Goal: Transaction & Acquisition: Purchase product/service

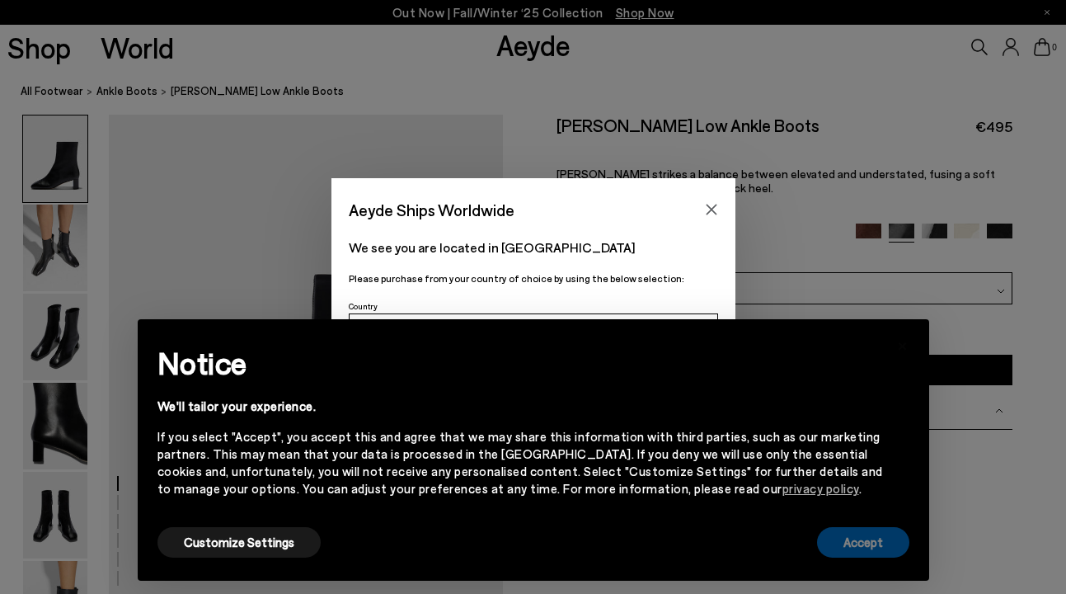
click at [882, 539] on button "Accept" at bounding box center [863, 542] width 92 height 31
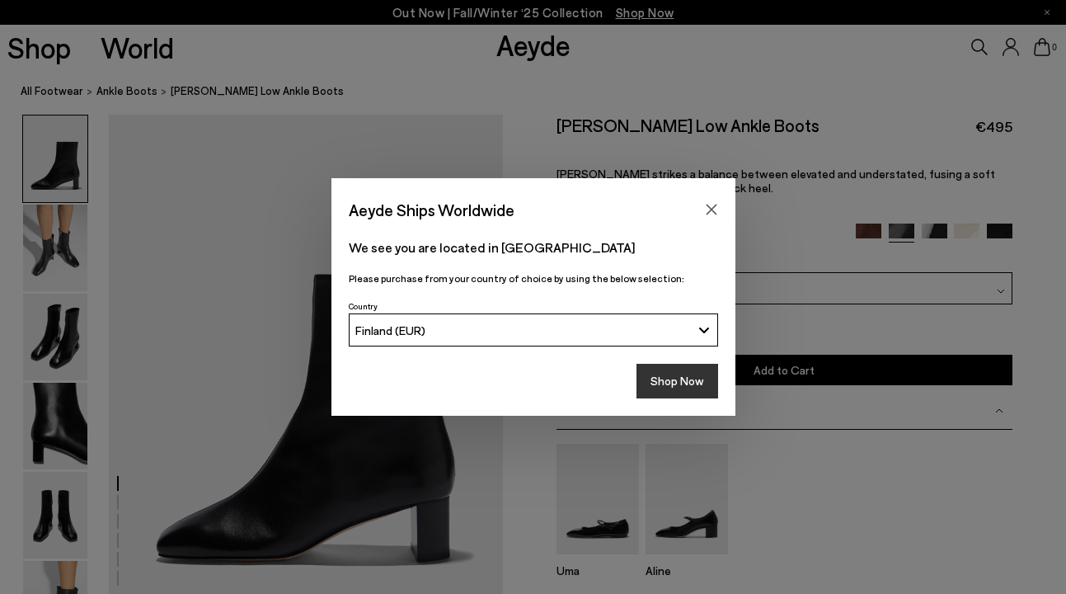
click at [684, 370] on button "Shop Now" at bounding box center [678, 381] width 82 height 35
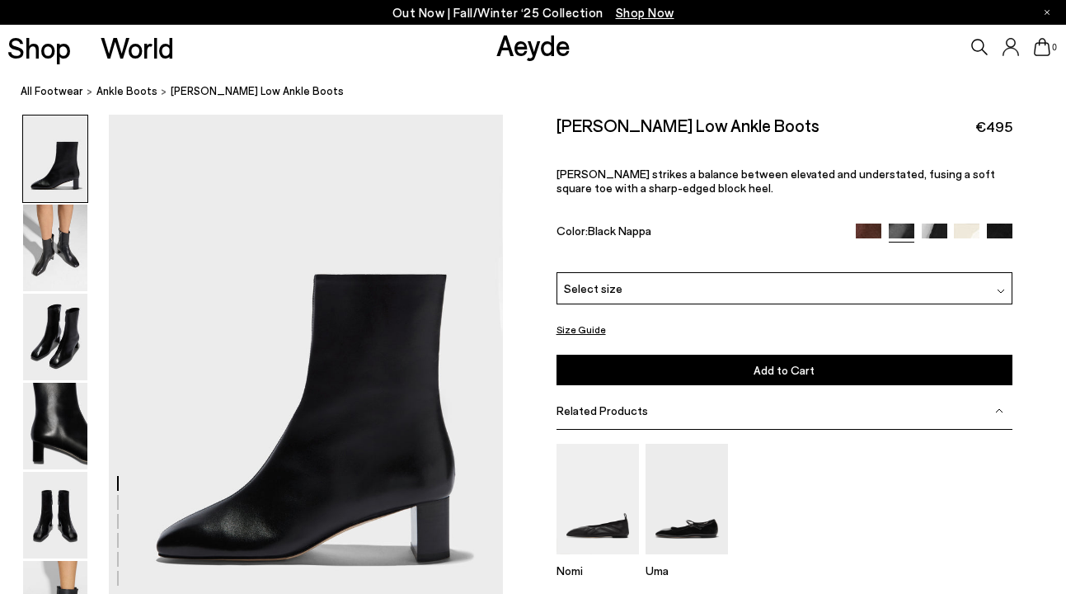
click at [611, 293] on span "Select size" at bounding box center [593, 288] width 59 height 17
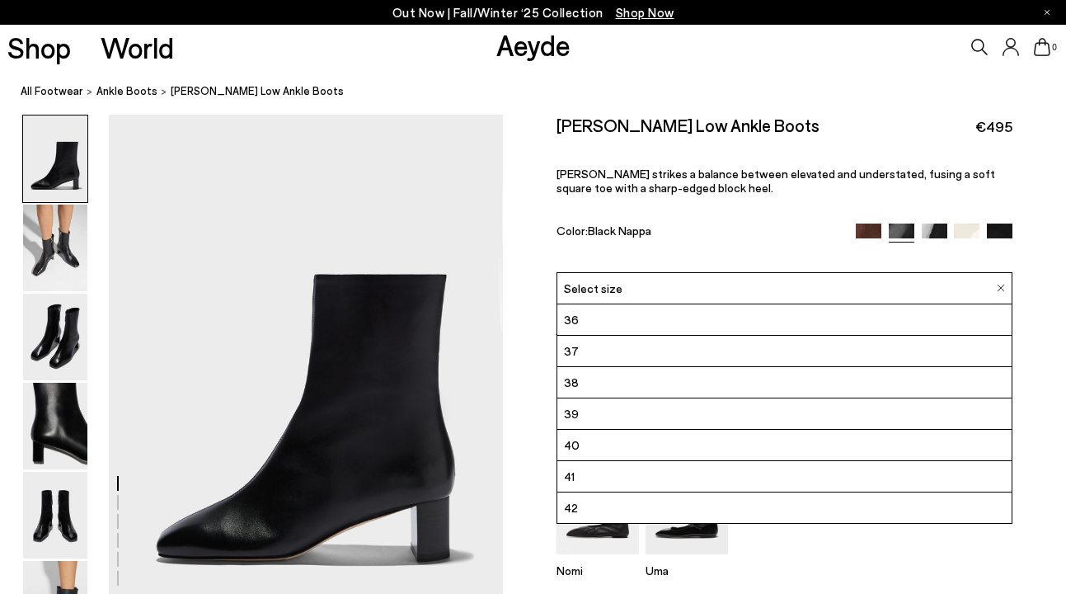
click at [609, 382] on li "38" at bounding box center [785, 382] width 455 height 31
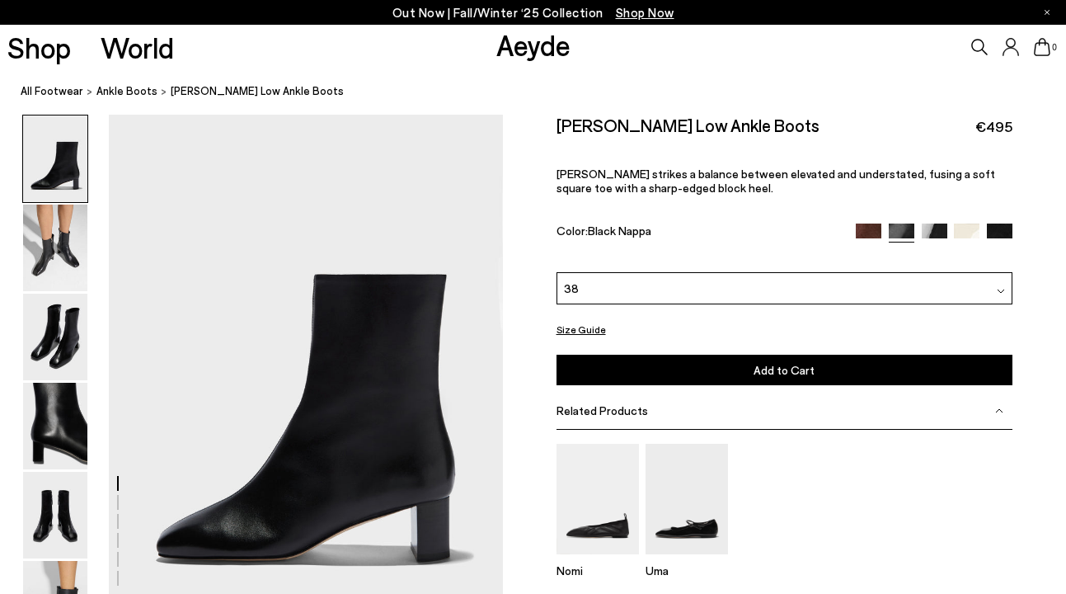
click at [617, 372] on button "Add to Cart Select a Size First" at bounding box center [785, 370] width 457 height 31
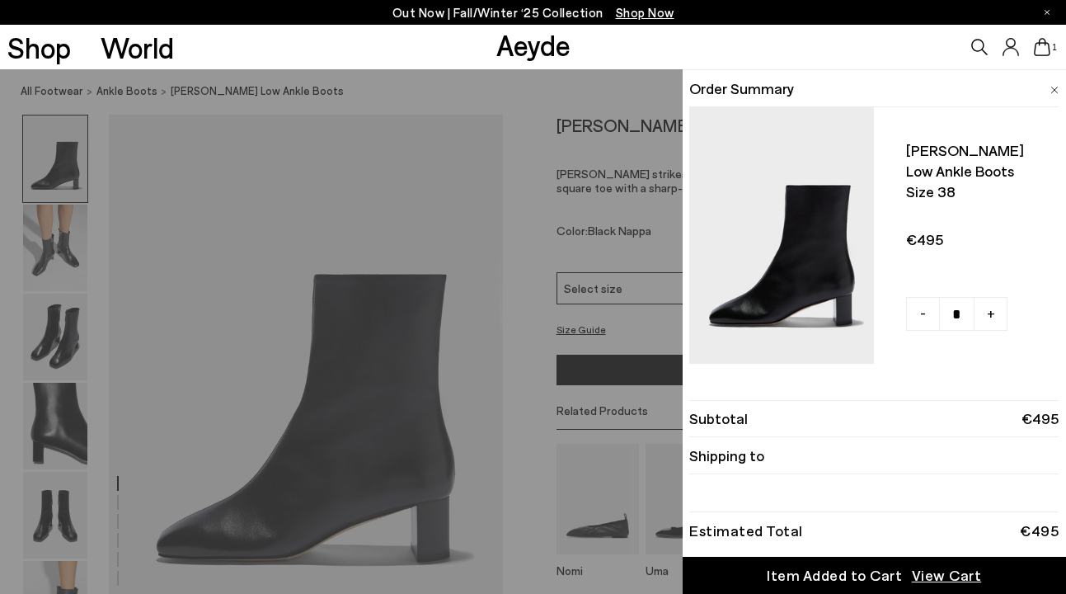
click at [595, 252] on div "Quick Add Color Size View Details Order Summary Millie low ankle boots Size 38 …" at bounding box center [533, 331] width 1066 height 525
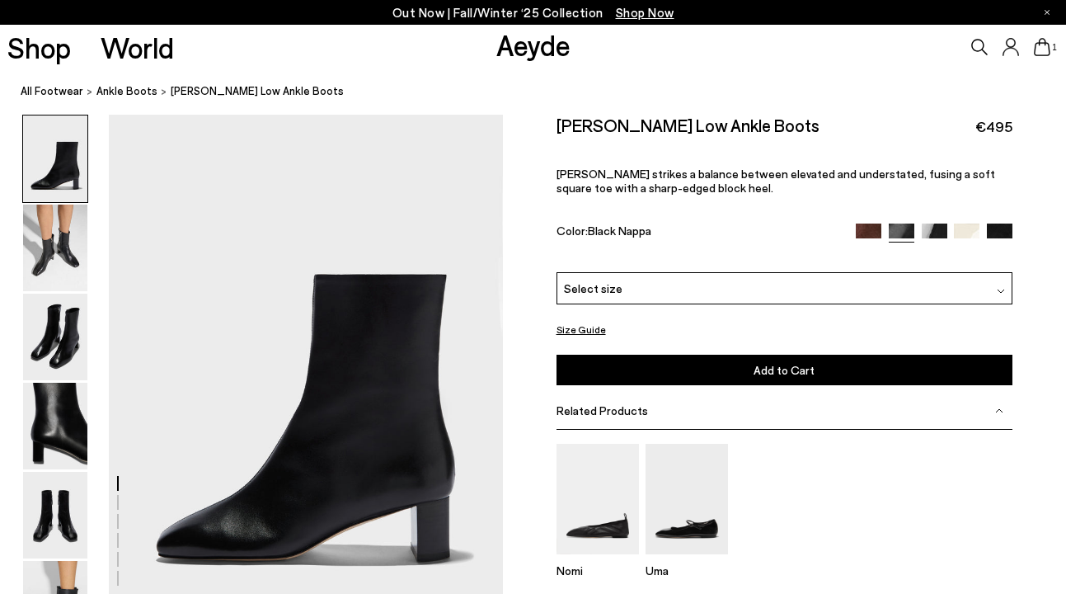
click at [597, 302] on div "Select size" at bounding box center [785, 288] width 457 height 32
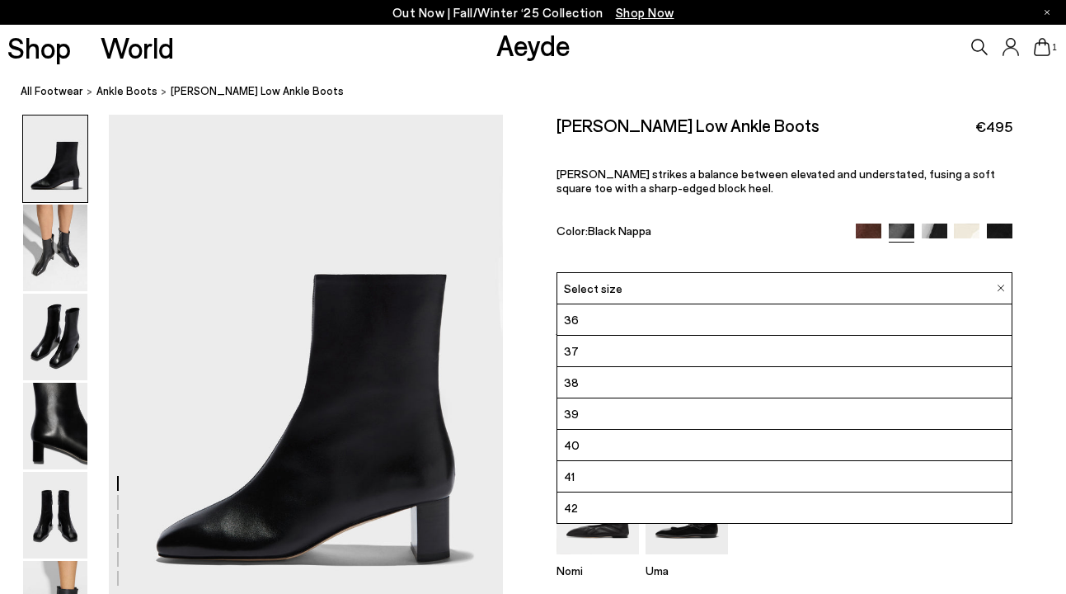
click at [595, 346] on li "37" at bounding box center [785, 351] width 455 height 31
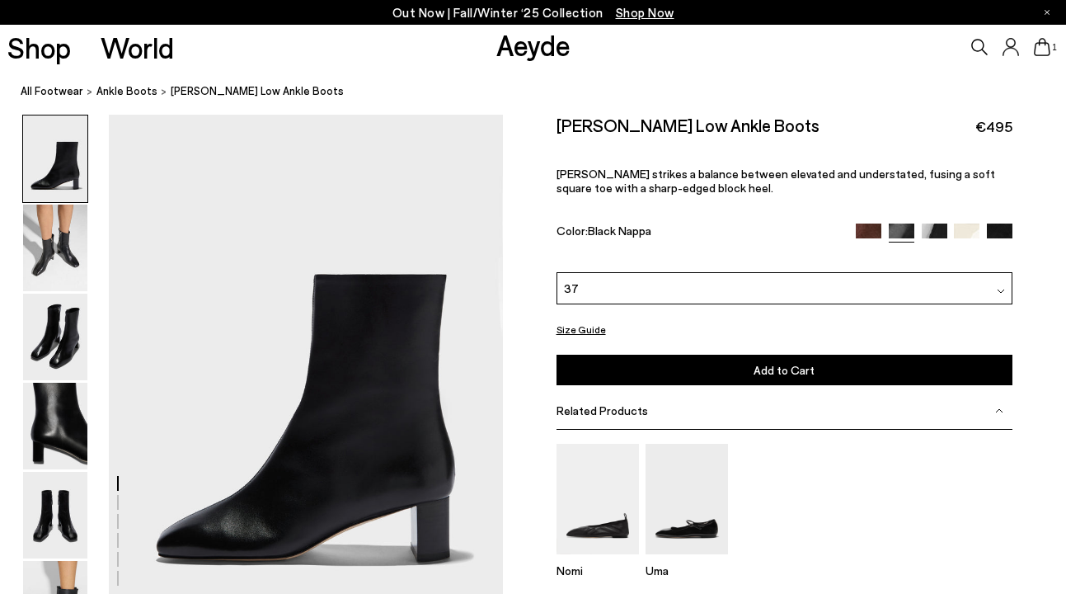
click at [635, 365] on button "Add to Cart Select a Size First" at bounding box center [785, 370] width 457 height 31
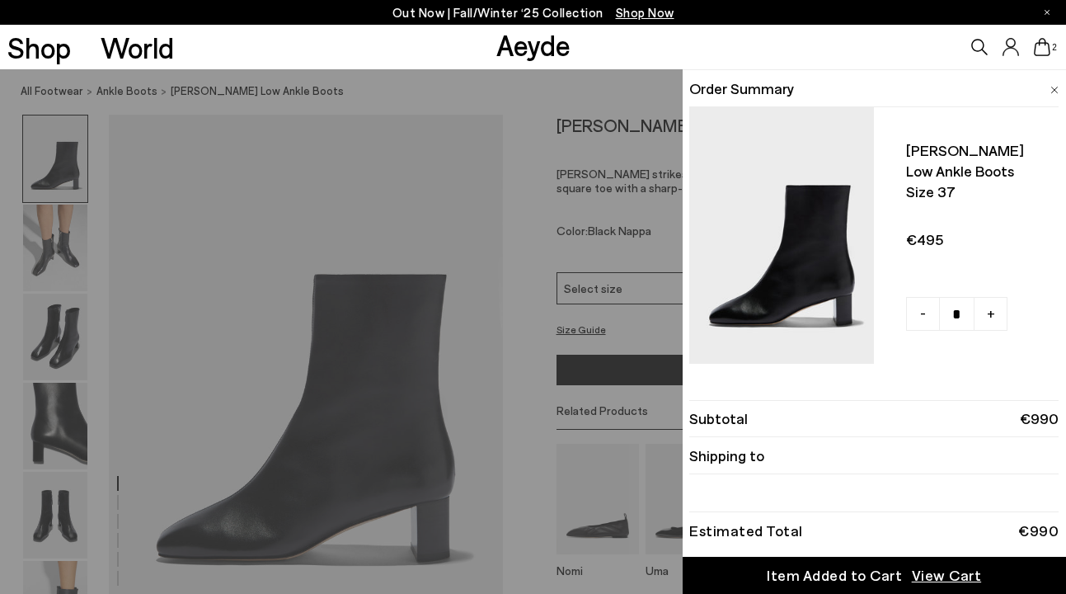
click at [571, 421] on div "Quick Add Color Size View Details Order Summary Millie low ankle boots Size 37 …" at bounding box center [533, 331] width 1066 height 525
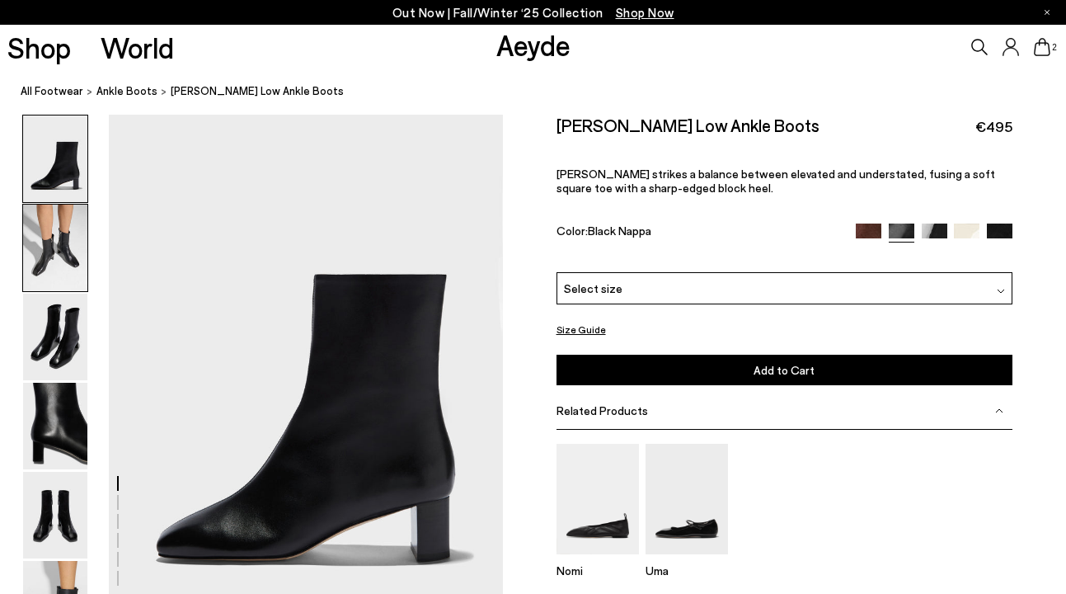
click at [35, 248] on img at bounding box center [55, 248] width 64 height 87
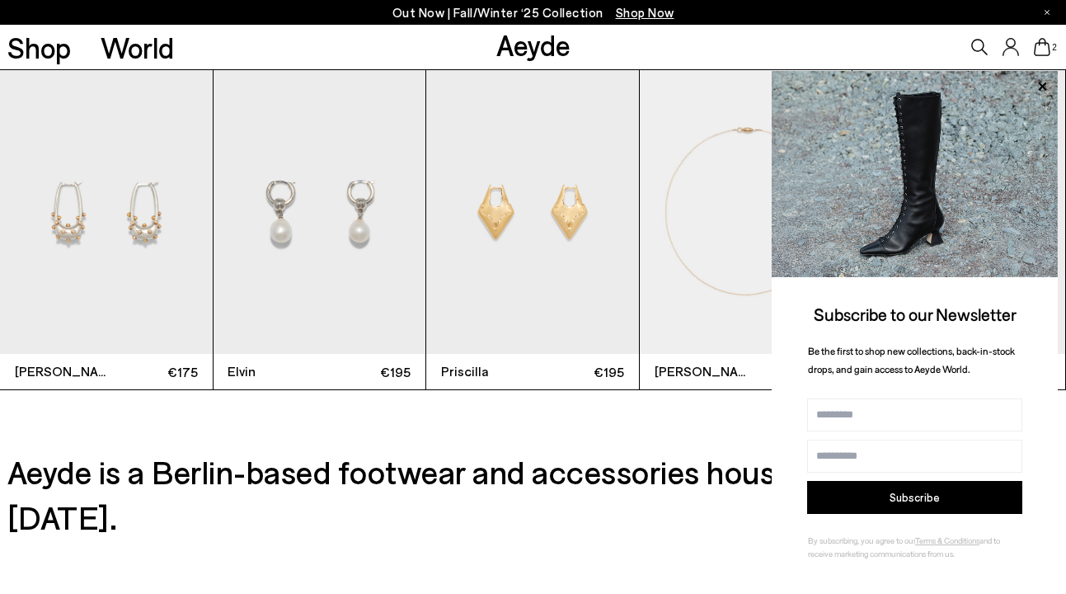
scroll to position [3754, 0]
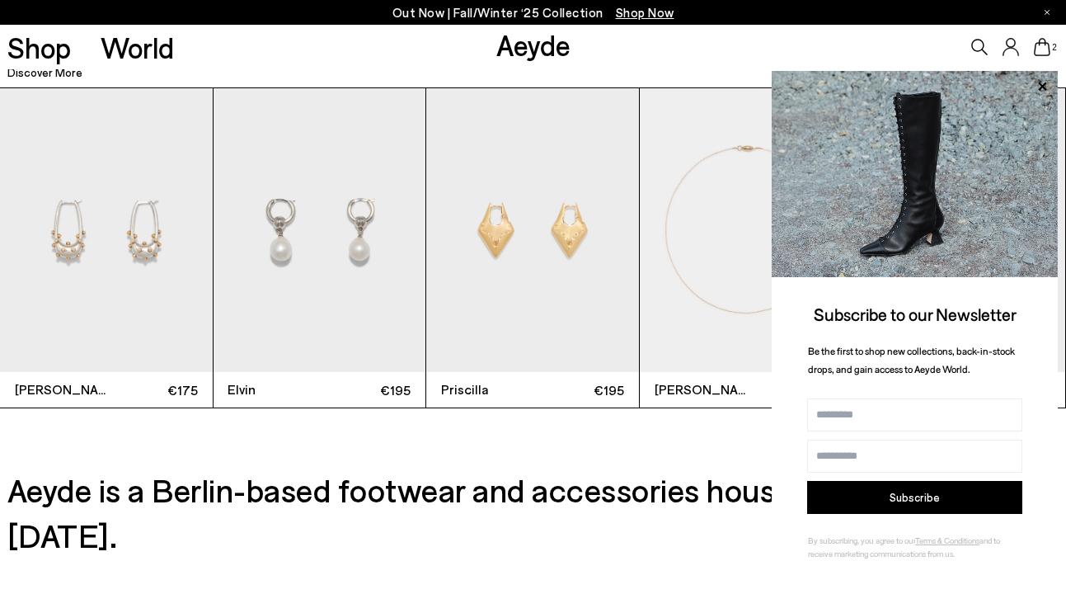
click at [1046, 84] on icon at bounding box center [1042, 86] width 21 height 21
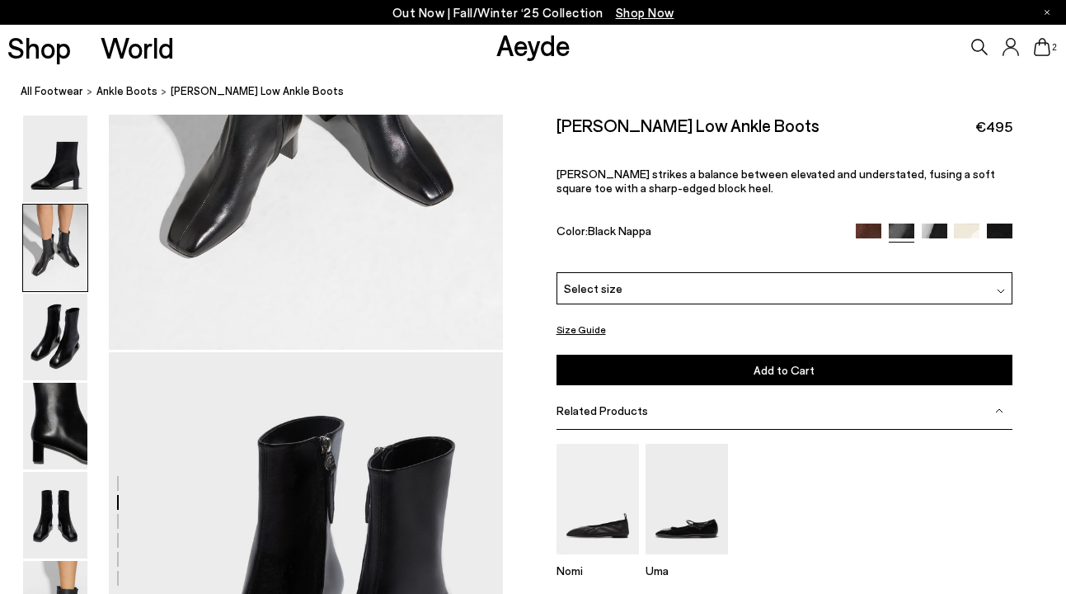
scroll to position [657, 0]
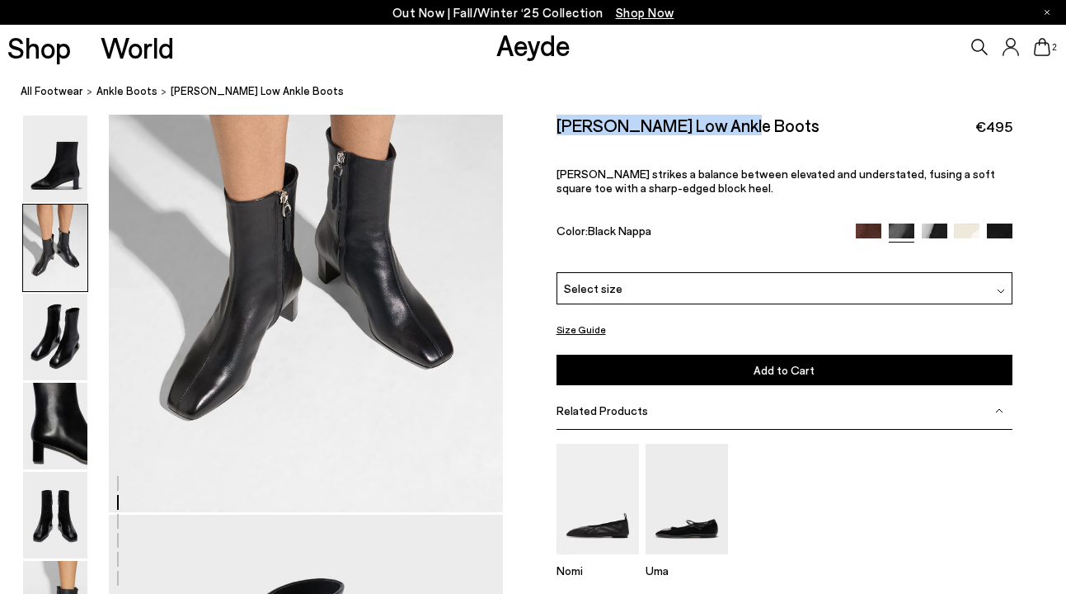
drag, startPoint x: 544, startPoint y: 127, endPoint x: 718, endPoint y: 118, distance: 173.4
click at [718, 118] on div "Size Guide Shoes Belt Our shoes come in European sizing. The easiest way to mea…" at bounding box center [784, 406] width 563 height 582
copy h2 "Millie Low Ankle Boots"
click at [745, 294] on div "Select size" at bounding box center [785, 288] width 457 height 32
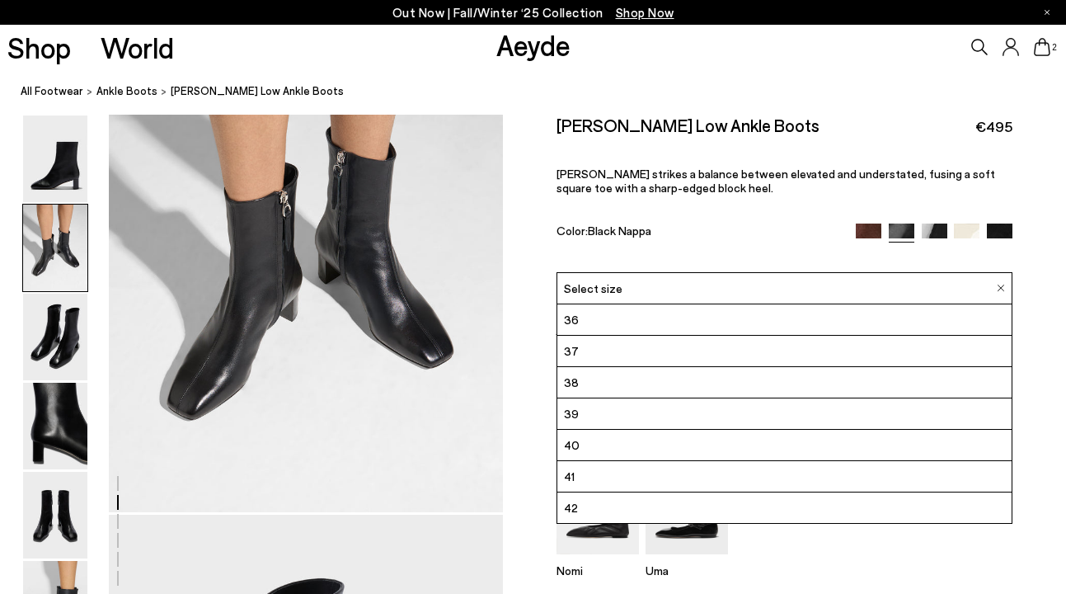
click at [708, 214] on div "Millie Low Ankle Boots €495 Millie strikes a balance between elevated and under…" at bounding box center [785, 194] width 457 height 158
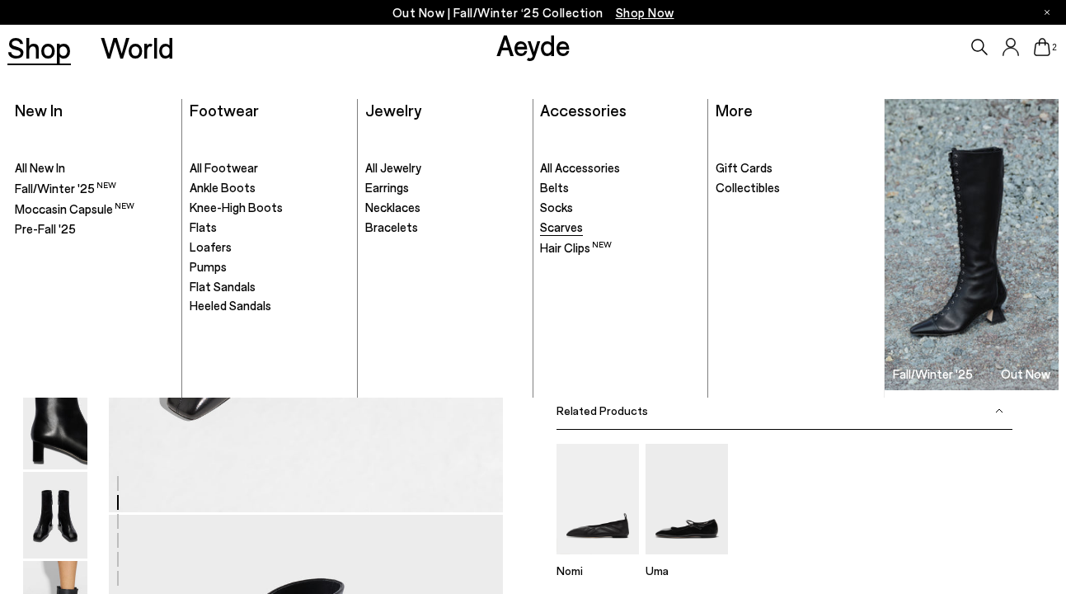
click at [556, 227] on span "Scarves" at bounding box center [561, 226] width 43 height 15
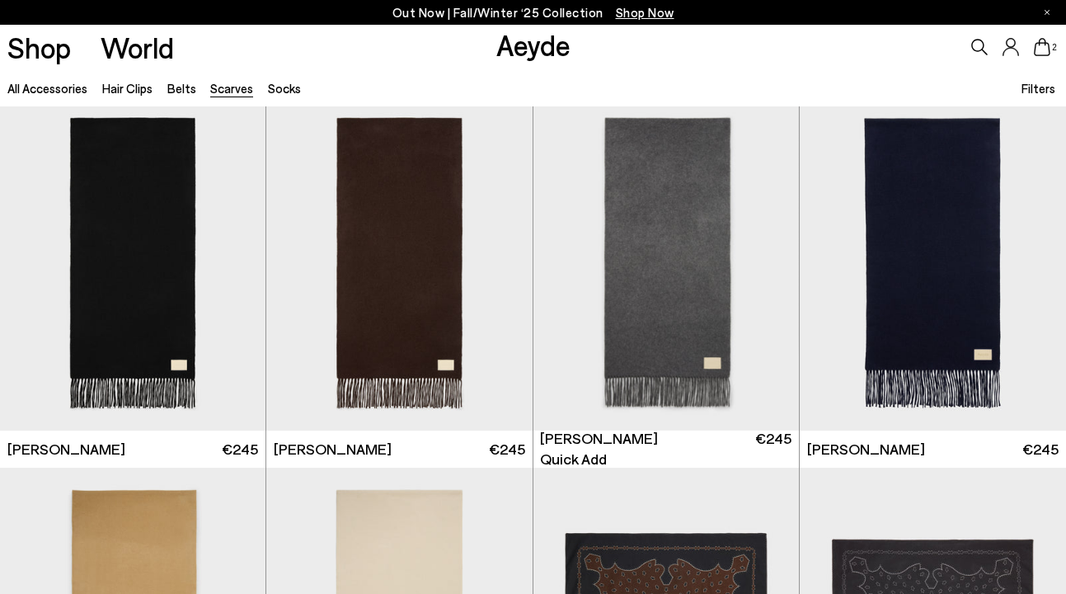
scroll to position [8, 0]
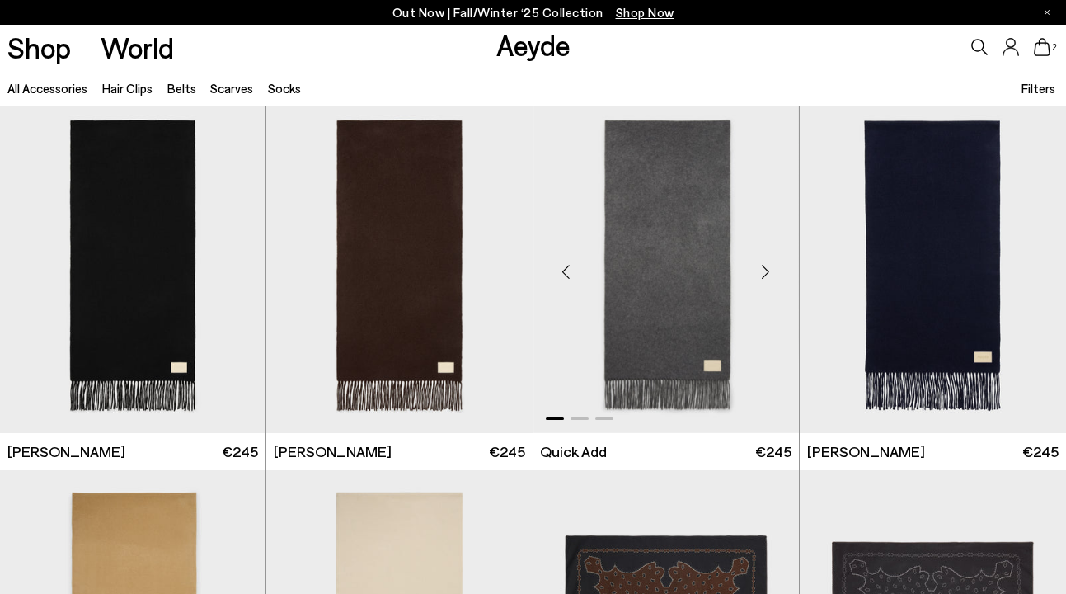
click at [763, 269] on div "Next slide" at bounding box center [765, 271] width 49 height 49
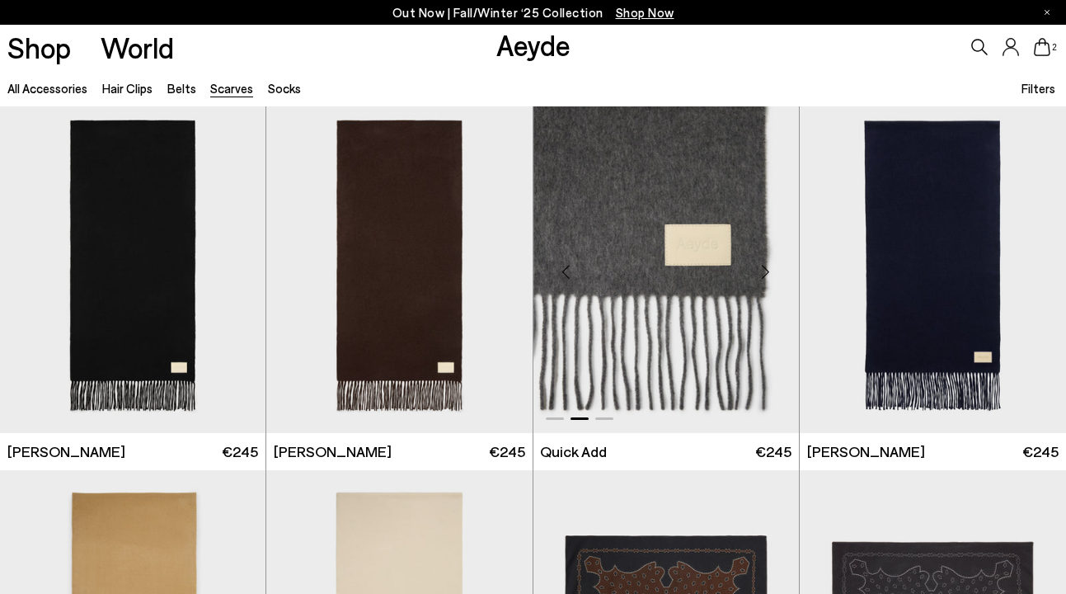
click at [763, 269] on div "Next slide" at bounding box center [765, 271] width 49 height 49
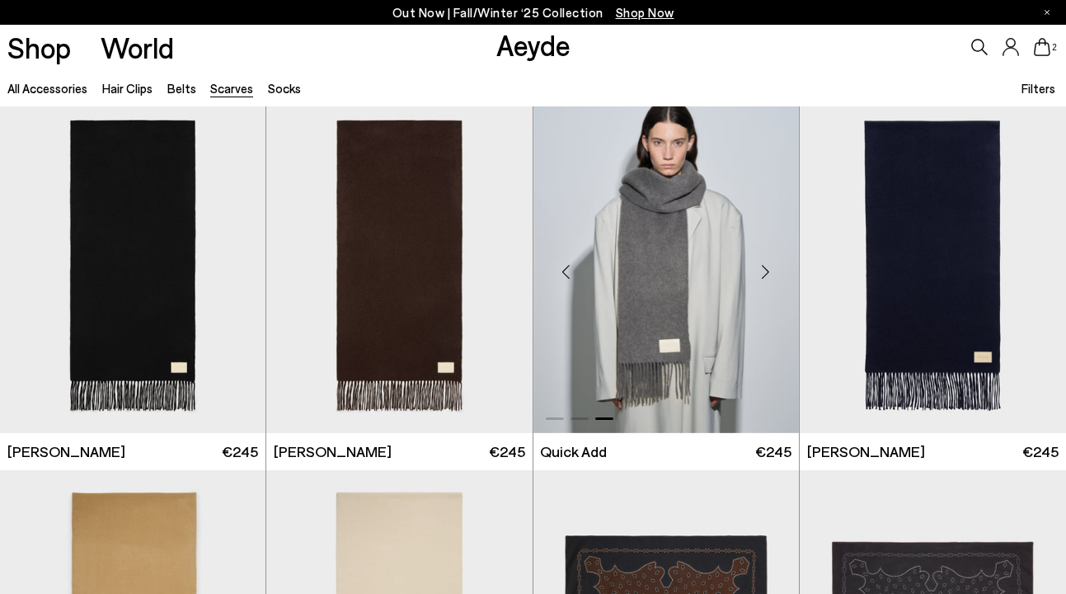
click at [763, 269] on div "Next slide" at bounding box center [765, 271] width 49 height 49
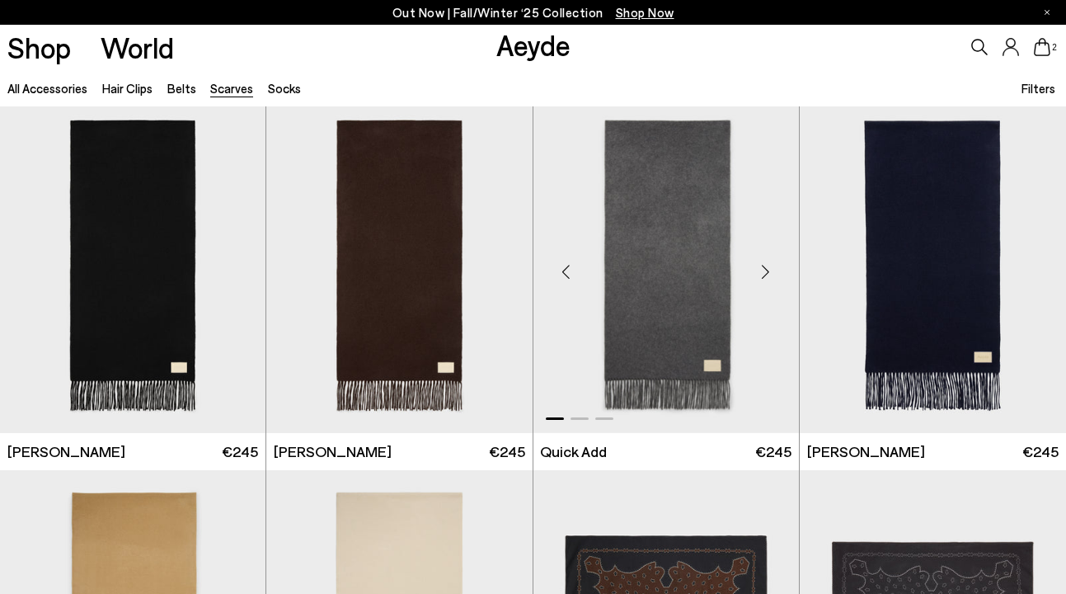
click at [763, 269] on div "Next slide" at bounding box center [765, 271] width 49 height 49
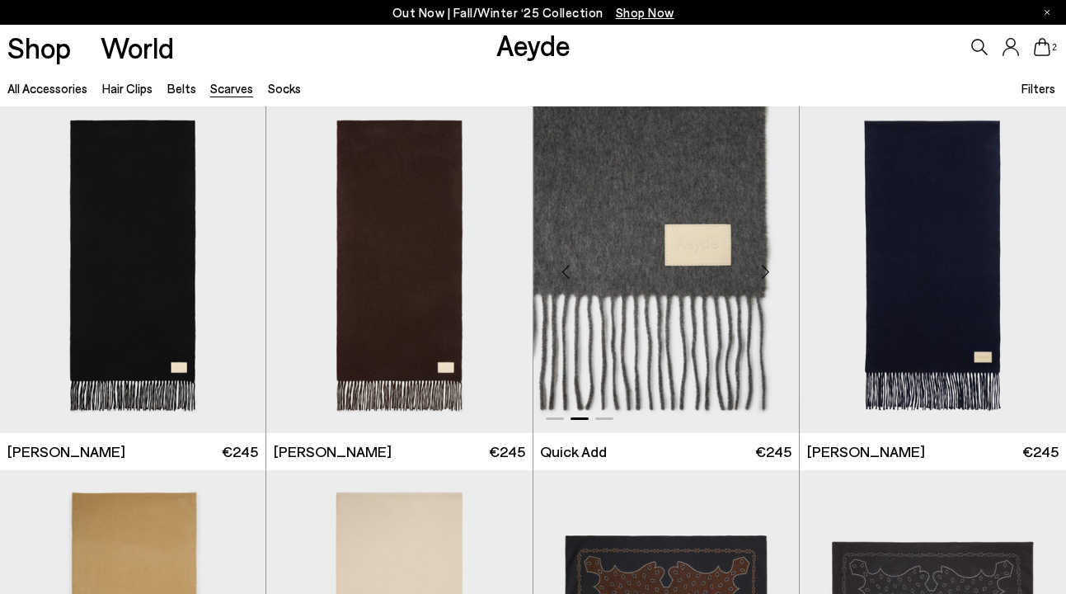
click at [763, 269] on div "Next slide" at bounding box center [765, 271] width 49 height 49
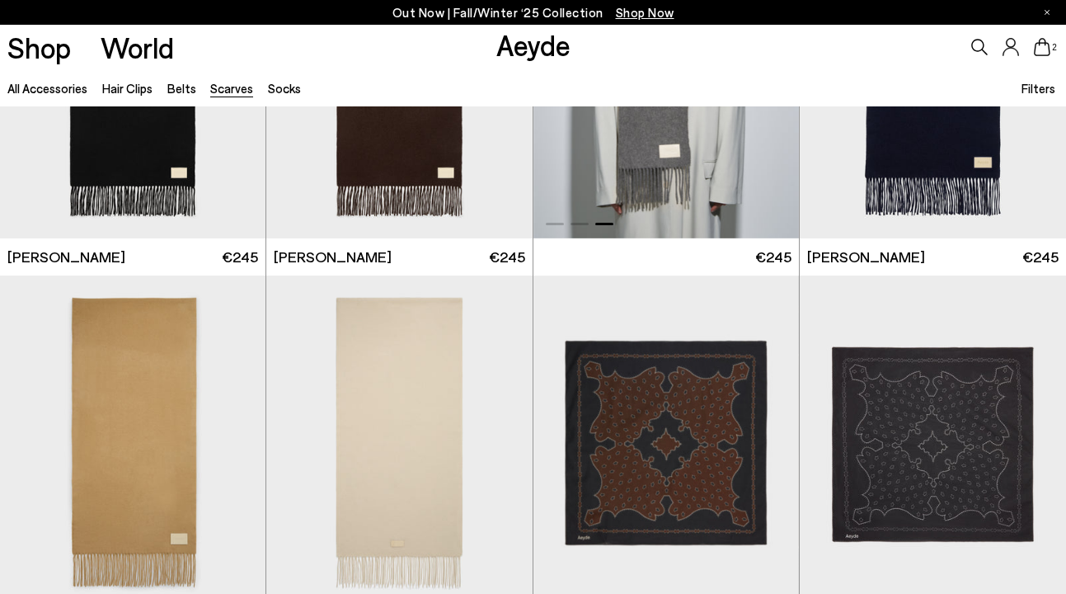
scroll to position [0, 0]
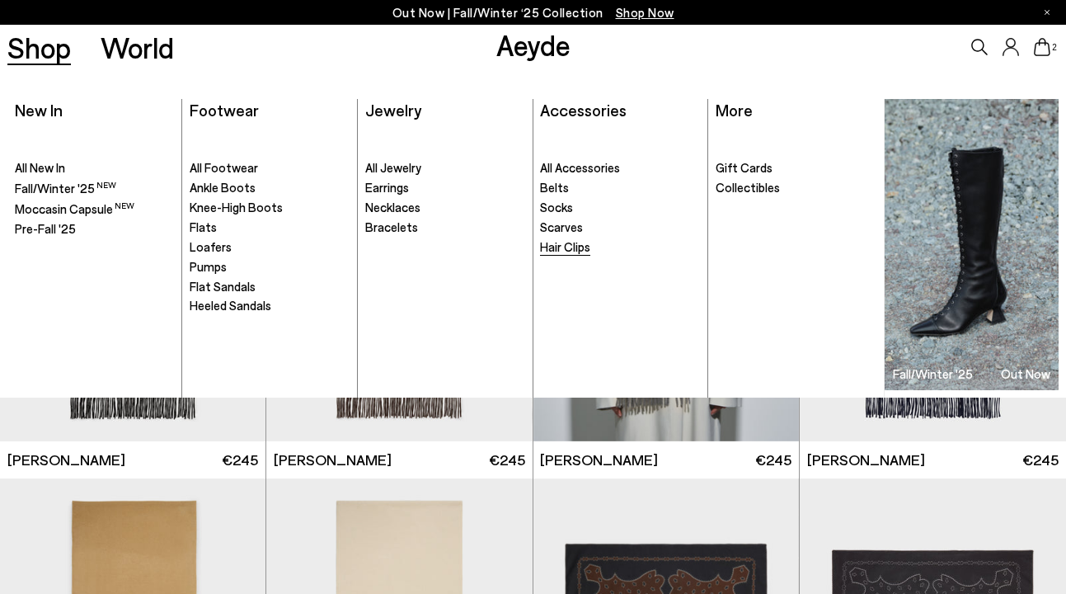
click at [554, 251] on span "Hair Clips" at bounding box center [565, 246] width 50 height 15
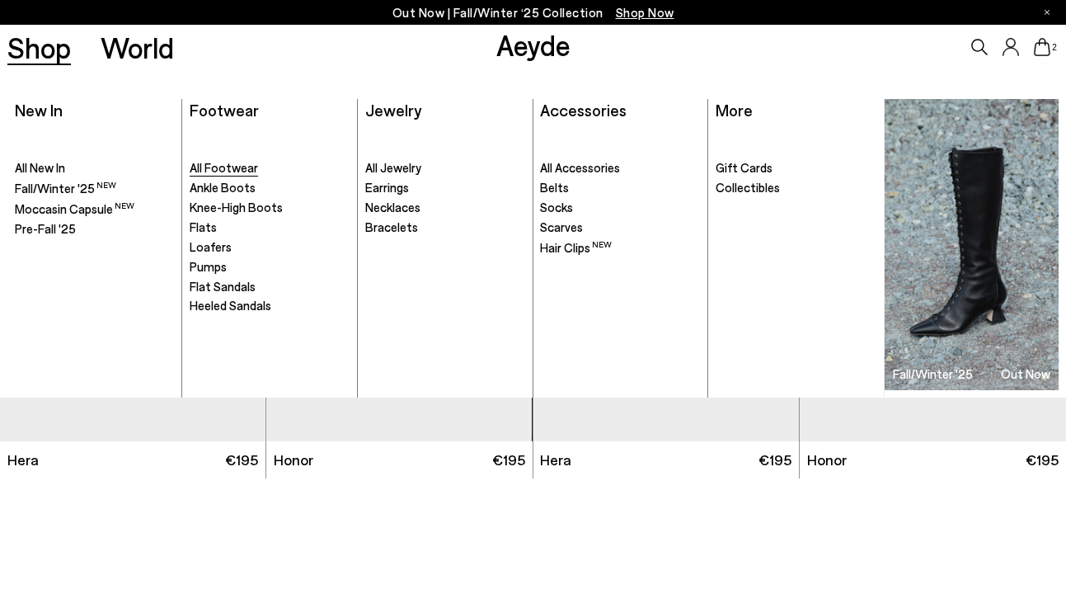
click at [200, 168] on span "All Footwear" at bounding box center [224, 167] width 68 height 15
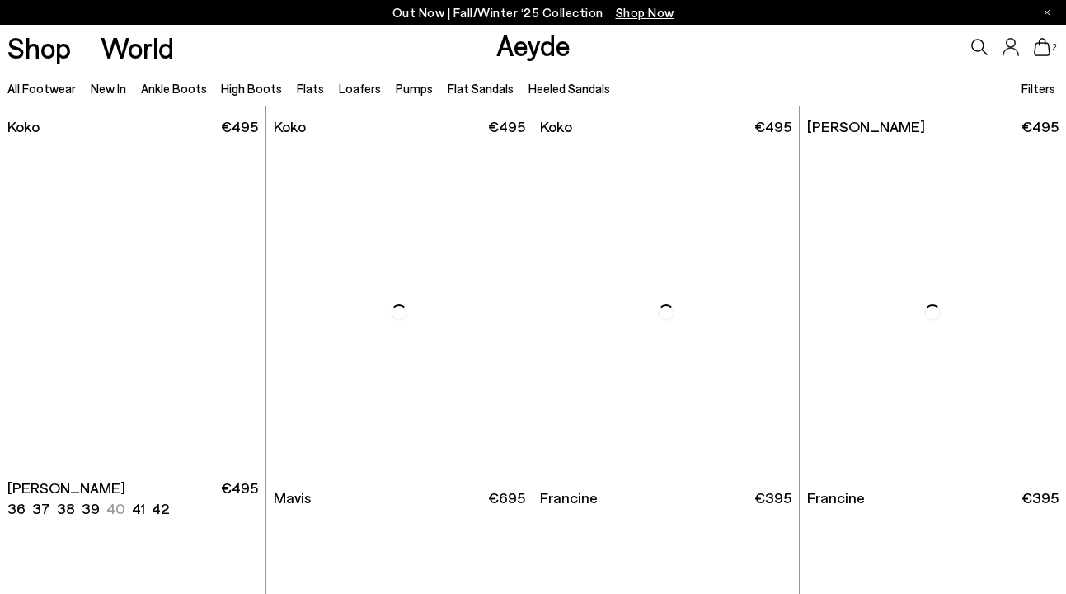
scroll to position [2277, 0]
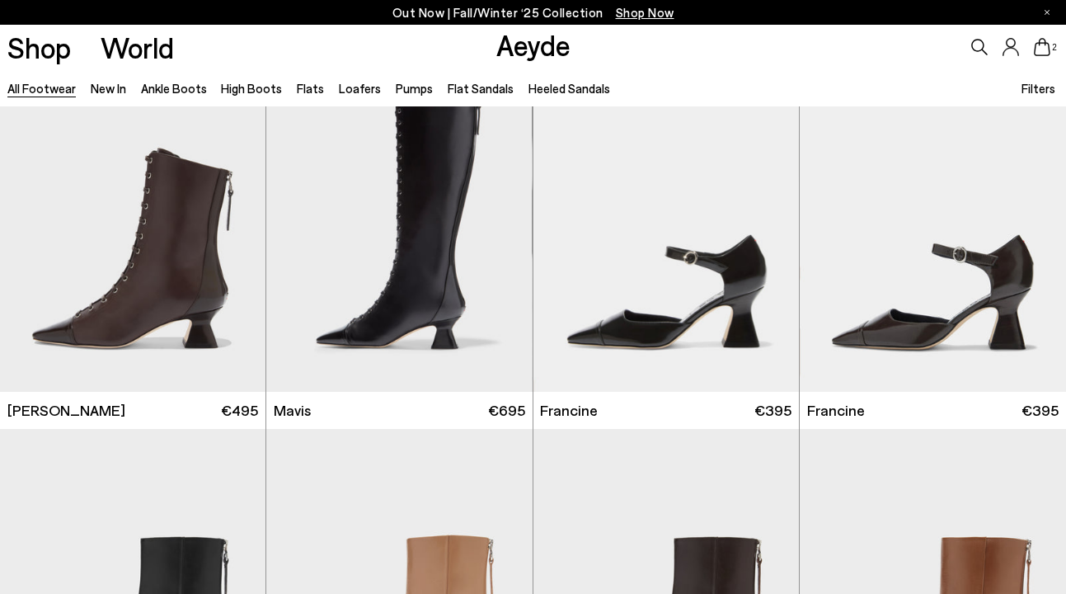
click at [1046, 45] on icon at bounding box center [1042, 47] width 16 height 18
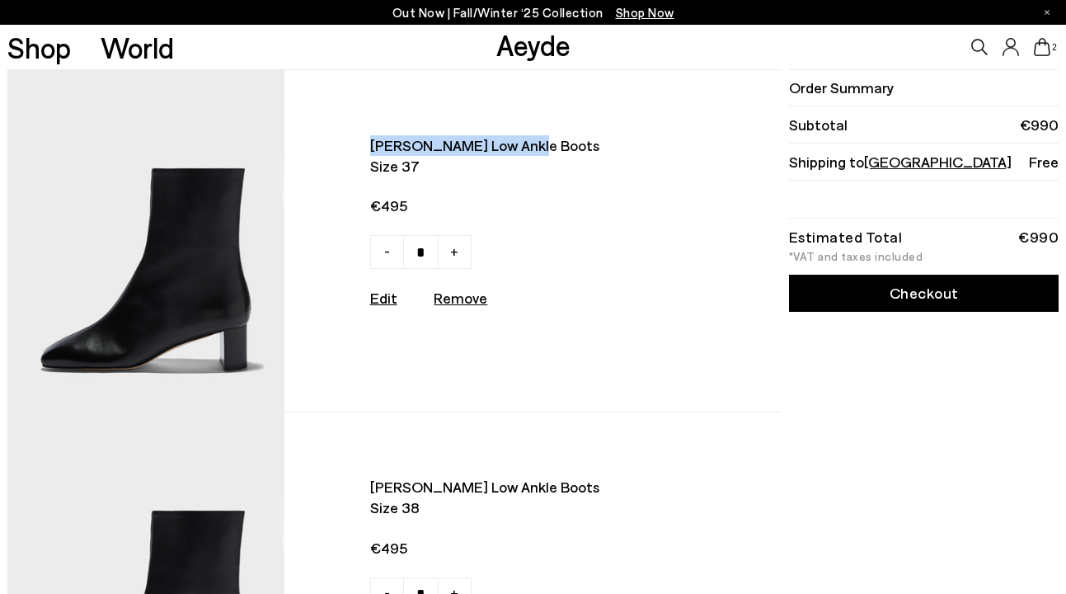
drag, startPoint x: 331, startPoint y: 139, endPoint x: 511, endPoint y: 139, distance: 179.8
click at [512, 139] on div "[PERSON_NAME] low ankle boots Size 37 €495 - + No More Available Edit Remove" at bounding box center [479, 241] width 388 height 212
copy span "[PERSON_NAME] low ankle boots"
click at [523, 37] on link "Aeyde" at bounding box center [534, 44] width 74 height 35
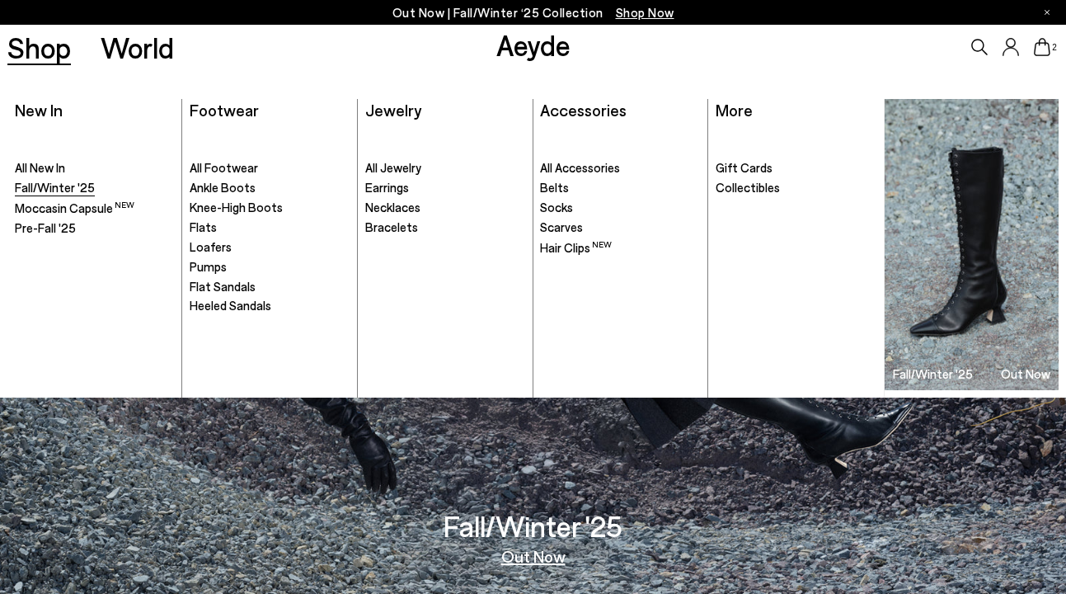
click at [101, 189] on link "Fall/Winter '25" at bounding box center [95, 188] width 160 height 16
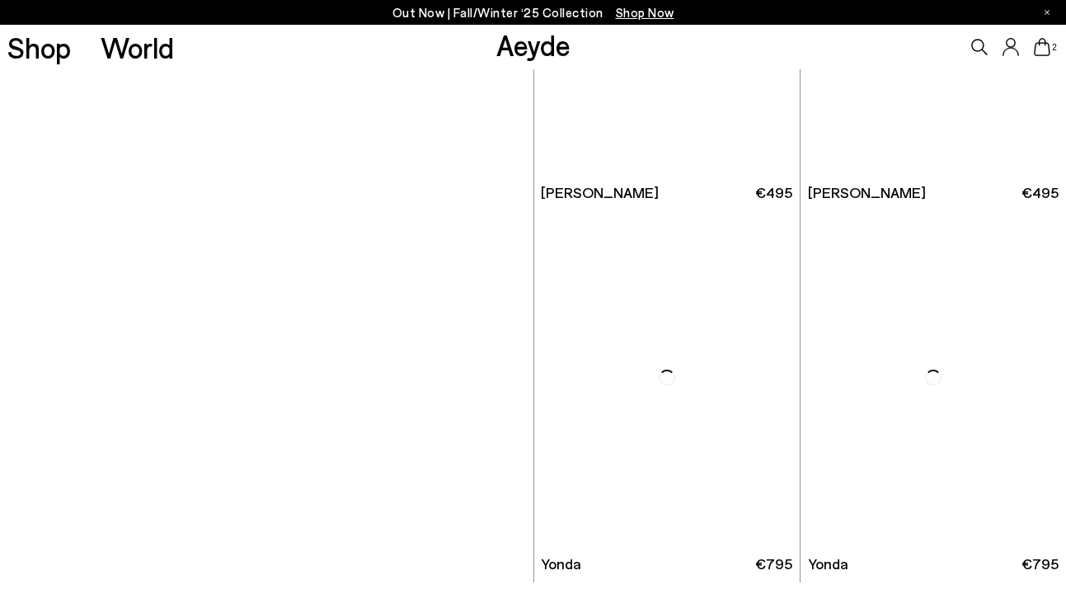
scroll to position [7701, 0]
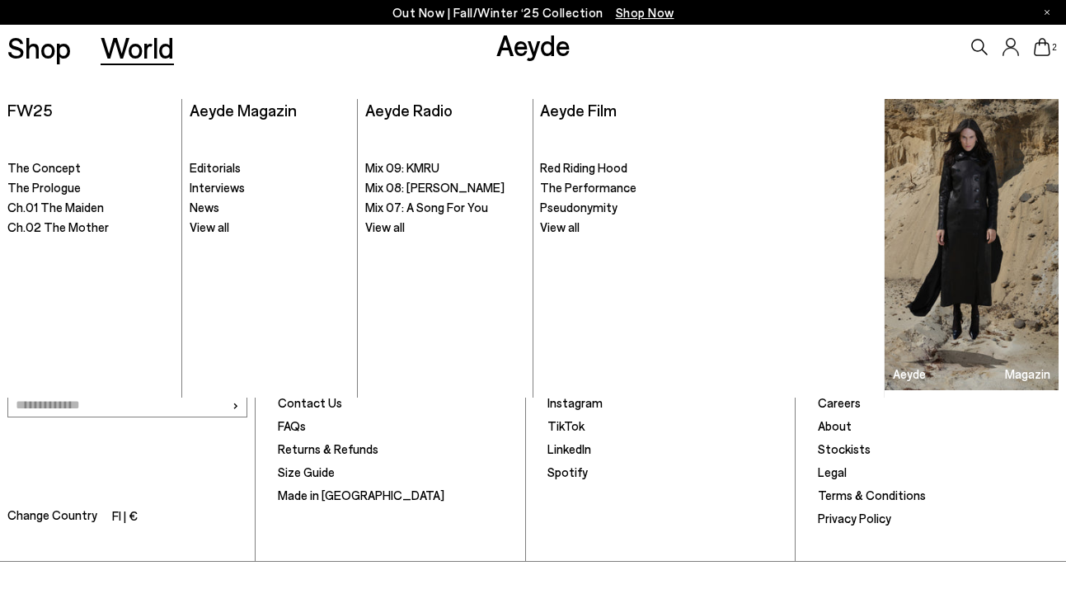
click at [125, 52] on link "World" at bounding box center [137, 47] width 73 height 29
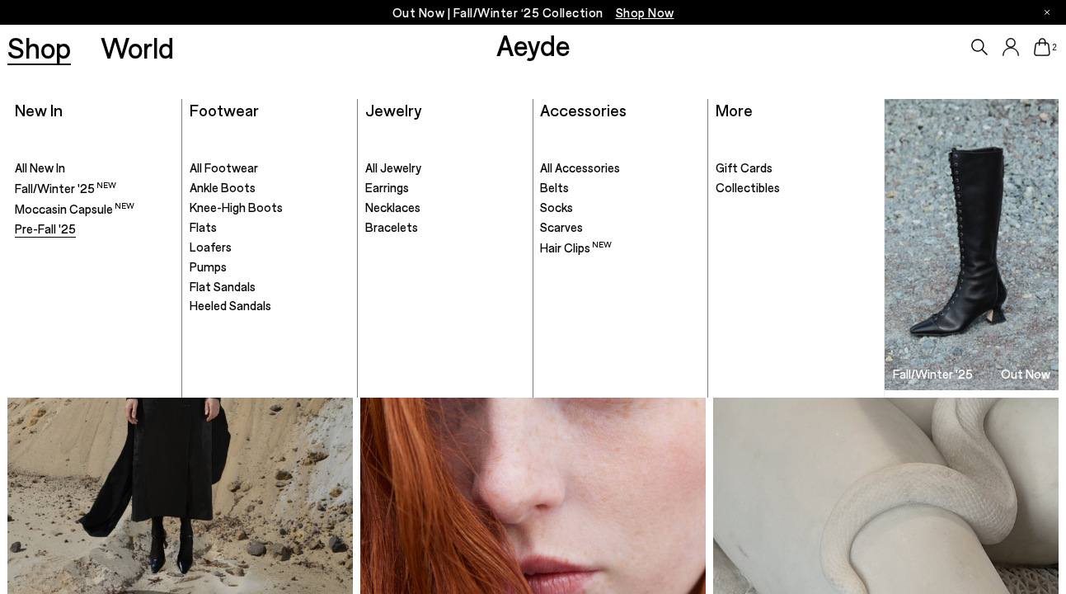
click at [47, 228] on span "Pre-Fall '25" at bounding box center [45, 228] width 61 height 15
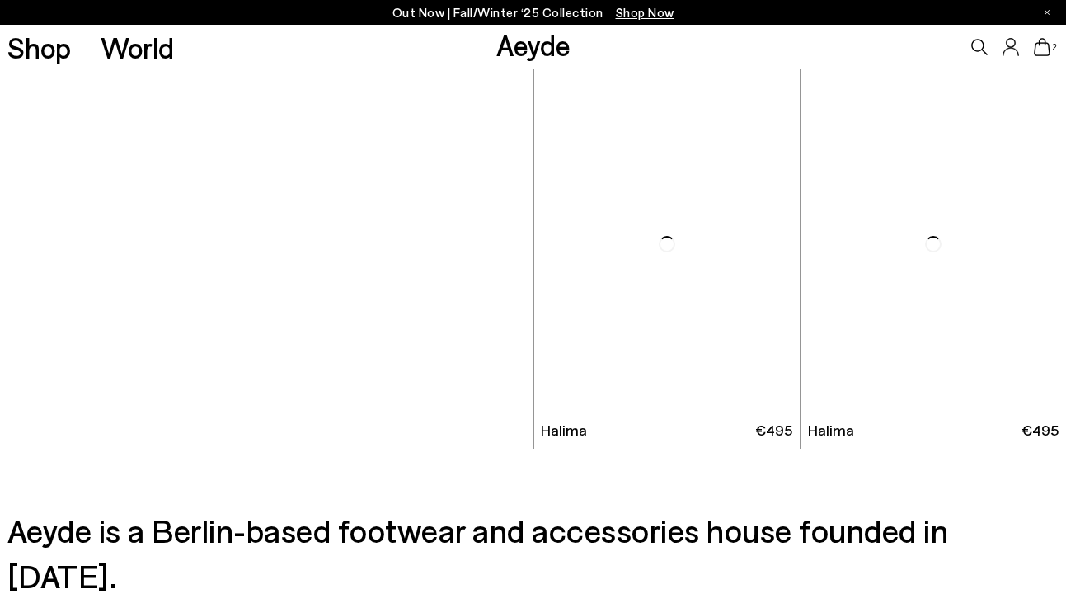
scroll to position [7408, 0]
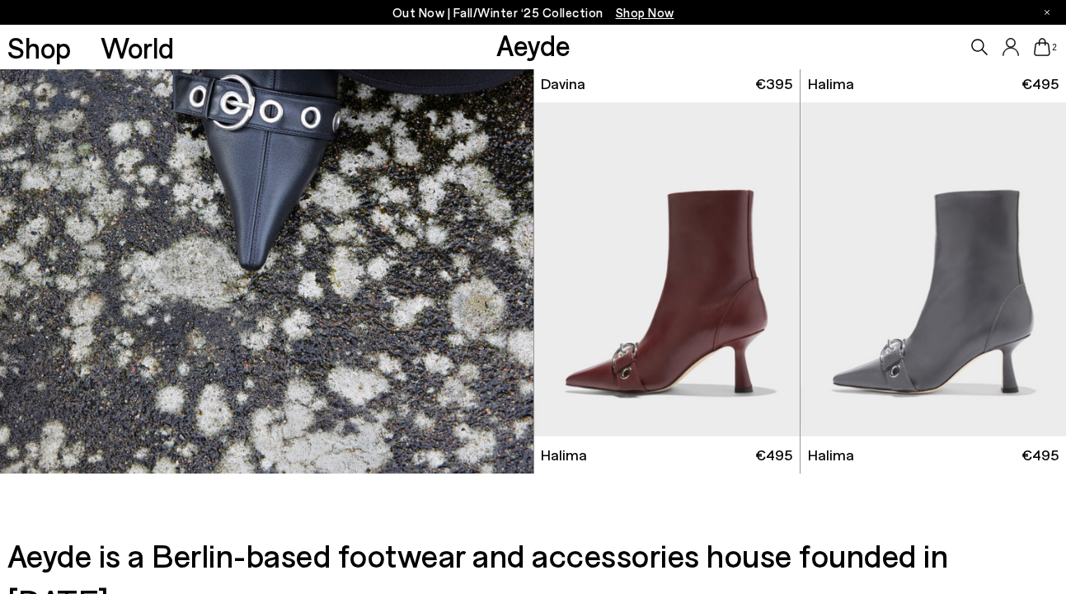
click at [1050, 51] on icon at bounding box center [1042, 47] width 16 height 18
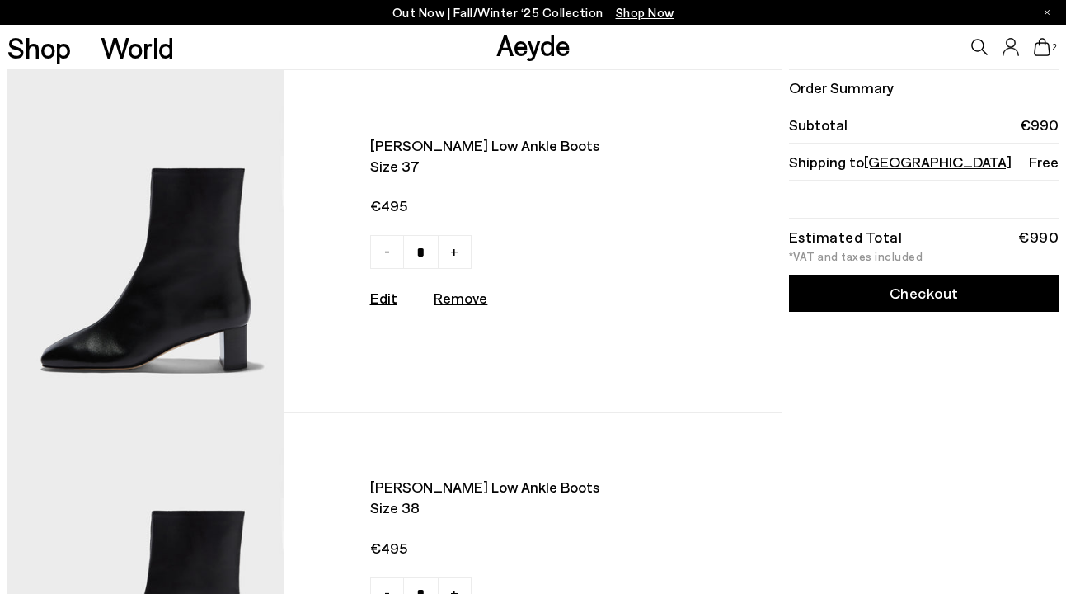
click at [441, 149] on span "Millie low ankle boots" at bounding box center [521, 145] width 302 height 21
click at [206, 209] on img at bounding box center [145, 240] width 277 height 341
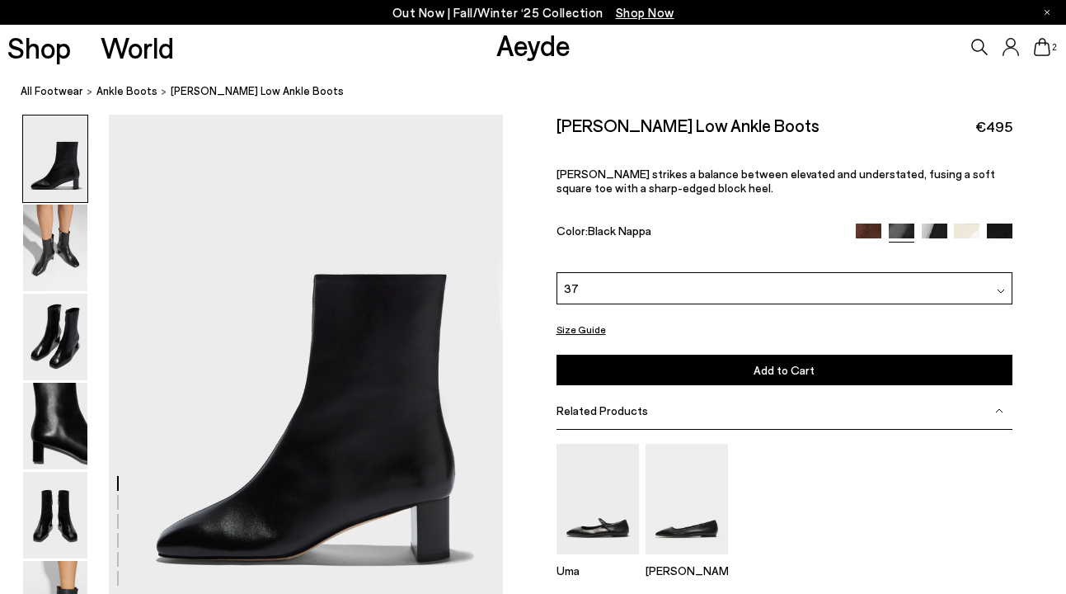
click at [939, 227] on img at bounding box center [935, 237] width 26 height 26
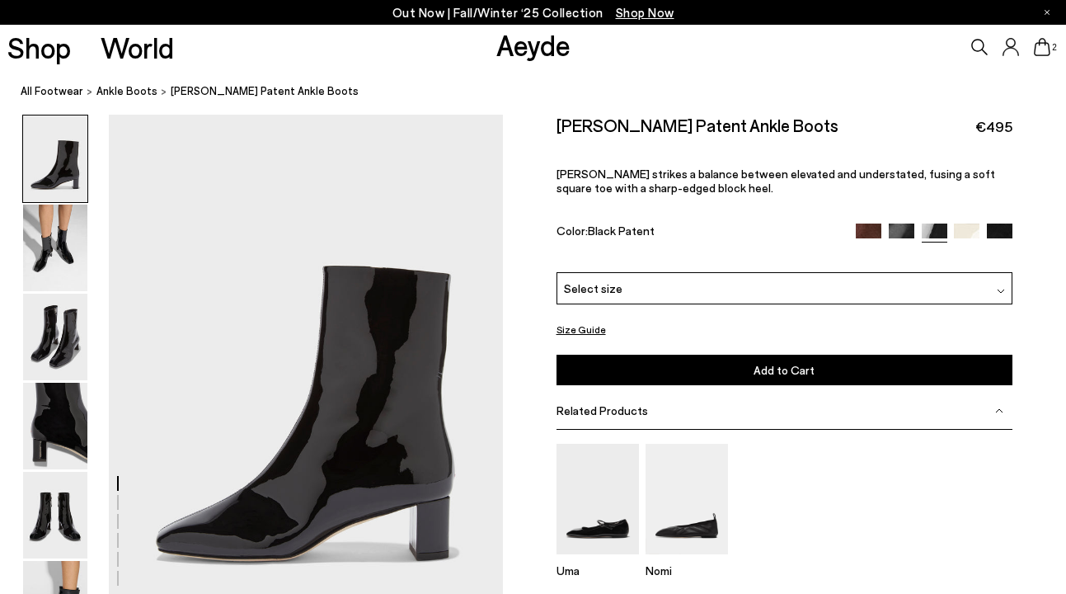
click at [983, 230] on div at bounding box center [935, 233] width 158 height 19
click at [1010, 233] on img at bounding box center [1000, 237] width 26 height 26
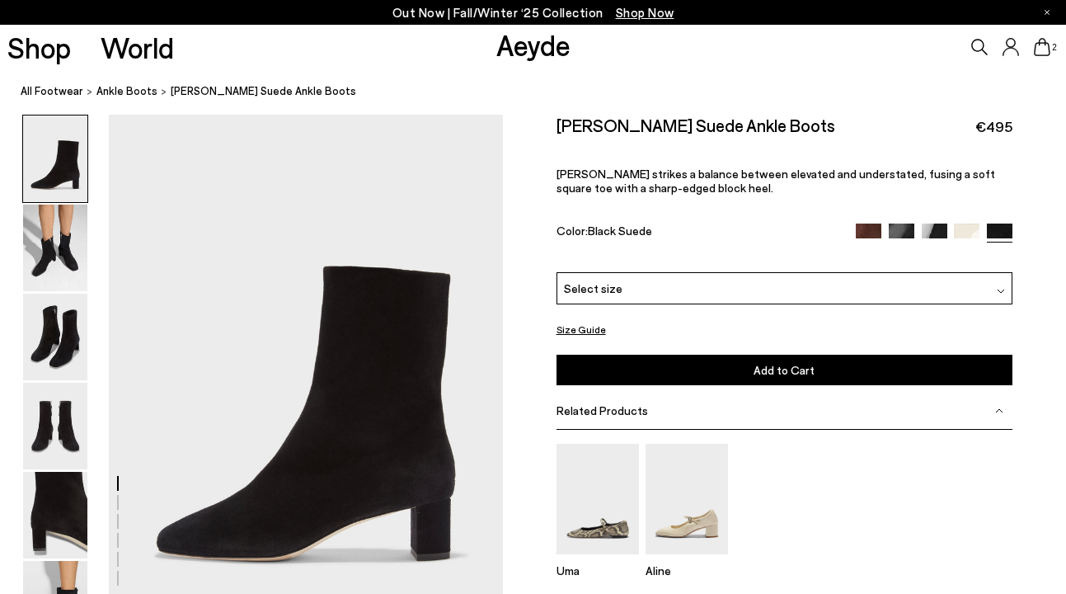
click at [869, 229] on img at bounding box center [869, 237] width 26 height 26
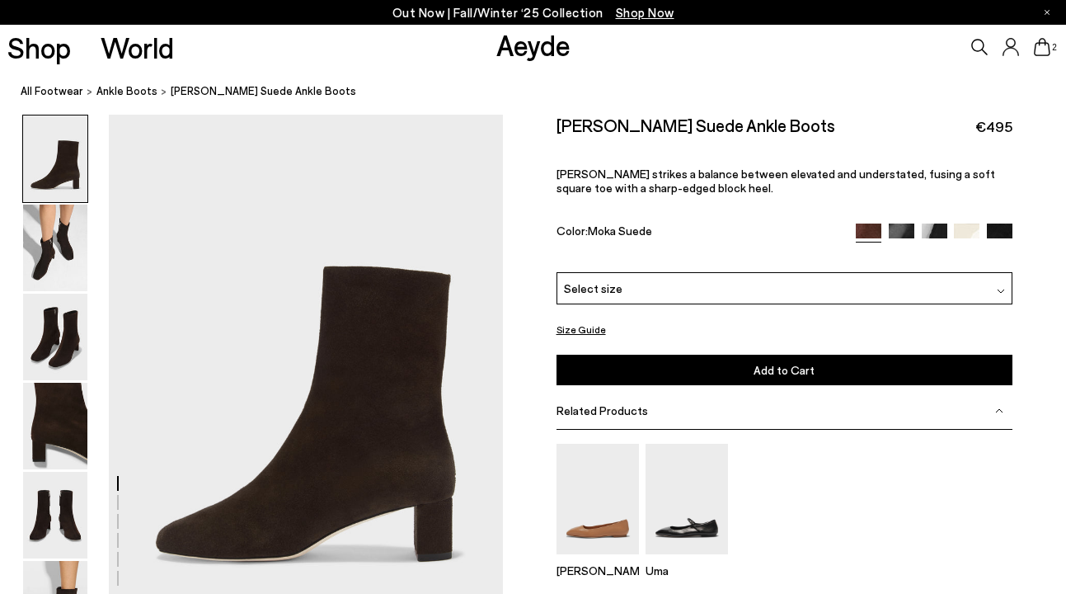
click at [901, 232] on img at bounding box center [902, 237] width 26 height 26
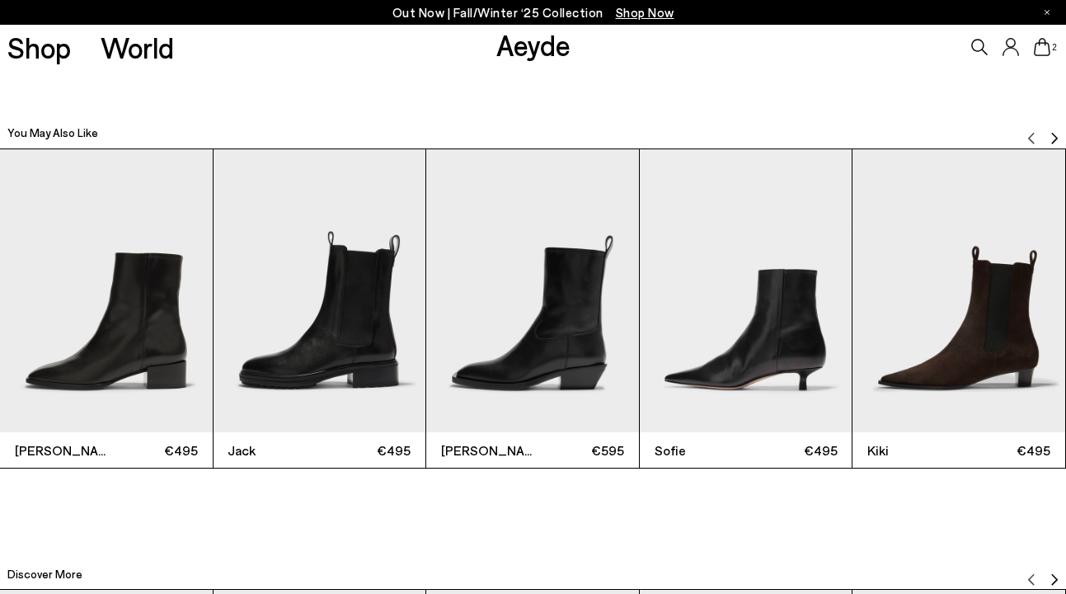
scroll to position [3265, 0]
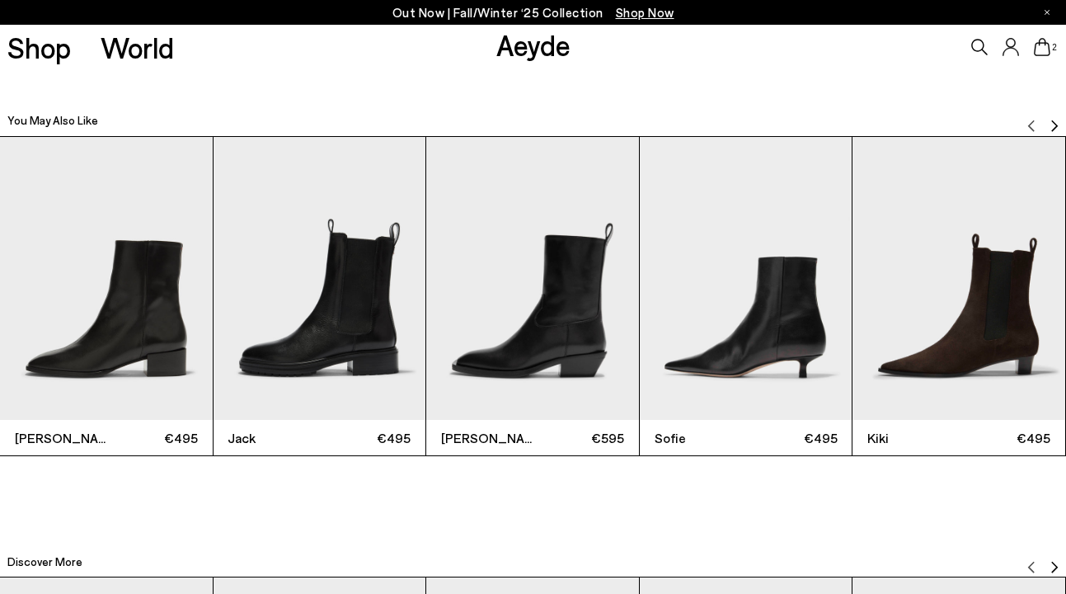
click at [1052, 122] on img "Next slide" at bounding box center [1054, 126] width 13 height 13
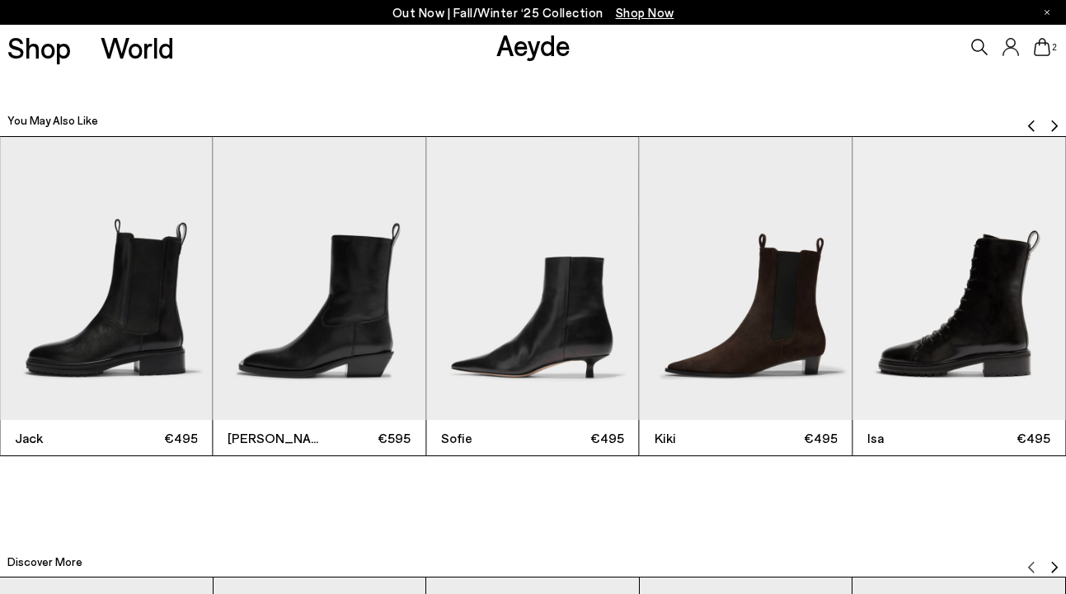
click at [1052, 122] on img "Next slide" at bounding box center [1054, 126] width 13 height 13
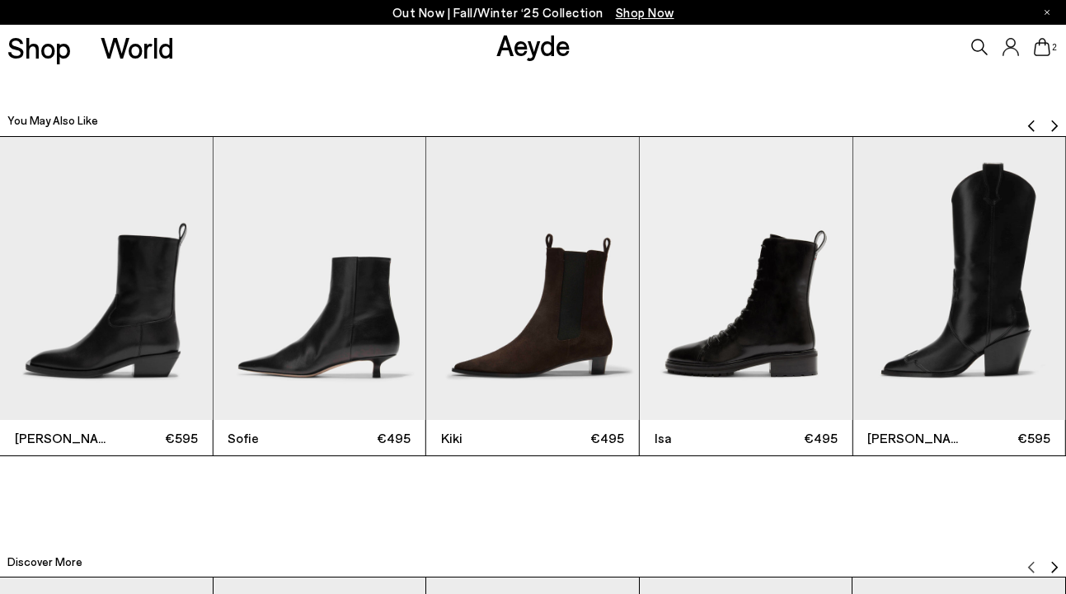
click at [1052, 122] on img "Next slide" at bounding box center [1054, 126] width 13 height 13
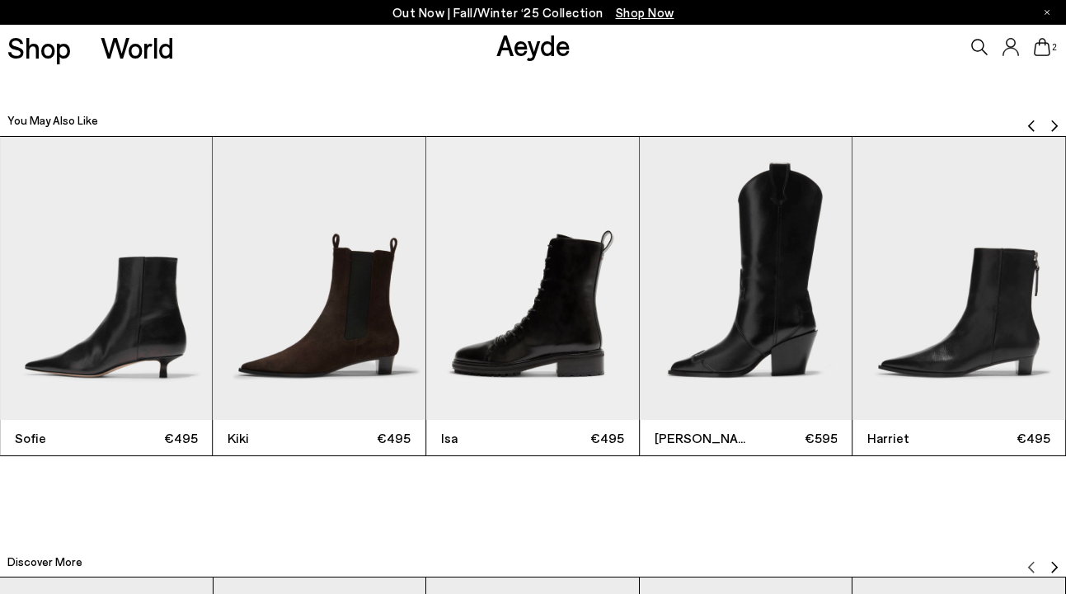
click at [1052, 122] on img "Next slide" at bounding box center [1054, 126] width 13 height 13
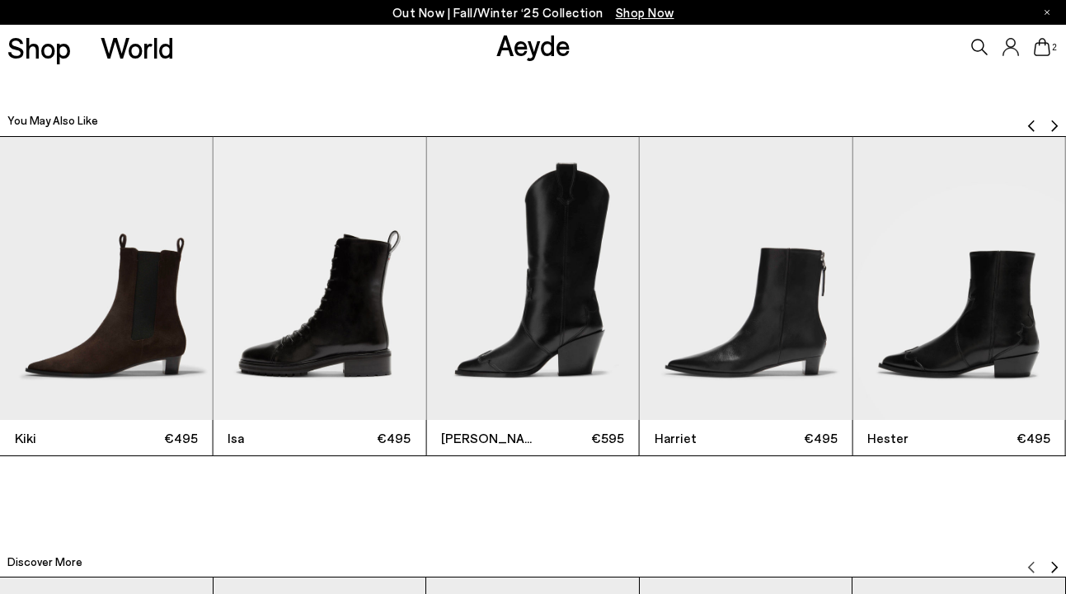
click at [1052, 122] on img "Next slide" at bounding box center [1054, 126] width 13 height 13
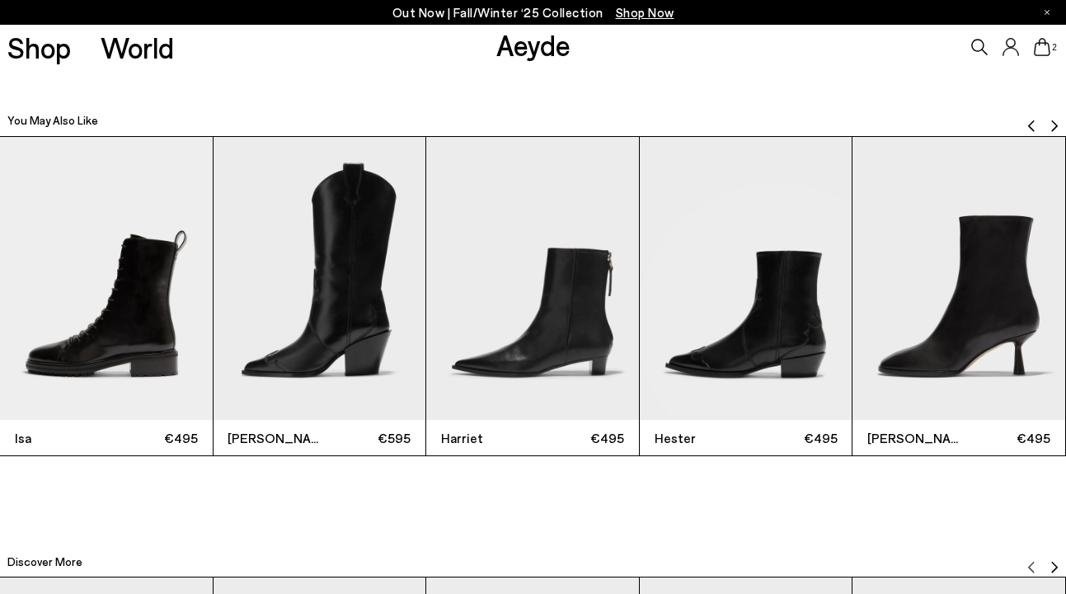
click at [1052, 122] on img "Next slide" at bounding box center [1054, 126] width 13 height 13
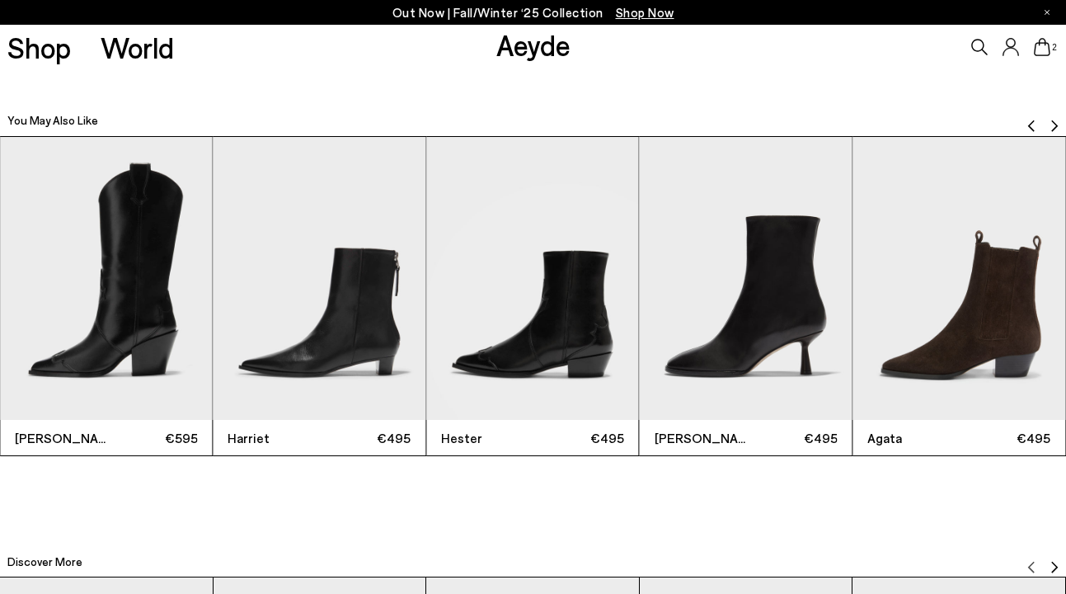
click at [1052, 122] on img "Next slide" at bounding box center [1054, 126] width 13 height 13
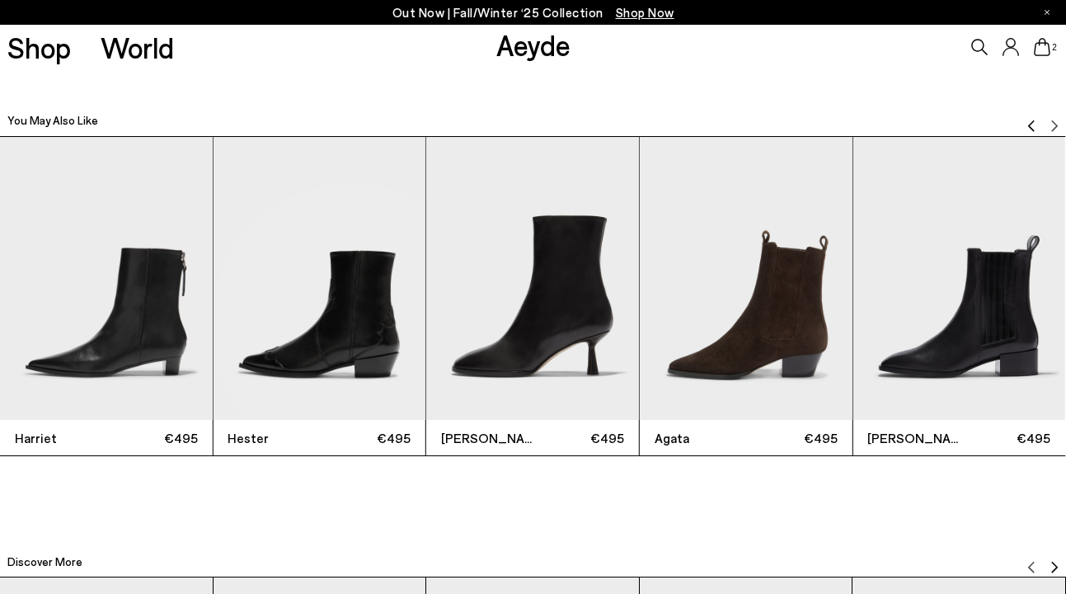
click at [1042, 54] on icon at bounding box center [1042, 47] width 16 height 18
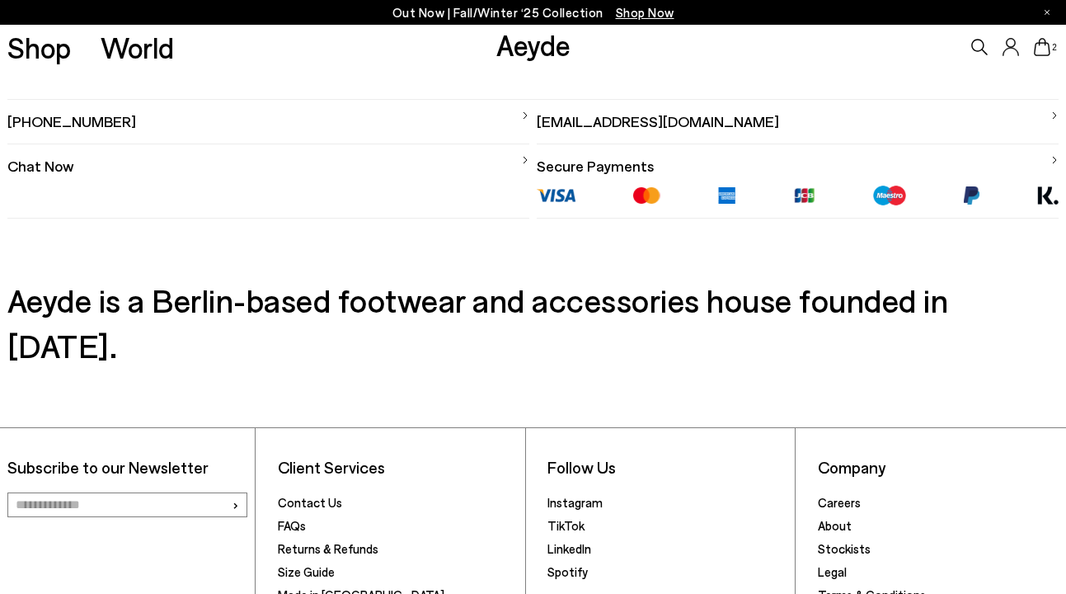
scroll to position [1276, 0]
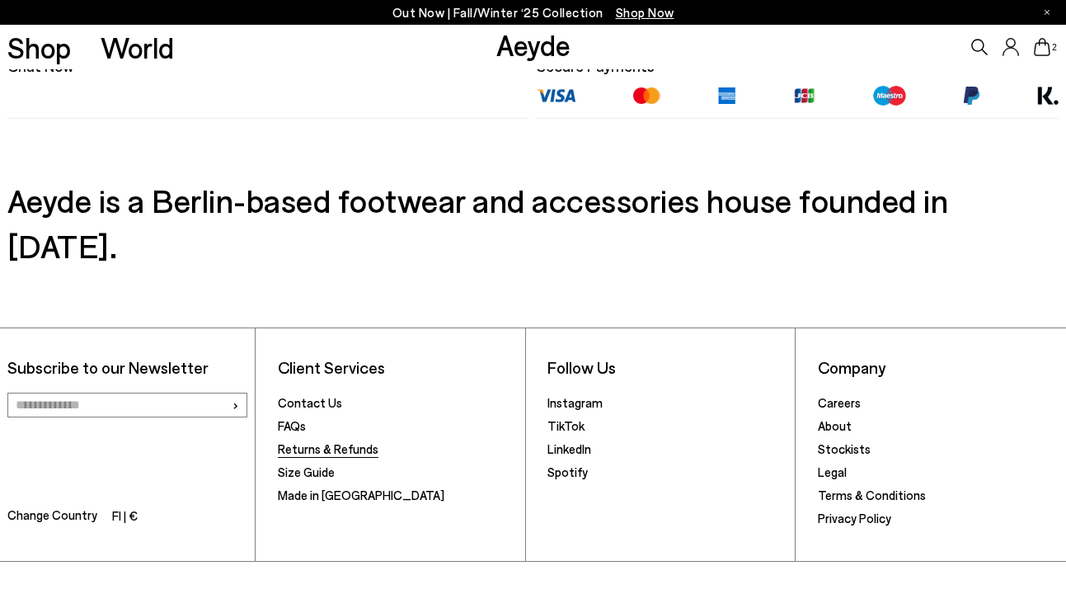
click at [341, 441] on link "Returns & Refunds" at bounding box center [328, 448] width 101 height 15
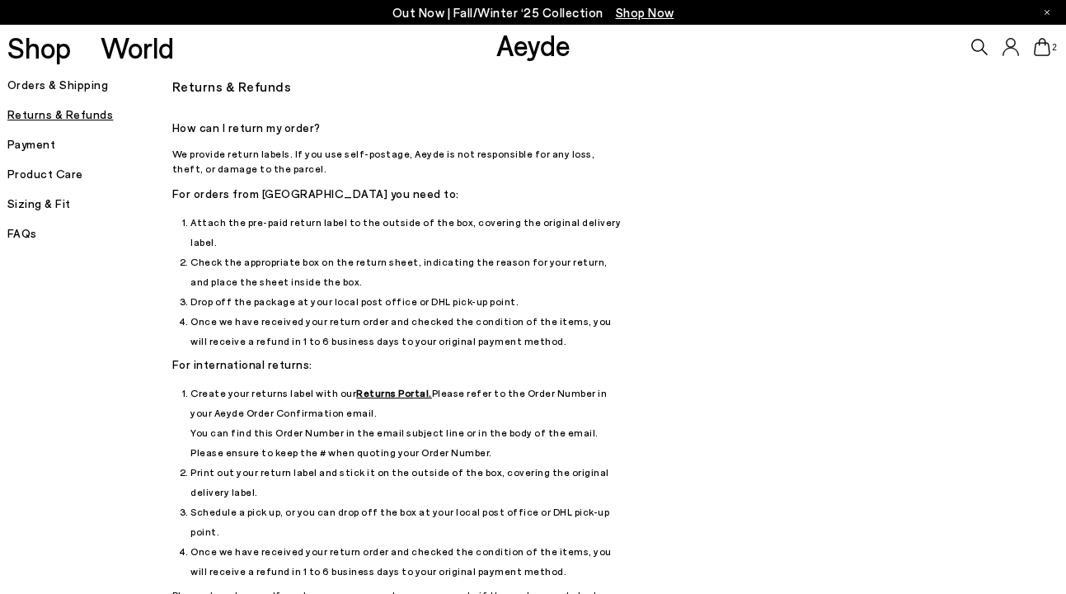
click at [46, 87] on h5 "Orders & Shipping" at bounding box center [89, 84] width 165 height 23
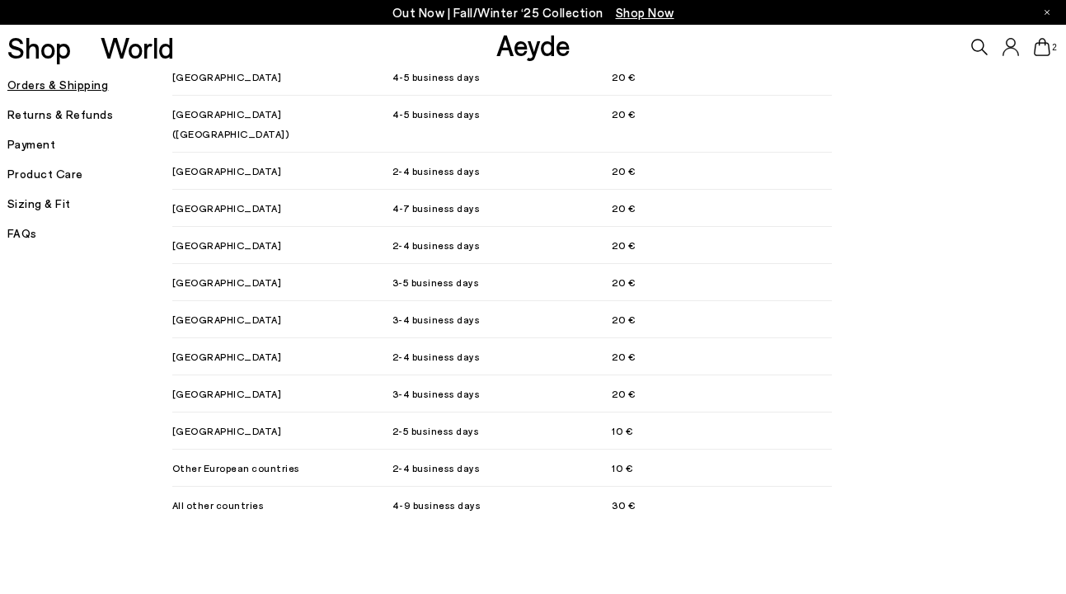
scroll to position [1460, 0]
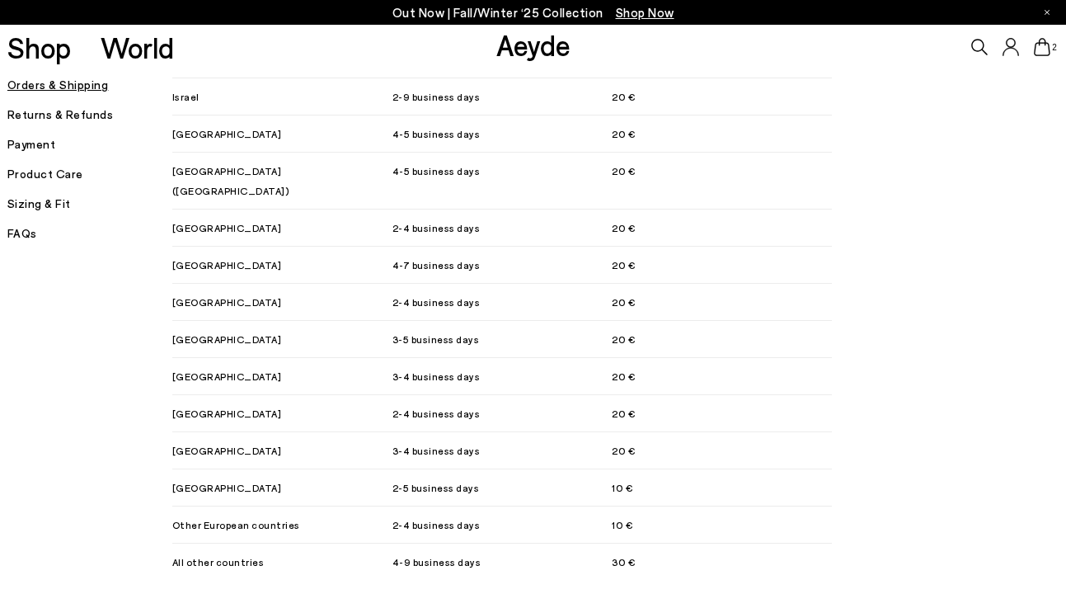
click at [38, 202] on h5 "Sizing & Fit" at bounding box center [89, 203] width 165 height 23
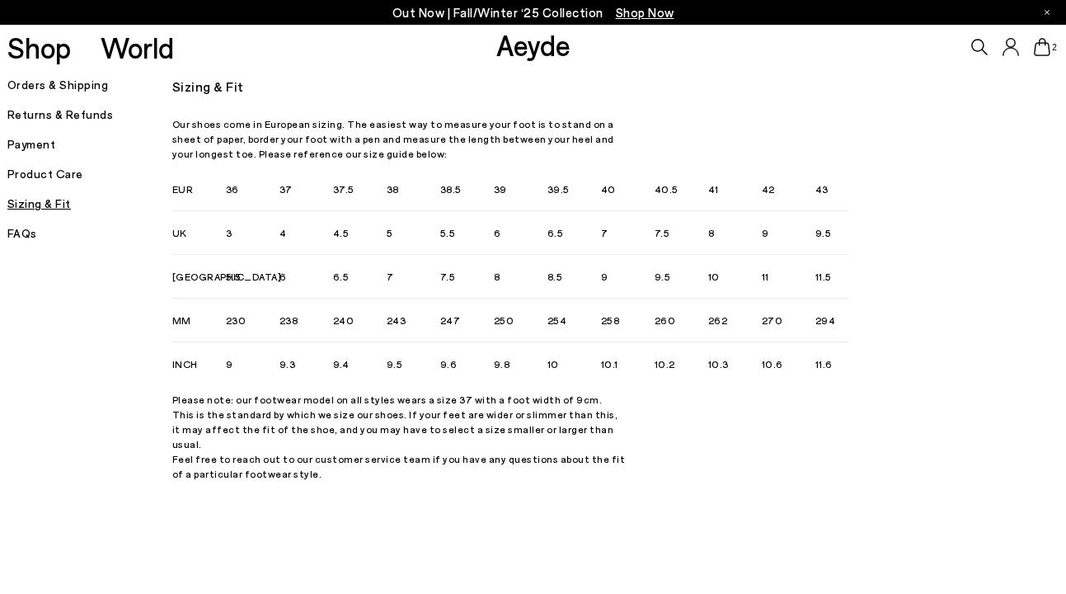
click at [63, 87] on h5 "Orders & Shipping" at bounding box center [89, 84] width 165 height 23
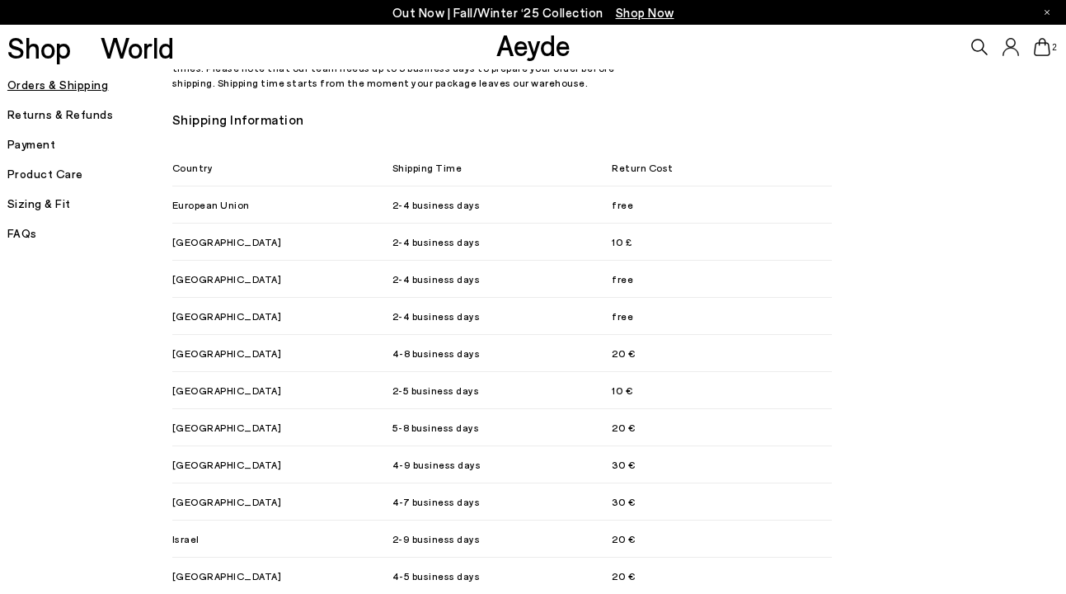
scroll to position [1013, 0]
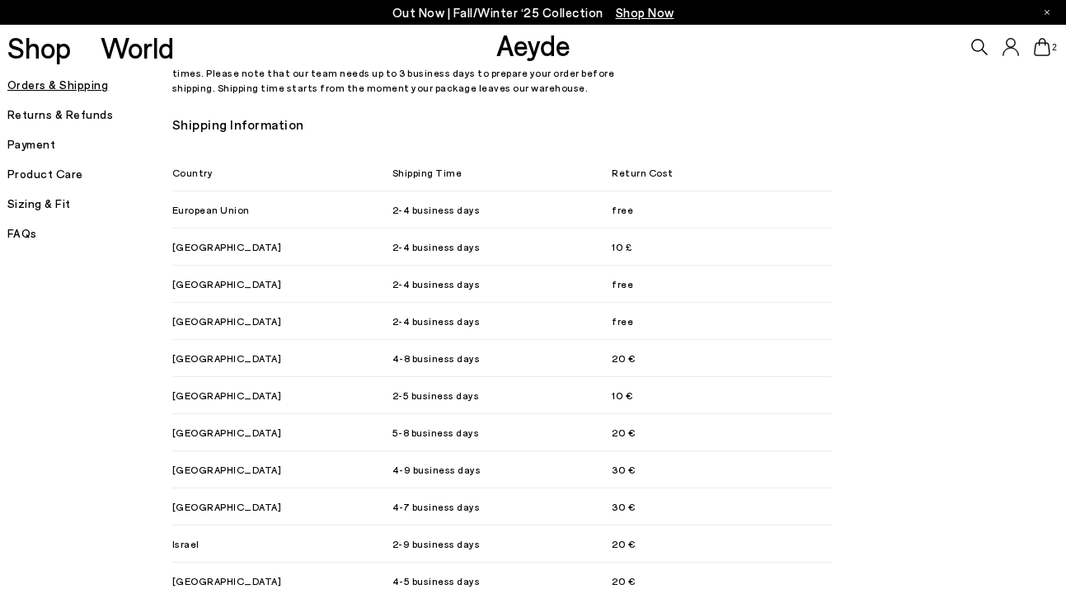
click at [412, 7] on p "Out Now | Fall/Winter ‘25 Collection Shop Now" at bounding box center [534, 12] width 282 height 21
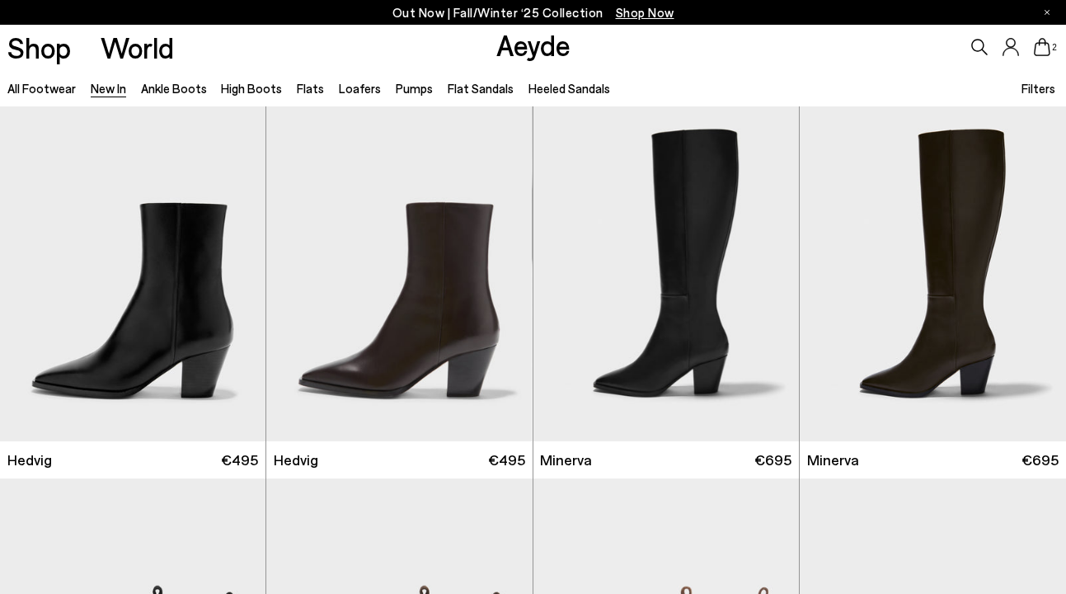
click at [1042, 51] on icon at bounding box center [1042, 47] width 16 height 18
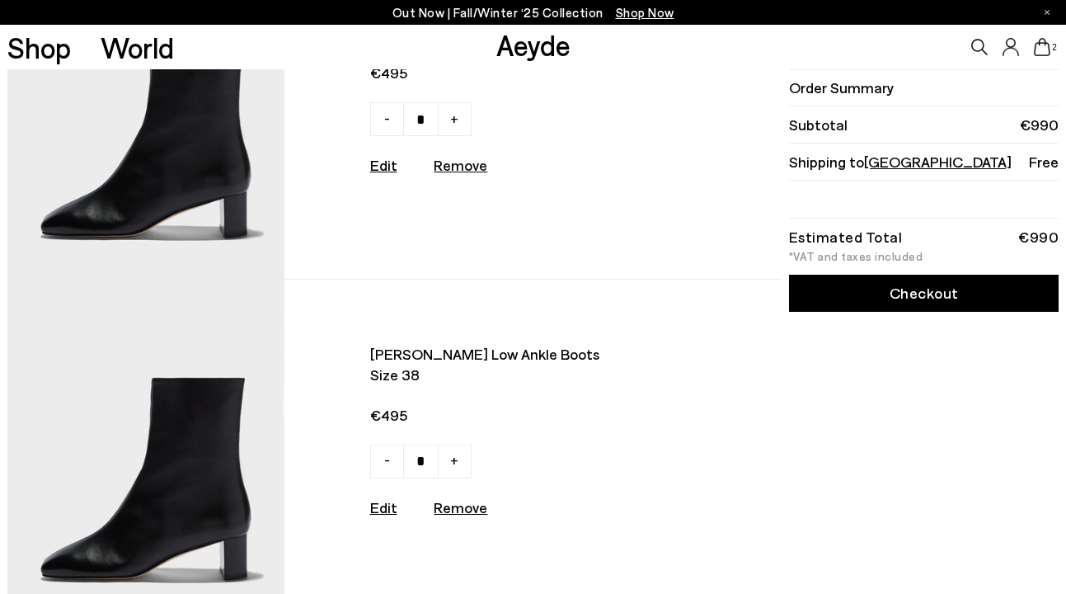
scroll to position [208, 0]
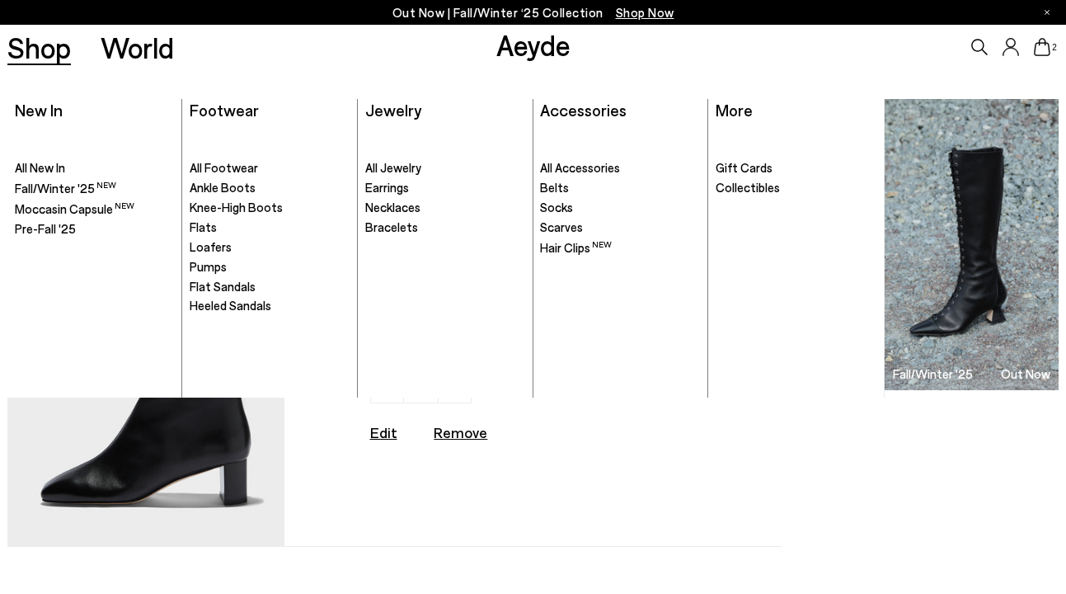
click at [42, 49] on link "Shop" at bounding box center [39, 47] width 64 height 29
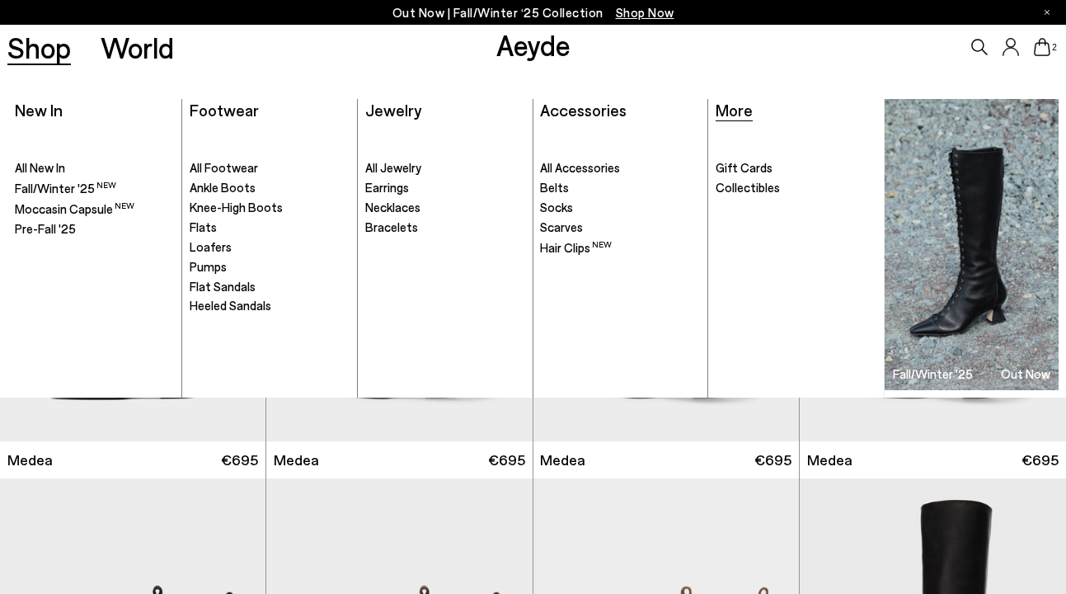
click at [728, 111] on span "More" at bounding box center [734, 110] width 37 height 20
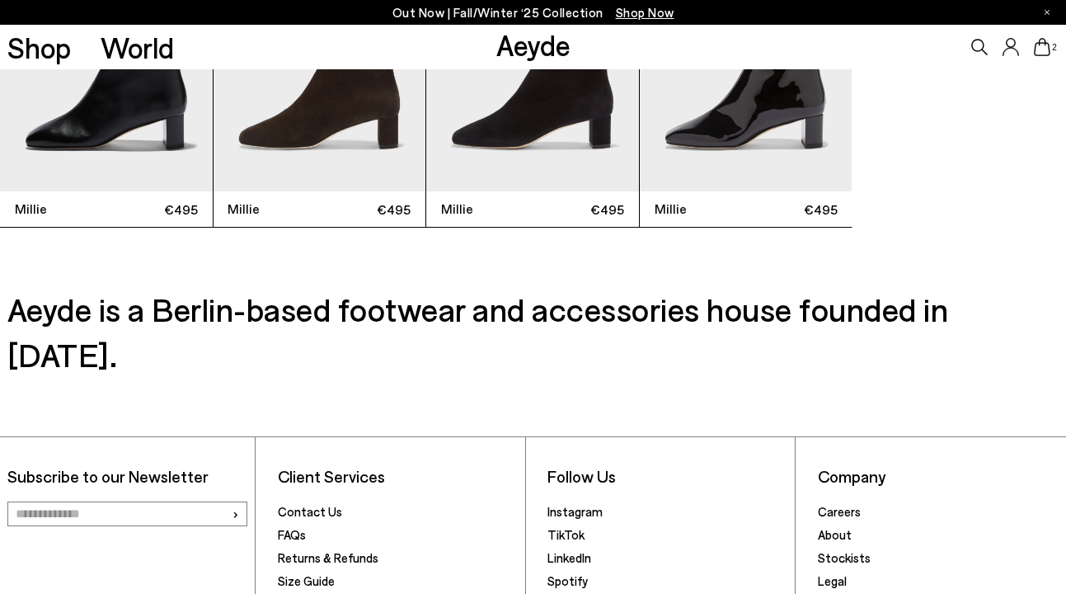
scroll to position [1932, 0]
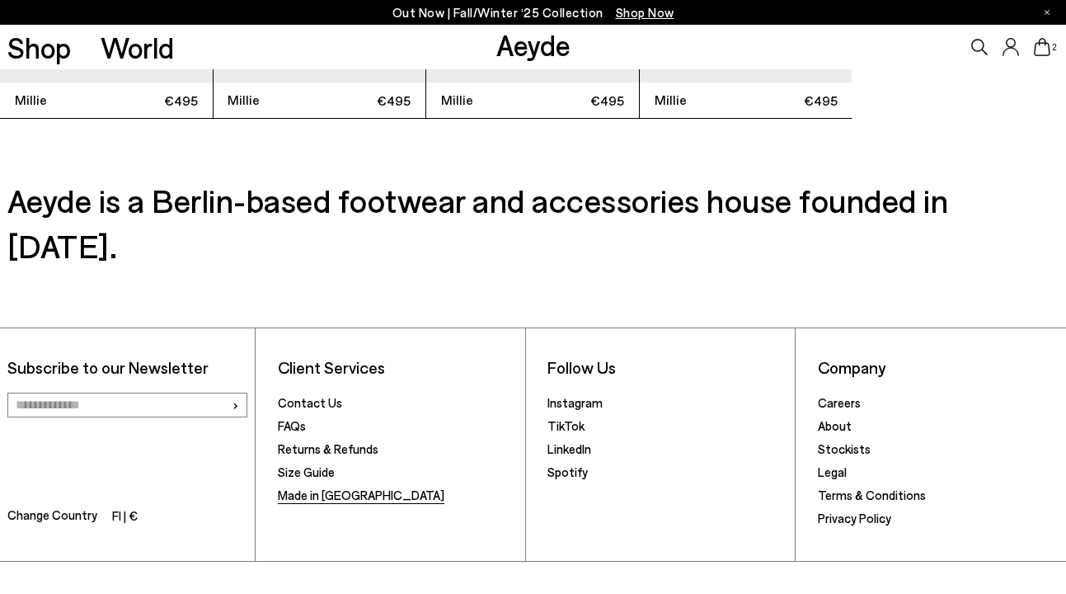
click at [291, 487] on link "Made in [GEOGRAPHIC_DATA]" at bounding box center [361, 494] width 167 height 15
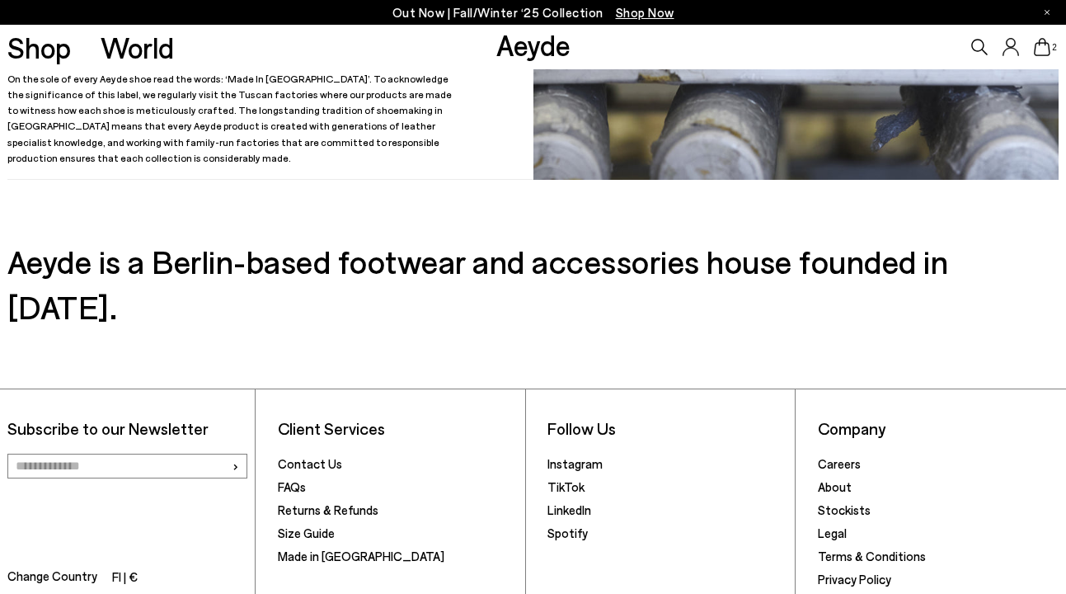
scroll to position [475, 0]
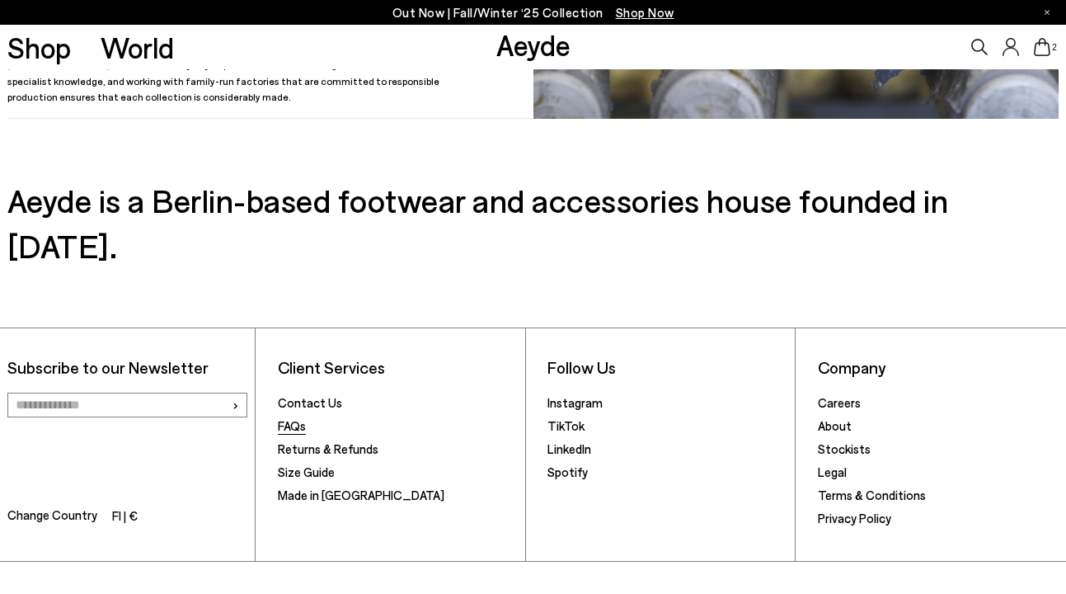
click at [293, 418] on link "FAQs" at bounding box center [292, 425] width 28 height 15
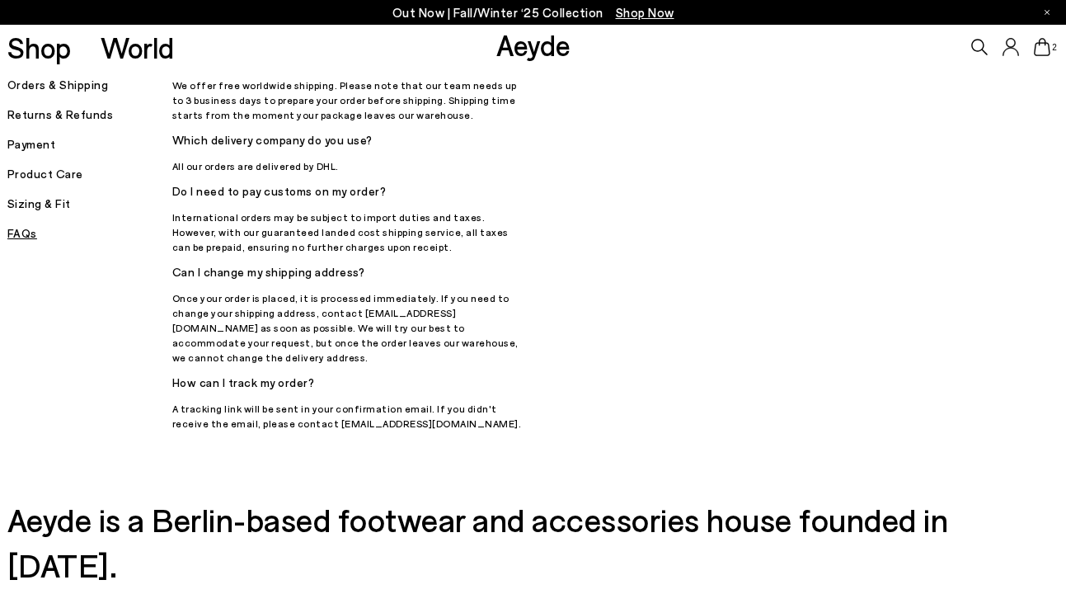
scroll to position [1669, 0]
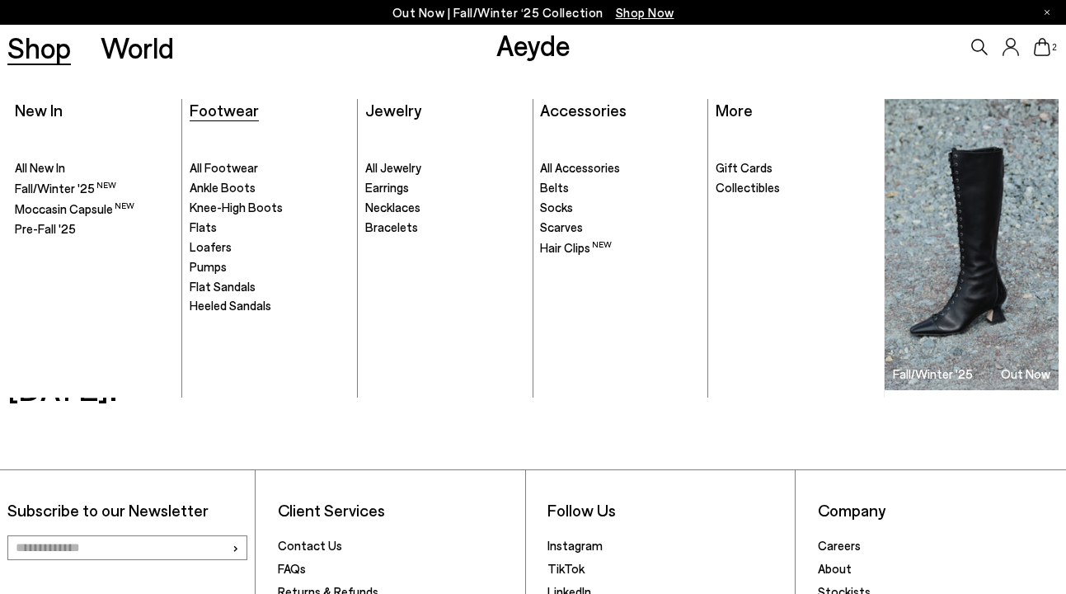
click at [215, 111] on span "Footwear" at bounding box center [224, 110] width 69 height 20
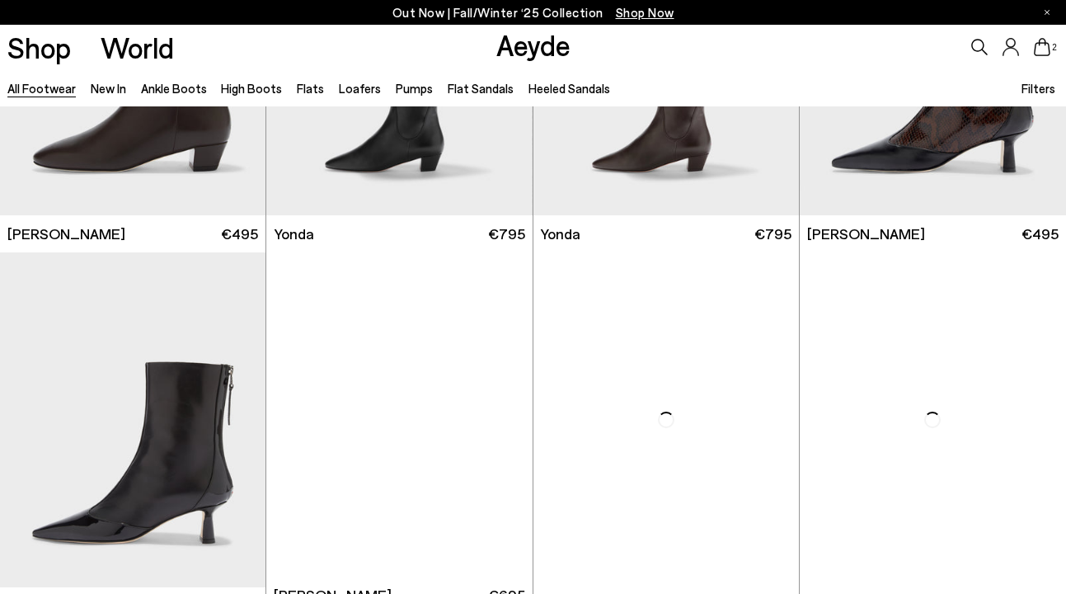
scroll to position [3368, 0]
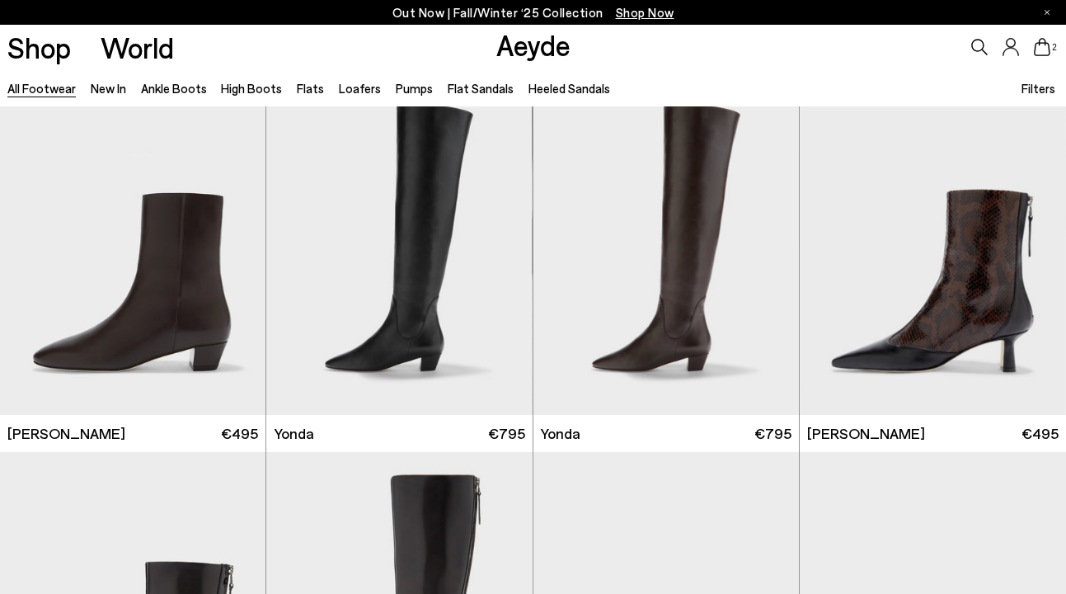
click at [1043, 44] on icon at bounding box center [1042, 47] width 16 height 18
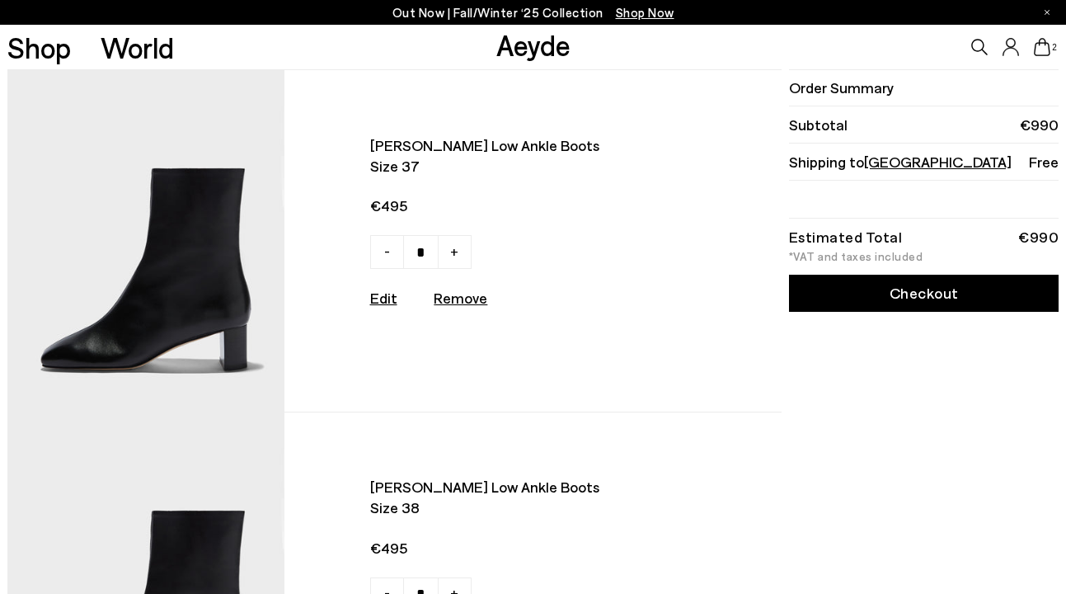
click at [395, 152] on span "[PERSON_NAME] low ankle boots" at bounding box center [521, 145] width 302 height 21
click at [152, 260] on img at bounding box center [145, 240] width 277 height 341
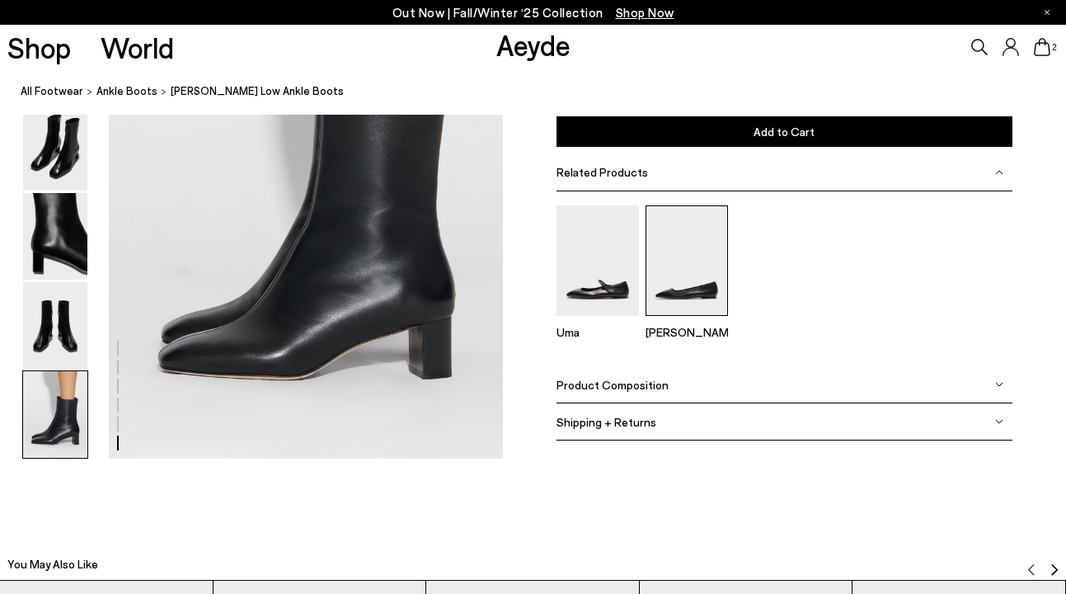
scroll to position [2771, 0]
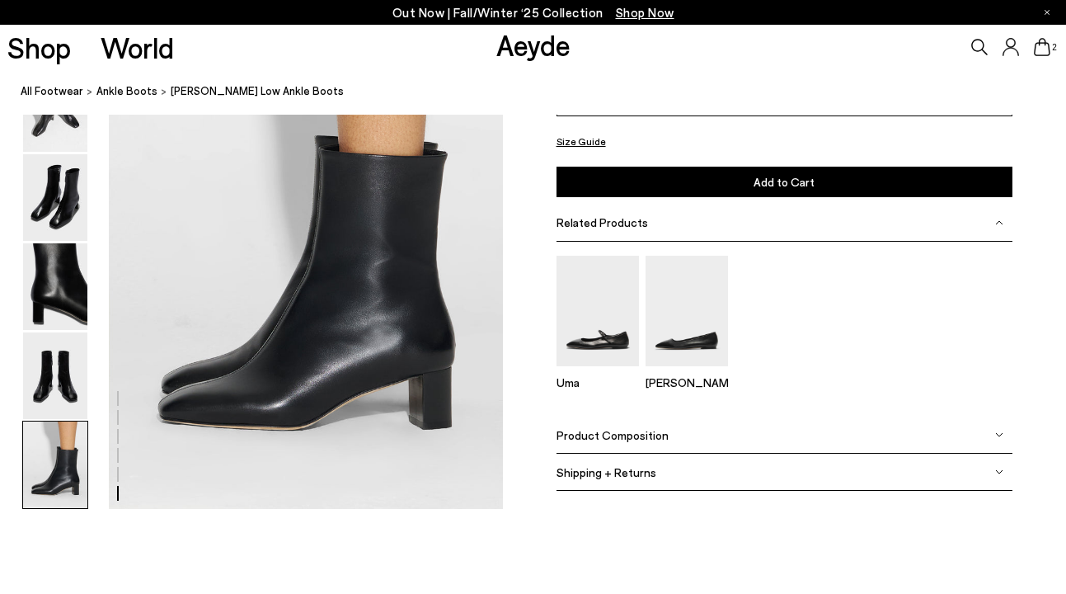
click at [627, 433] on span "Product Composition" at bounding box center [613, 435] width 112 height 14
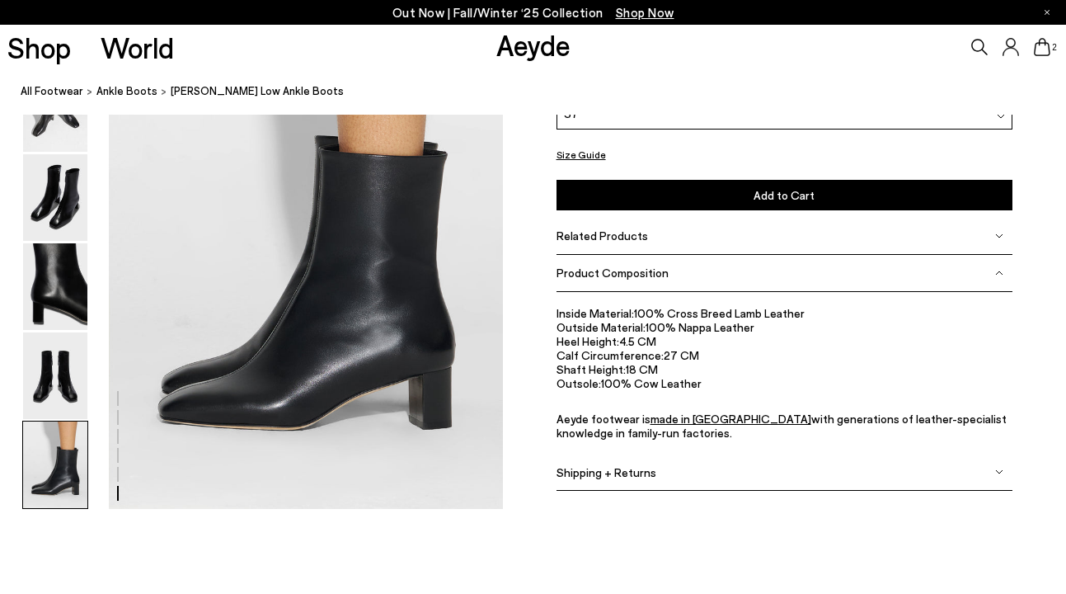
click at [617, 476] on span "Shipping + Returns" at bounding box center [607, 472] width 100 height 14
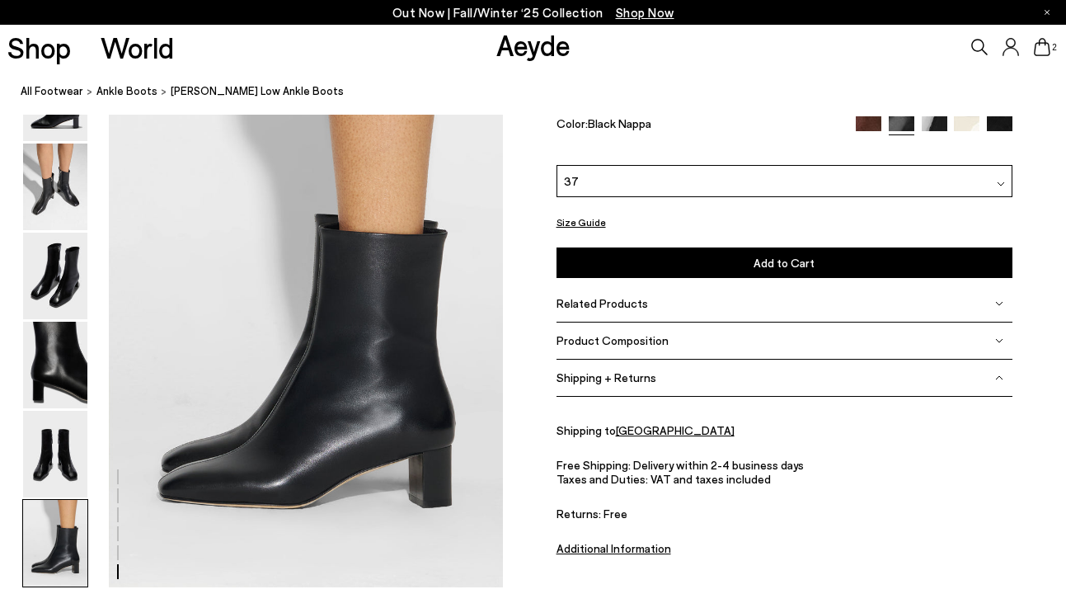
scroll to position [2690, 0]
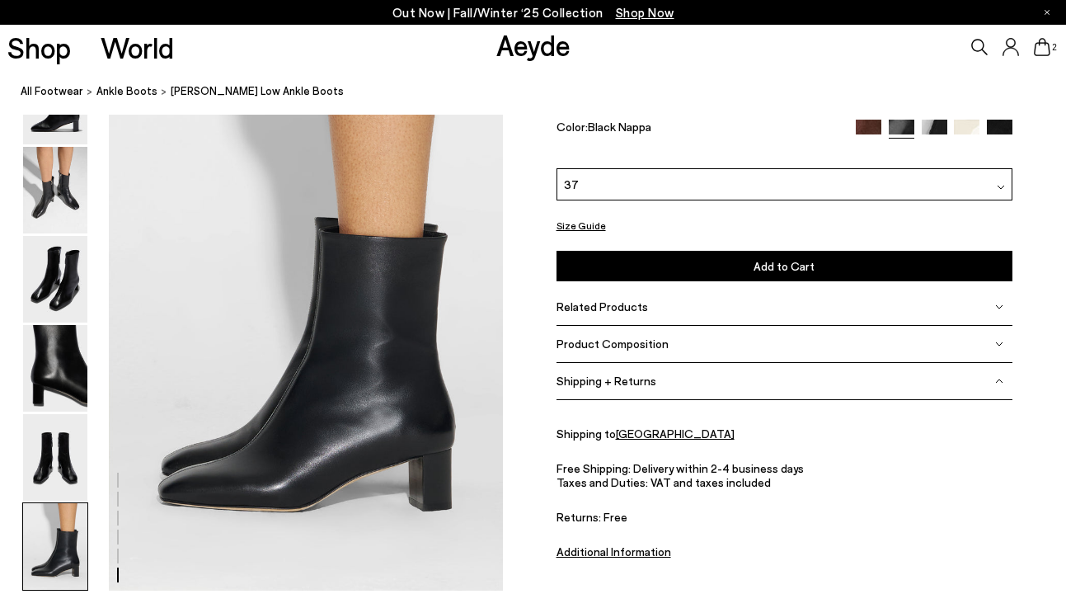
click at [616, 384] on span "Shipping + Returns" at bounding box center [607, 381] width 100 height 14
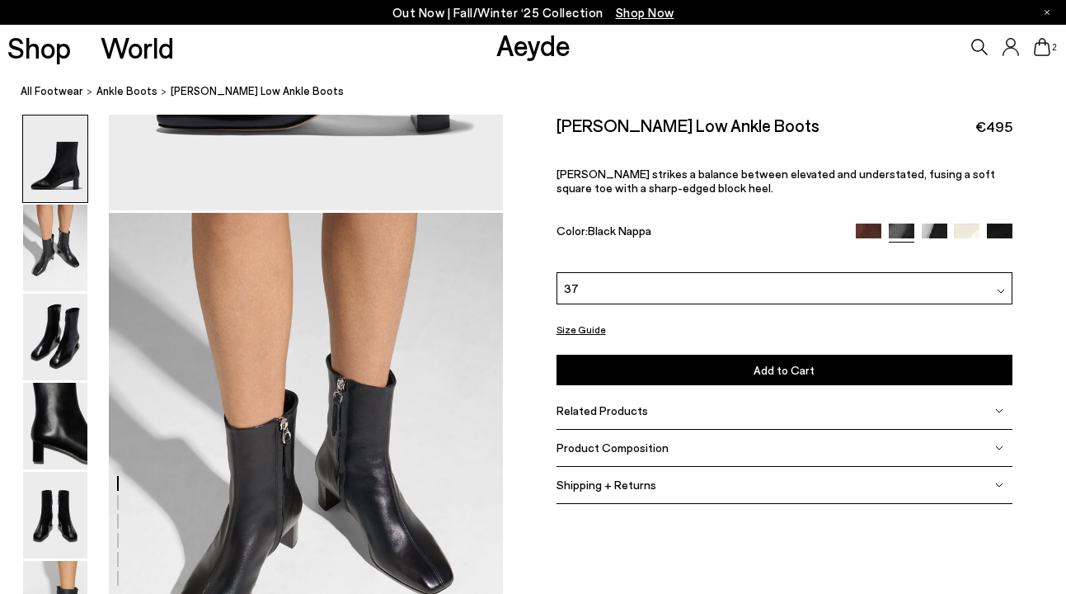
scroll to position [0, 0]
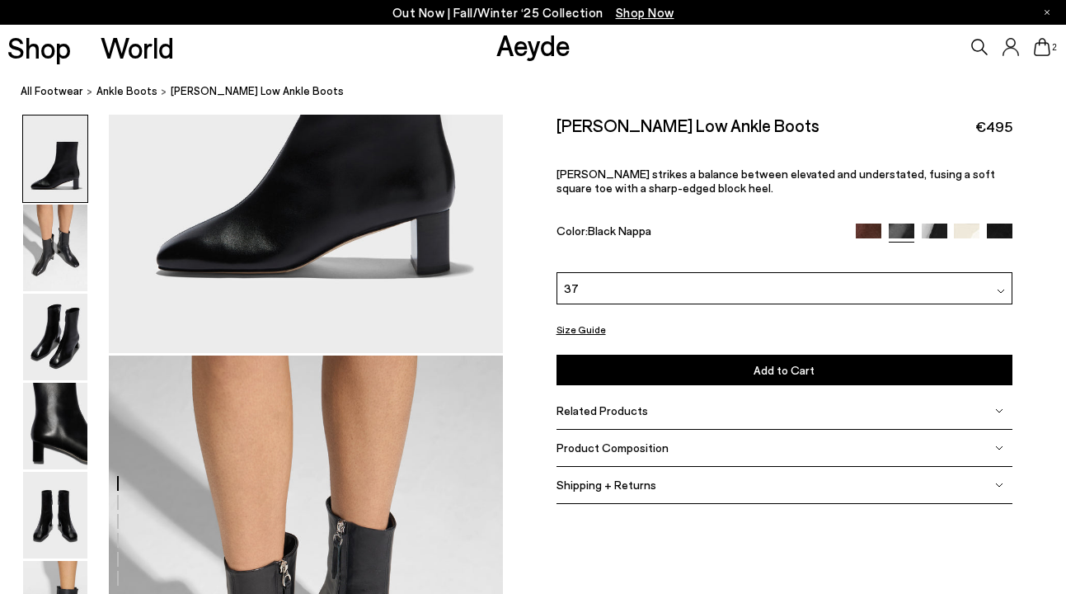
click at [621, 454] on span "Product Composition" at bounding box center [613, 447] width 112 height 14
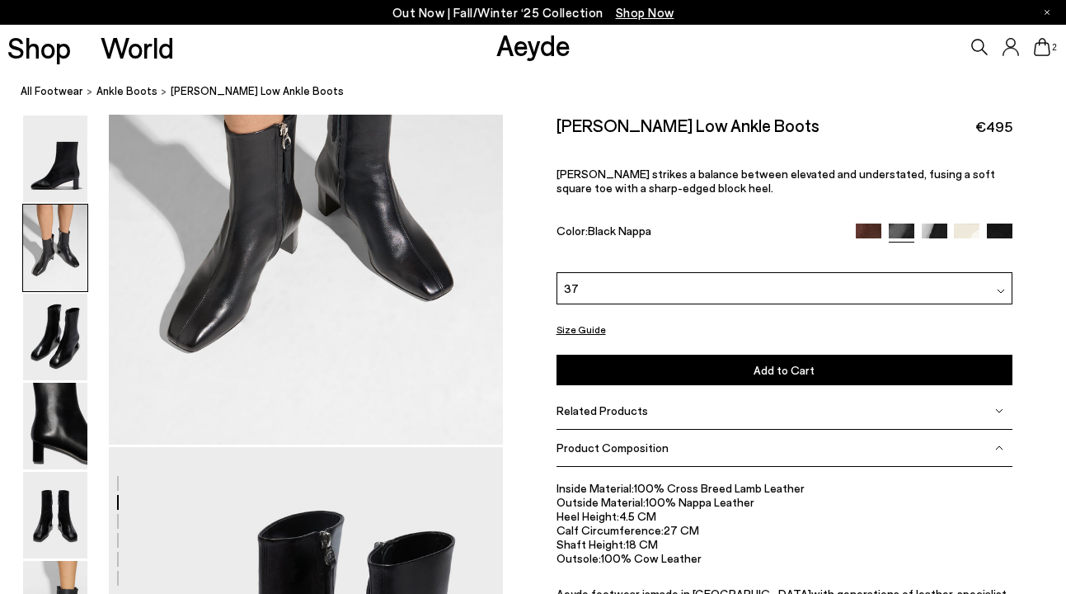
scroll to position [738, 0]
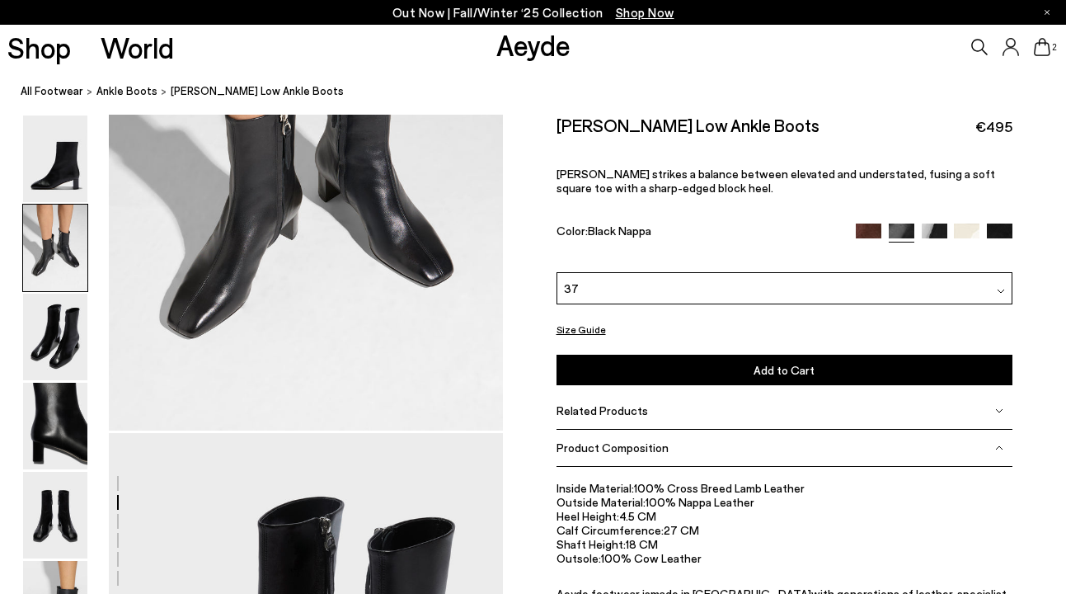
click at [609, 417] on span "Related Products" at bounding box center [603, 410] width 92 height 14
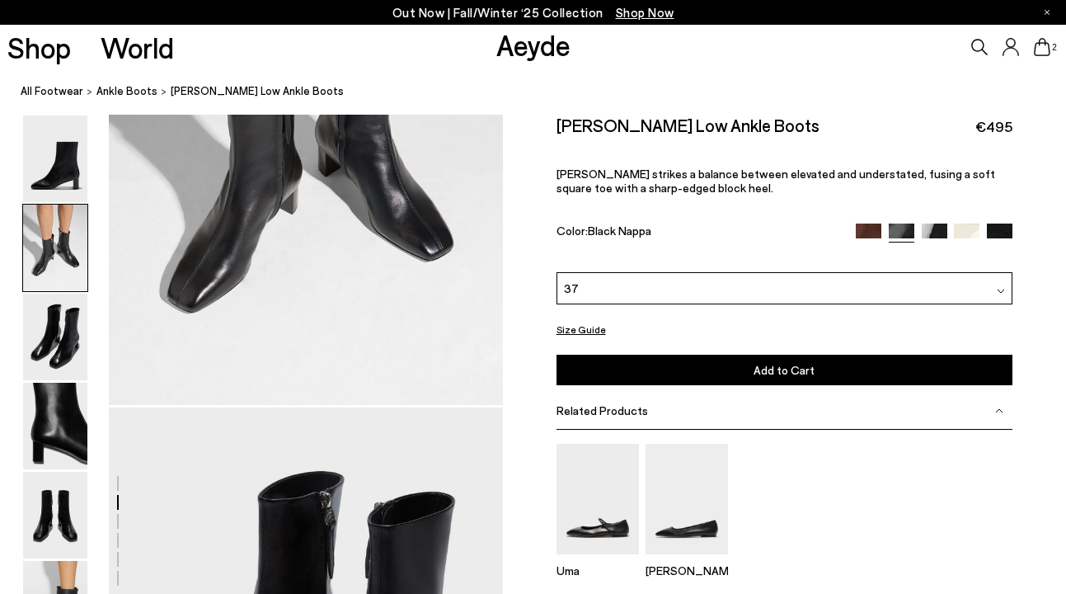
scroll to position [765, 0]
click at [609, 417] on span "Related Products" at bounding box center [603, 410] width 92 height 14
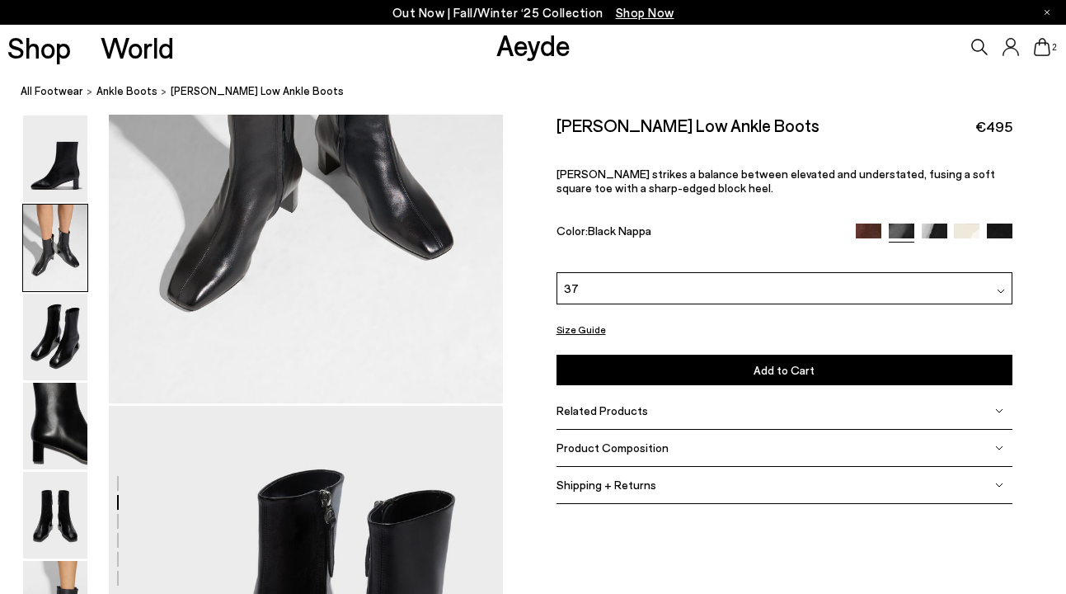
click at [1045, 48] on icon at bounding box center [1042, 47] width 16 height 18
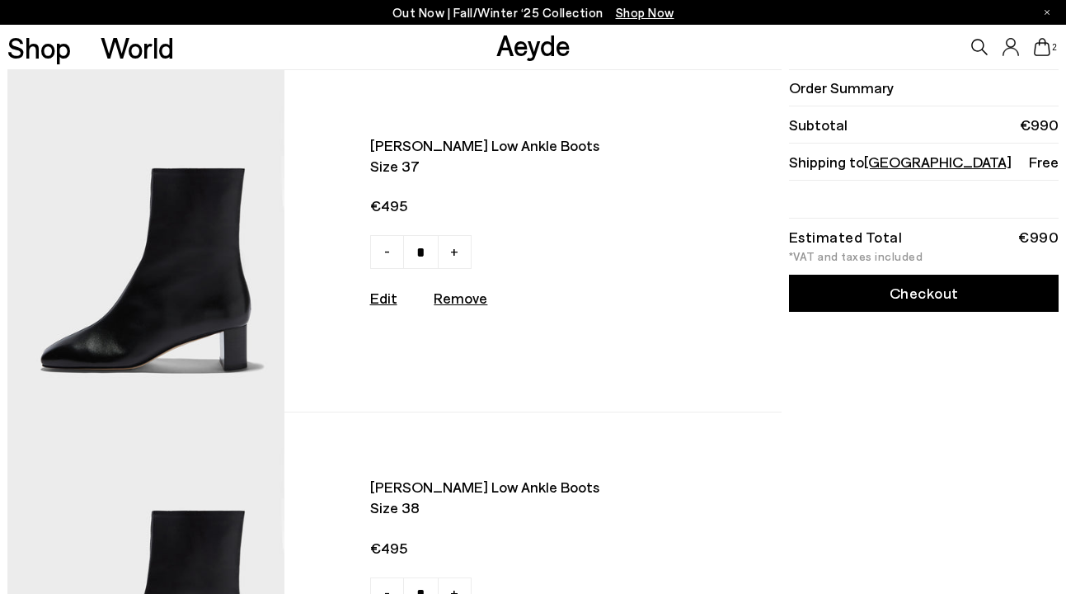
click at [842, 304] on link "Checkout" at bounding box center [924, 293] width 270 height 37
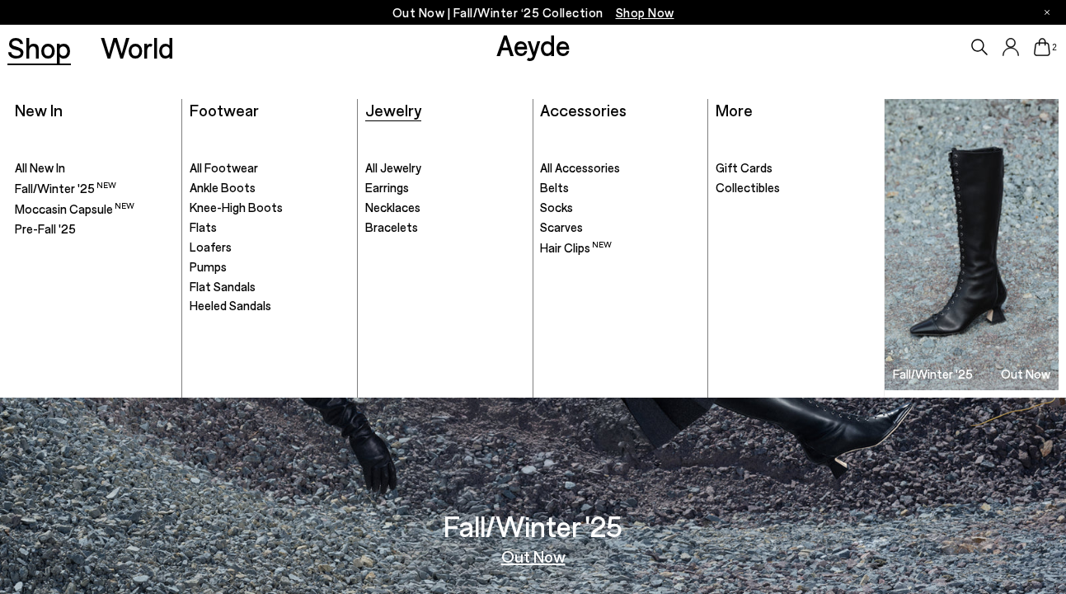
click at [390, 103] on span "Jewelry" at bounding box center [393, 110] width 56 height 20
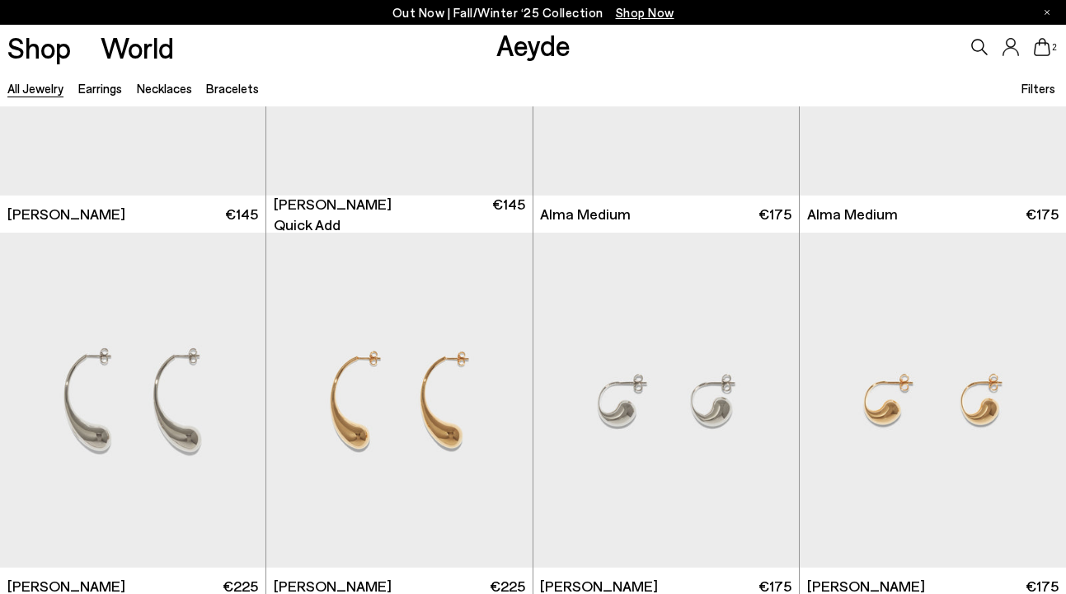
scroll to position [1165, 0]
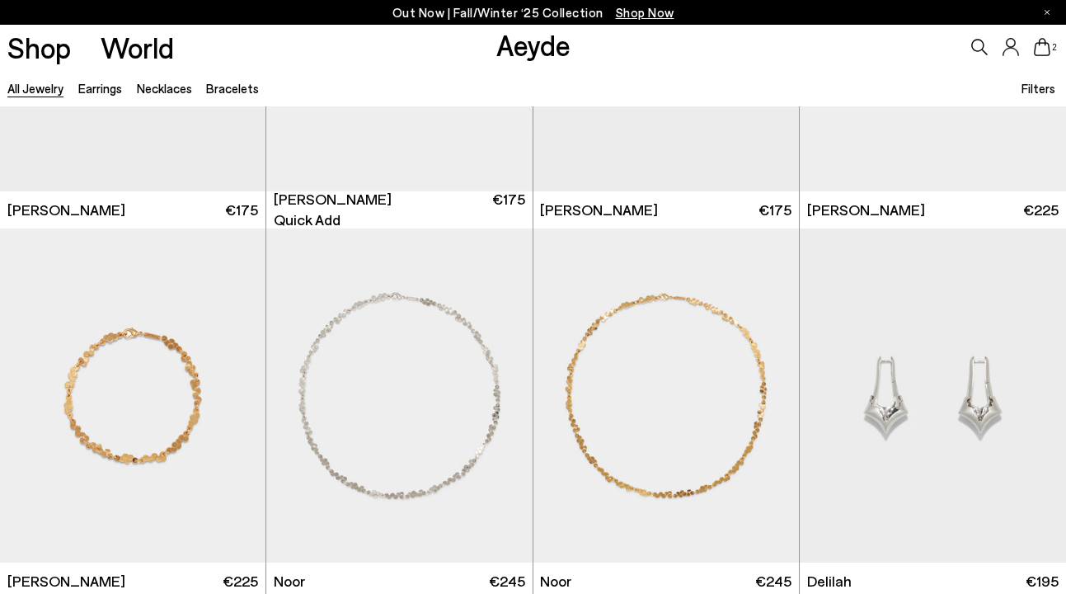
scroll to position [4074, 0]
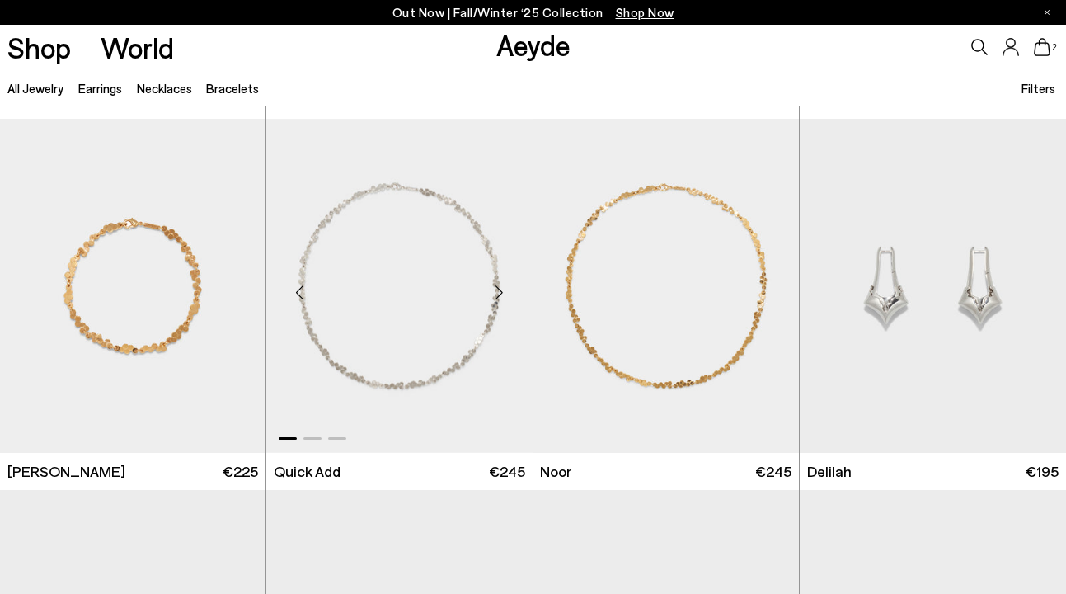
click at [499, 288] on div "Next slide" at bounding box center [499, 291] width 49 height 49
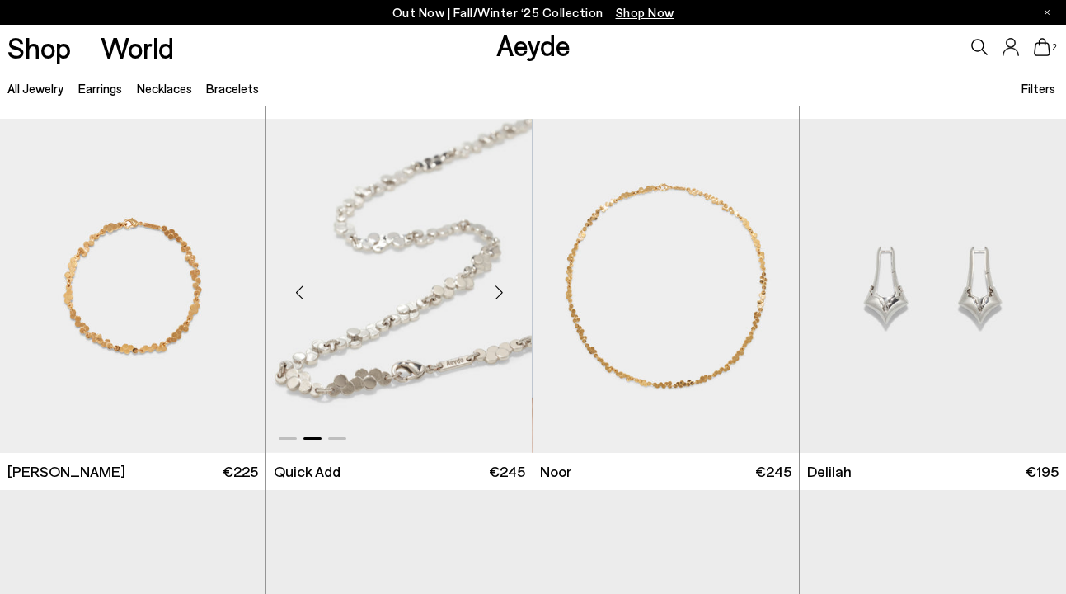
click at [499, 288] on div "Next slide" at bounding box center [499, 291] width 49 height 49
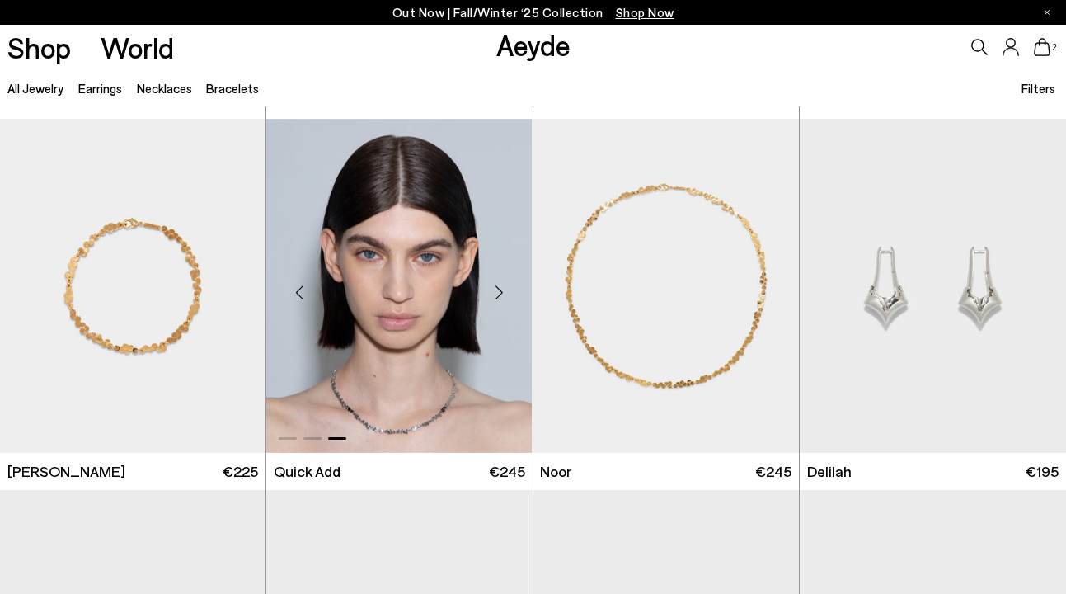
click at [499, 288] on div "Next slide" at bounding box center [499, 291] width 49 height 49
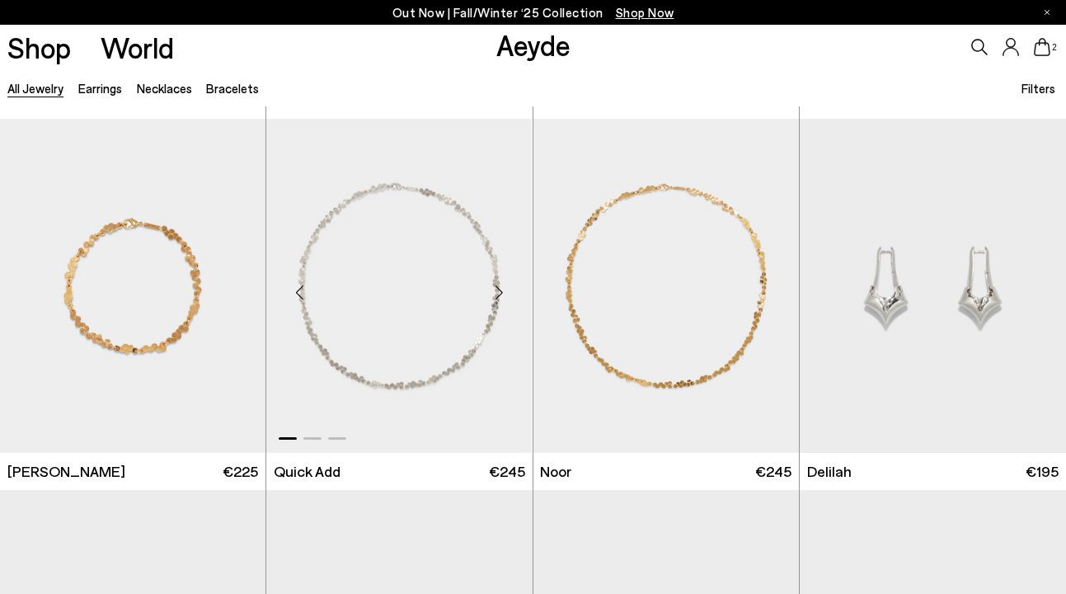
click at [499, 288] on div "Next slide" at bounding box center [499, 291] width 49 height 49
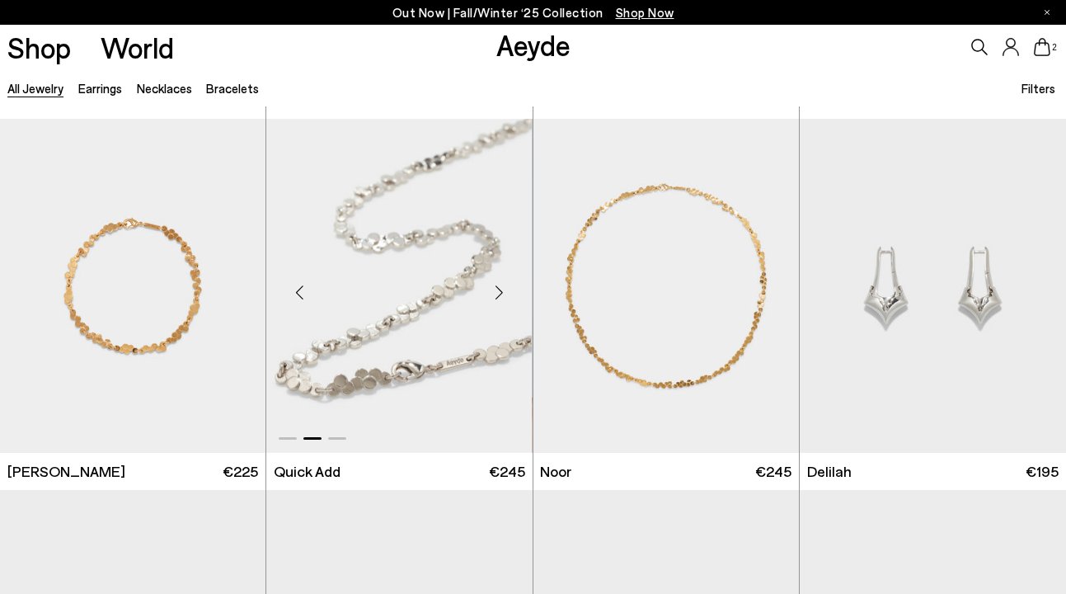
click at [499, 288] on div "Next slide" at bounding box center [499, 291] width 49 height 49
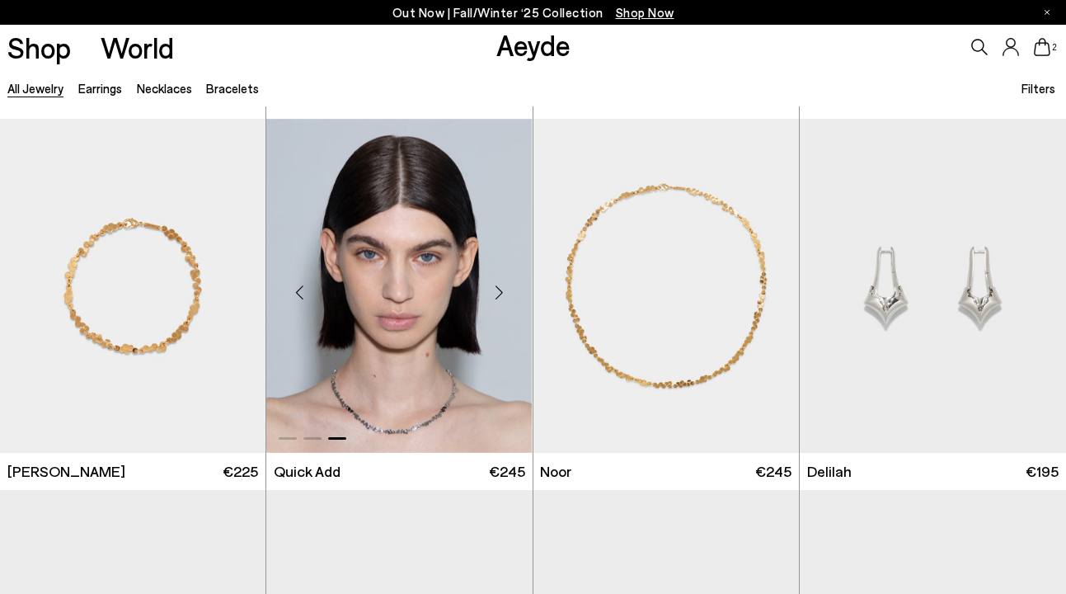
click at [499, 288] on div "Next slide" at bounding box center [499, 291] width 49 height 49
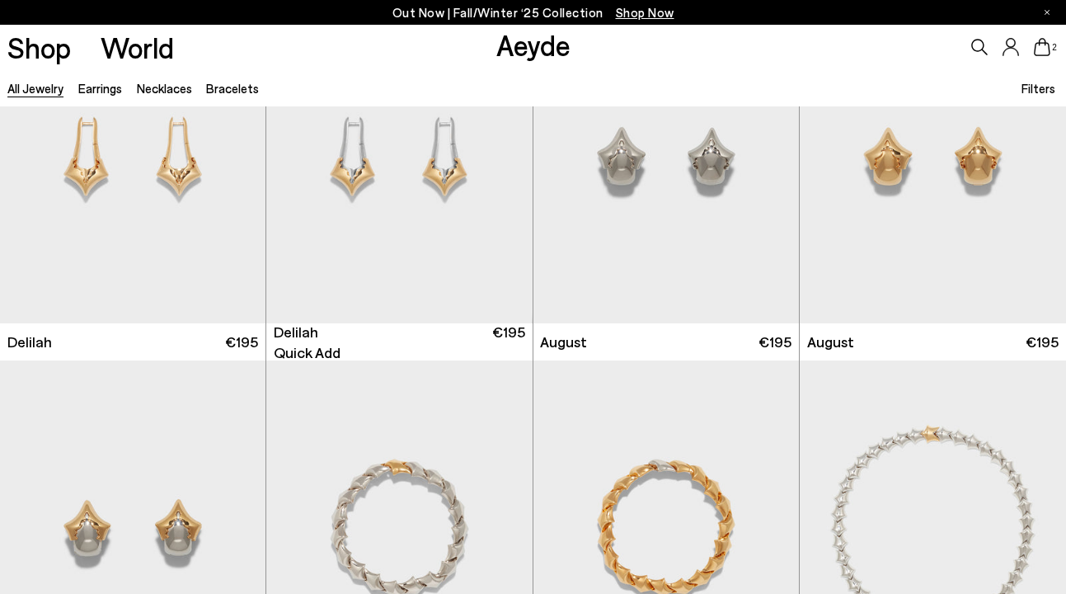
scroll to position [4875, 0]
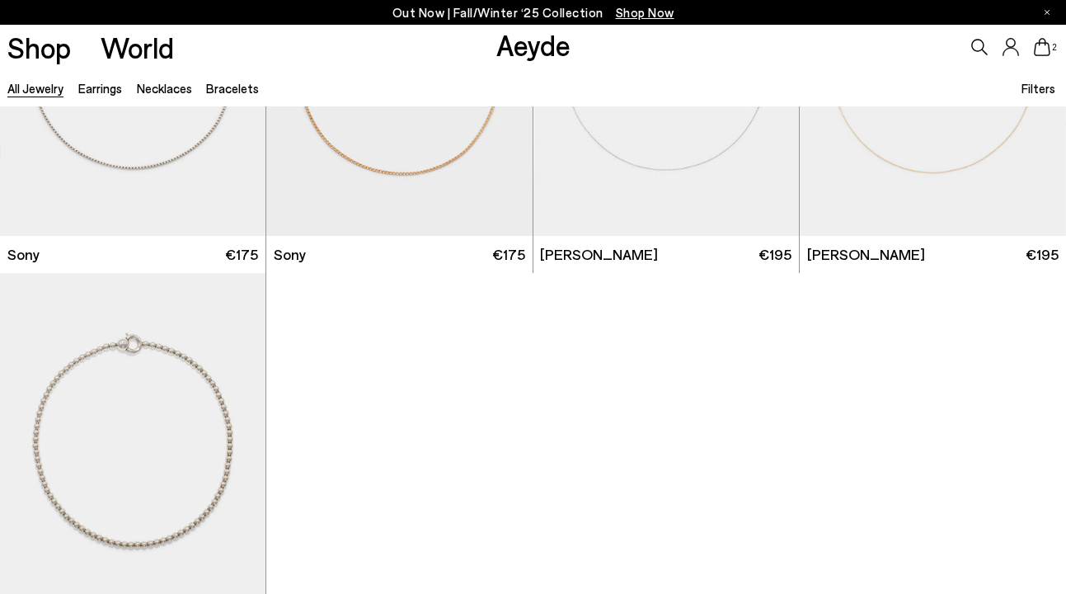
scroll to position [8597, 0]
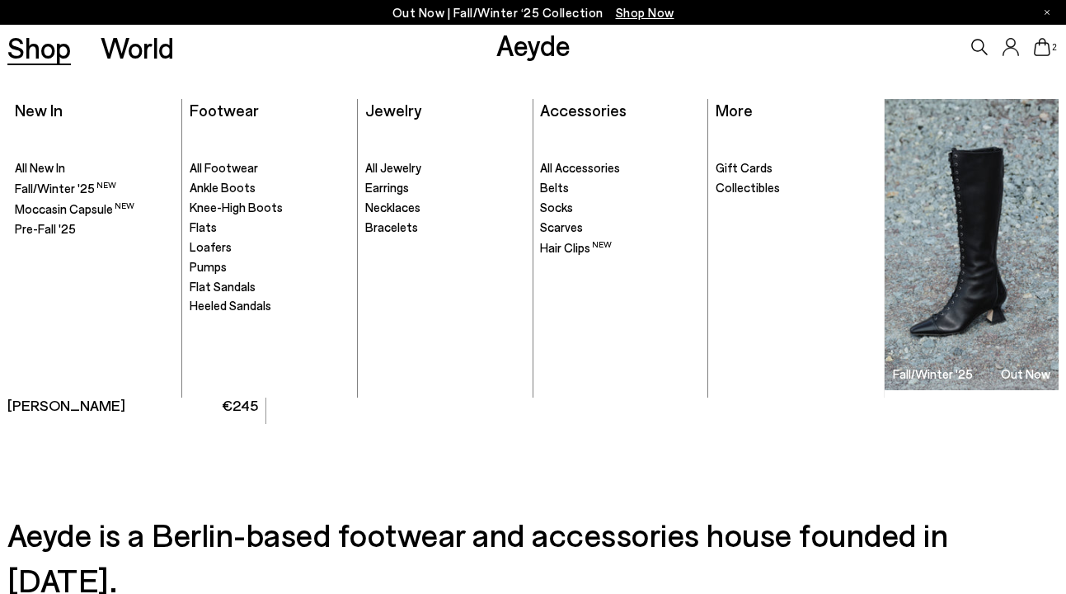
click at [56, 60] on link "Shop" at bounding box center [39, 47] width 64 height 29
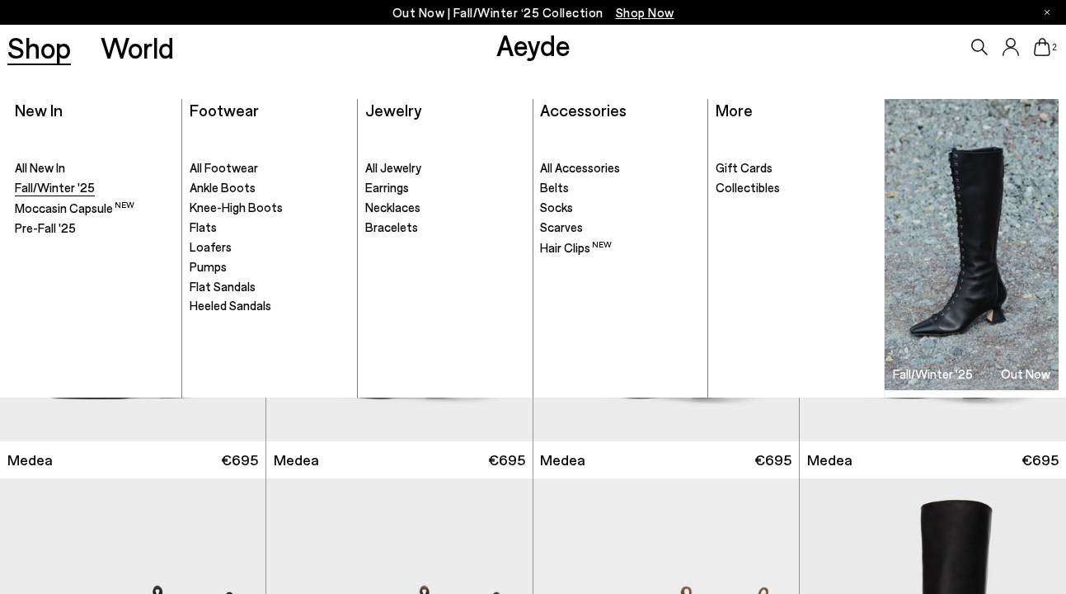
click at [78, 190] on span "Fall/Winter '25" at bounding box center [55, 187] width 80 height 15
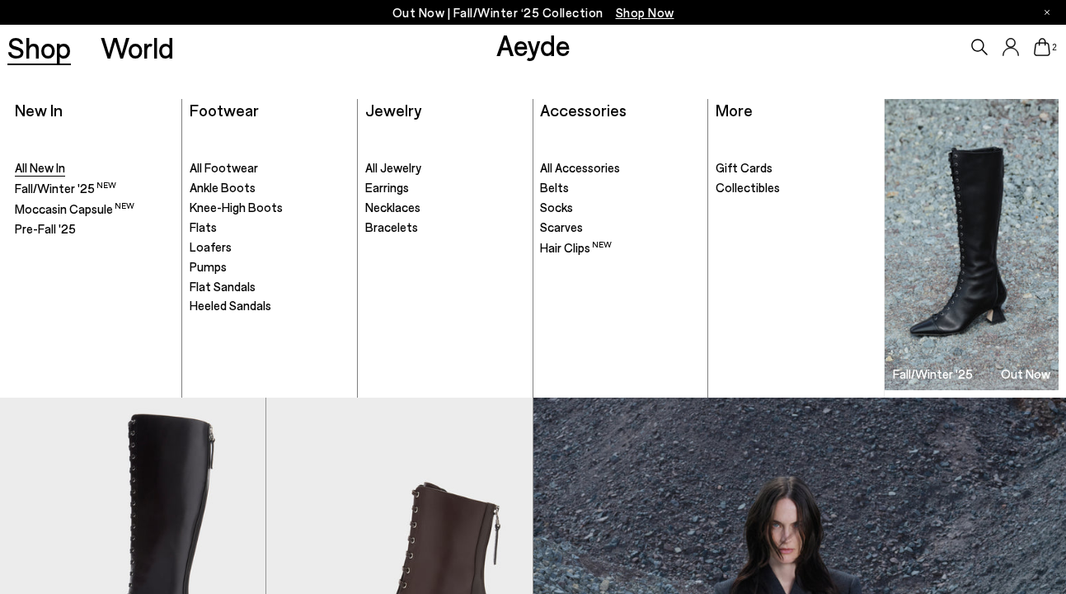
click at [51, 167] on span "All New In" at bounding box center [40, 167] width 50 height 15
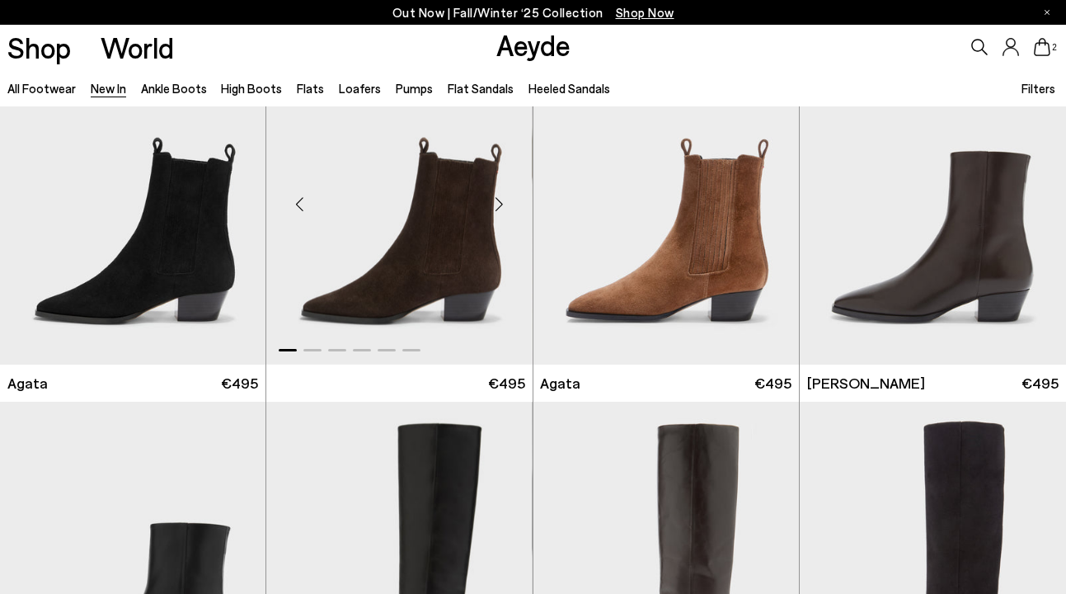
scroll to position [467, 0]
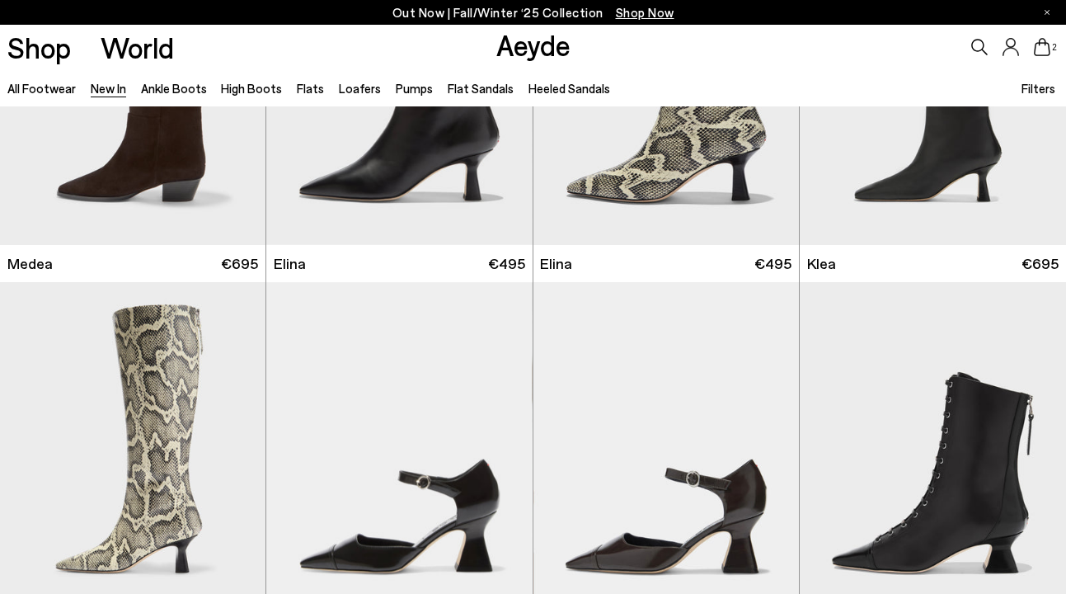
scroll to position [1098, 0]
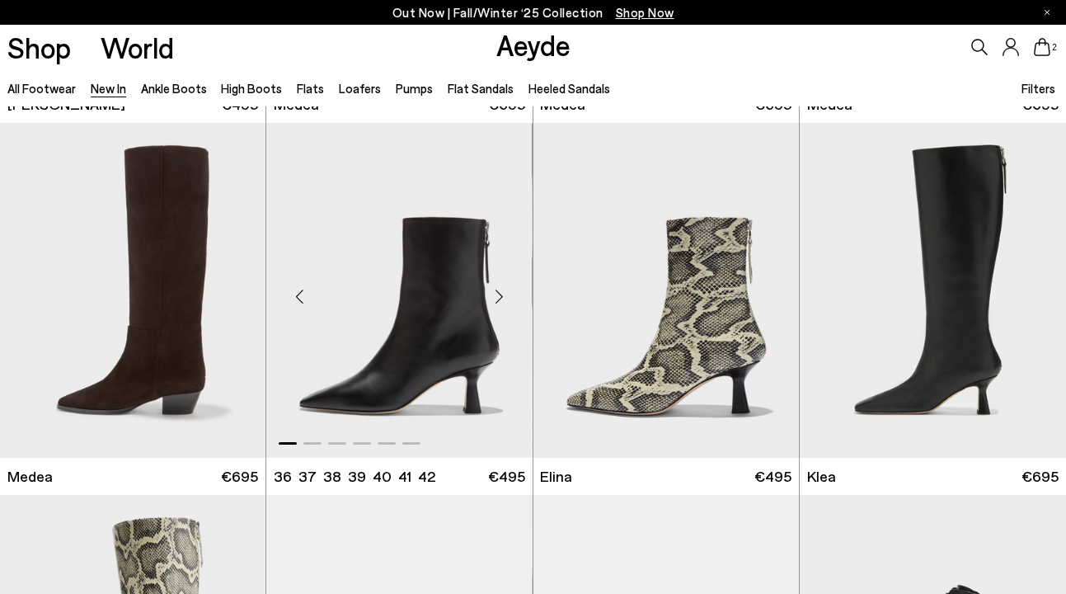
click at [501, 295] on div "Next slide" at bounding box center [499, 296] width 49 height 49
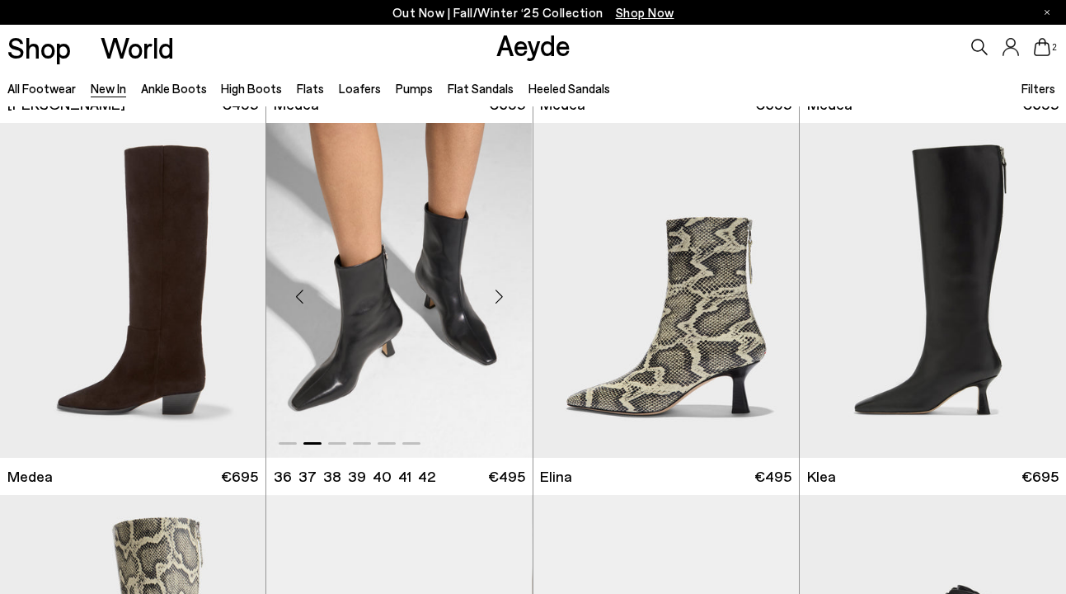
click at [501, 295] on div "Next slide" at bounding box center [499, 296] width 49 height 49
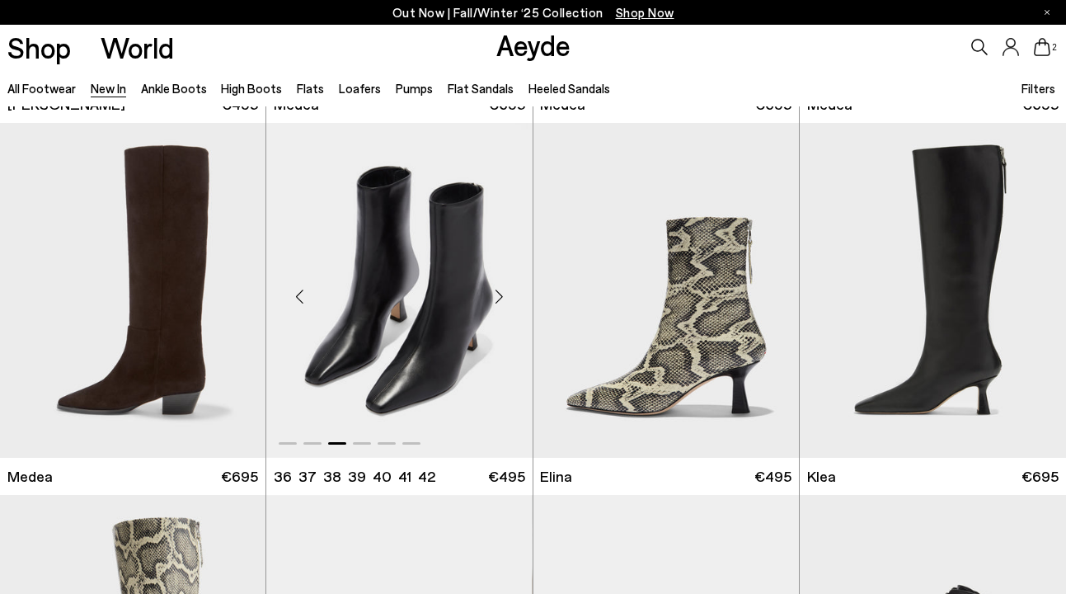
click at [501, 295] on div "Next slide" at bounding box center [499, 296] width 49 height 49
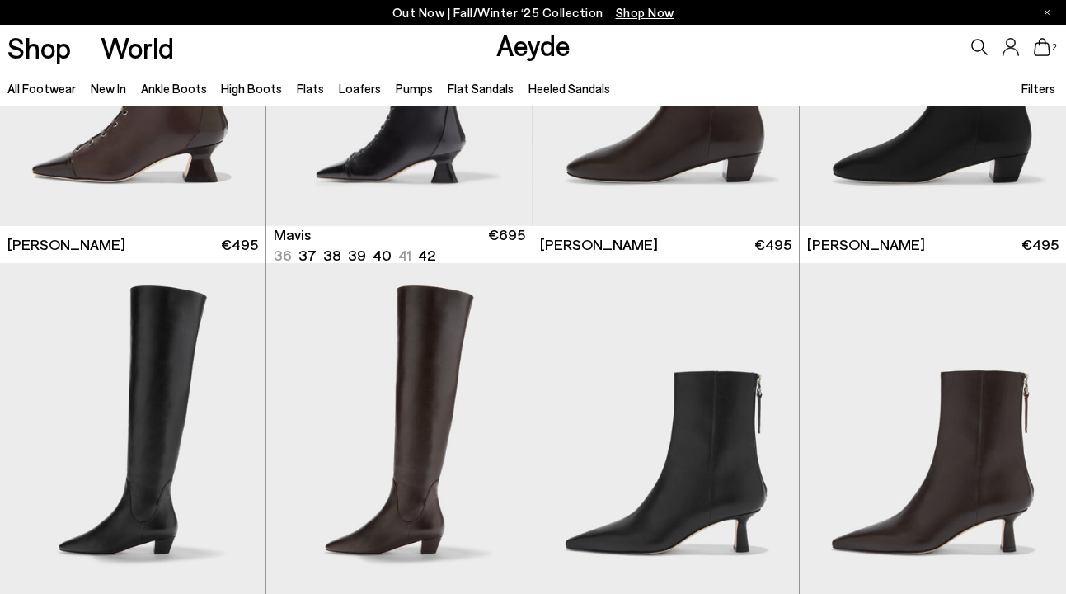
scroll to position [2213, 0]
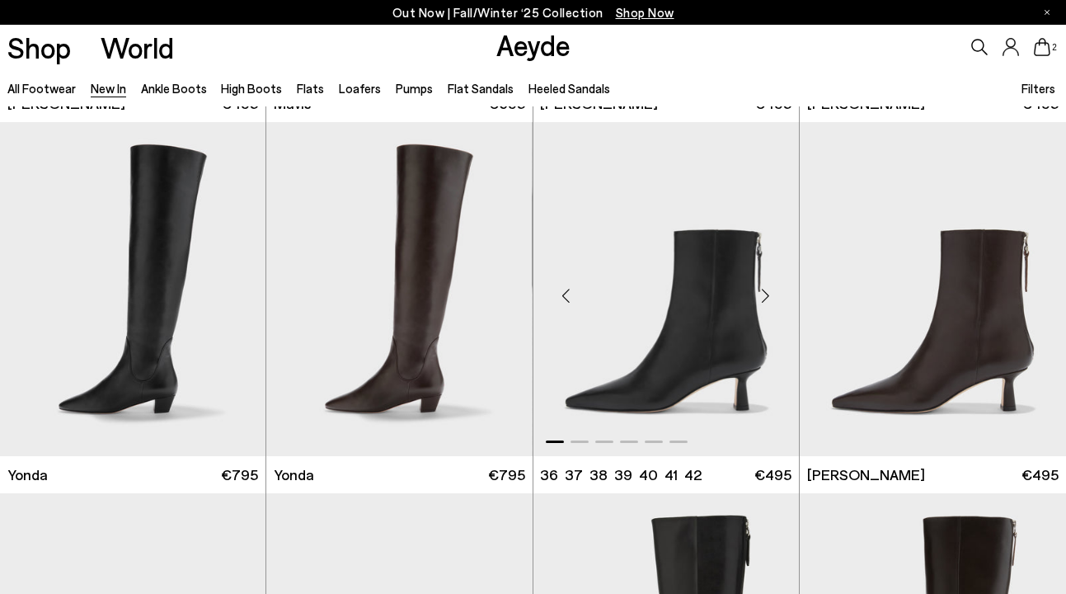
click at [774, 296] on div "Next slide" at bounding box center [765, 295] width 49 height 49
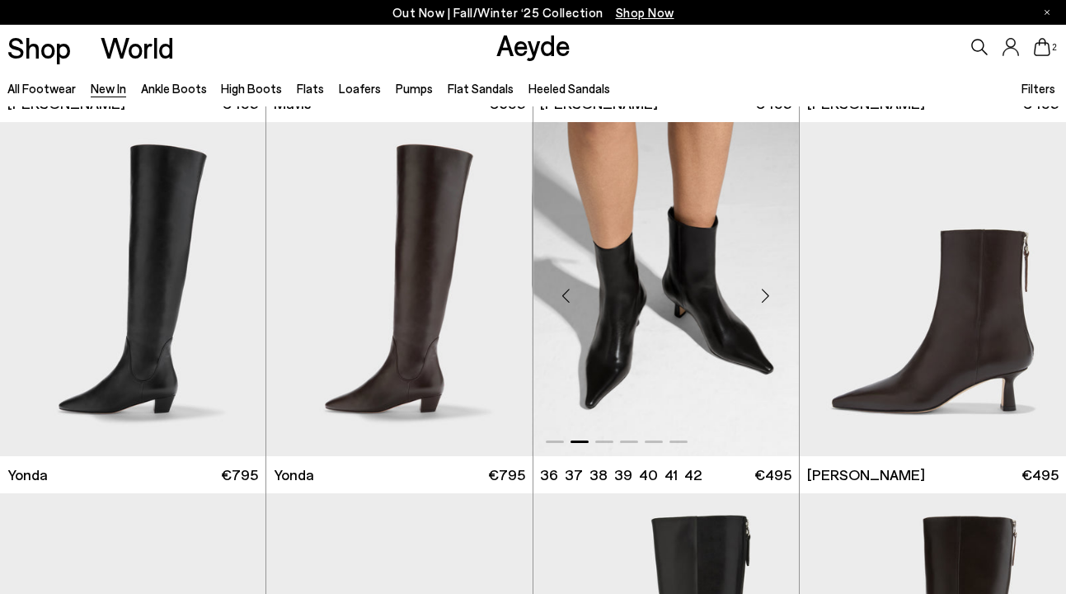
click at [774, 296] on div "Next slide" at bounding box center [765, 295] width 49 height 49
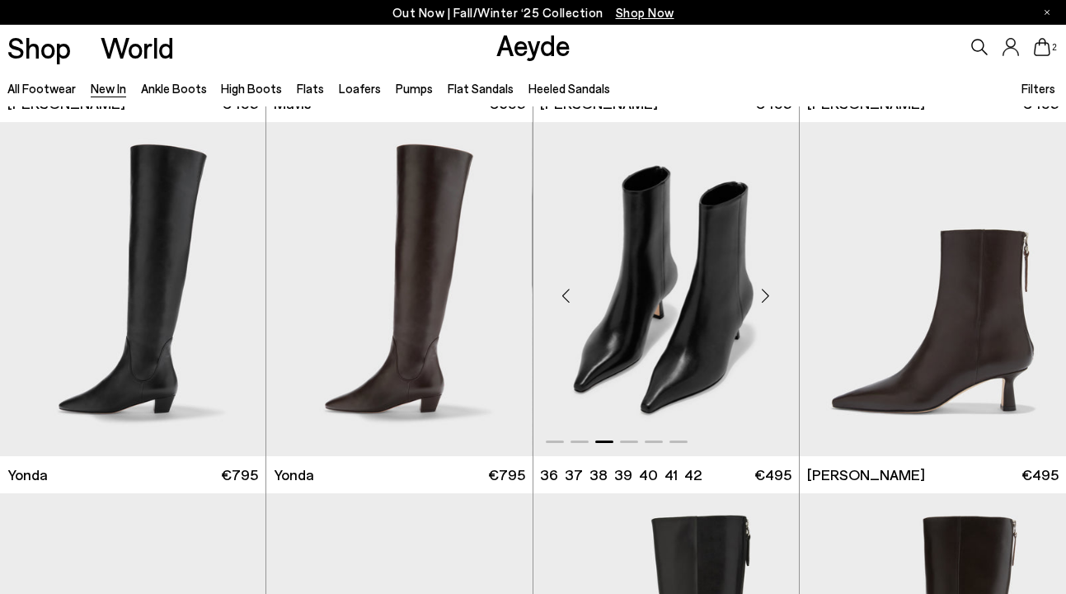
click at [774, 296] on div "Next slide" at bounding box center [765, 295] width 49 height 49
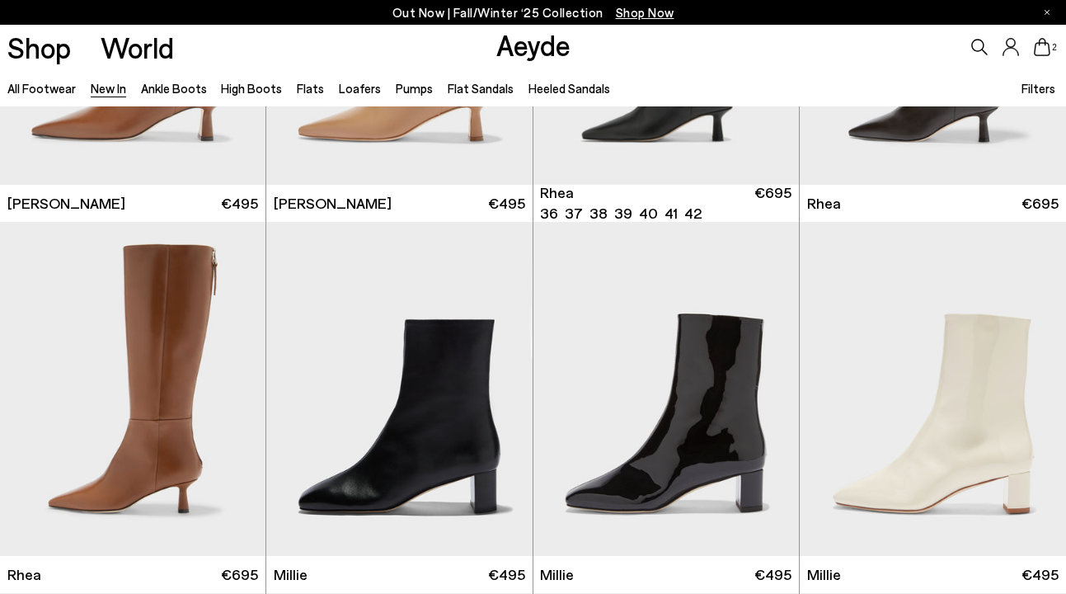
scroll to position [2971, 0]
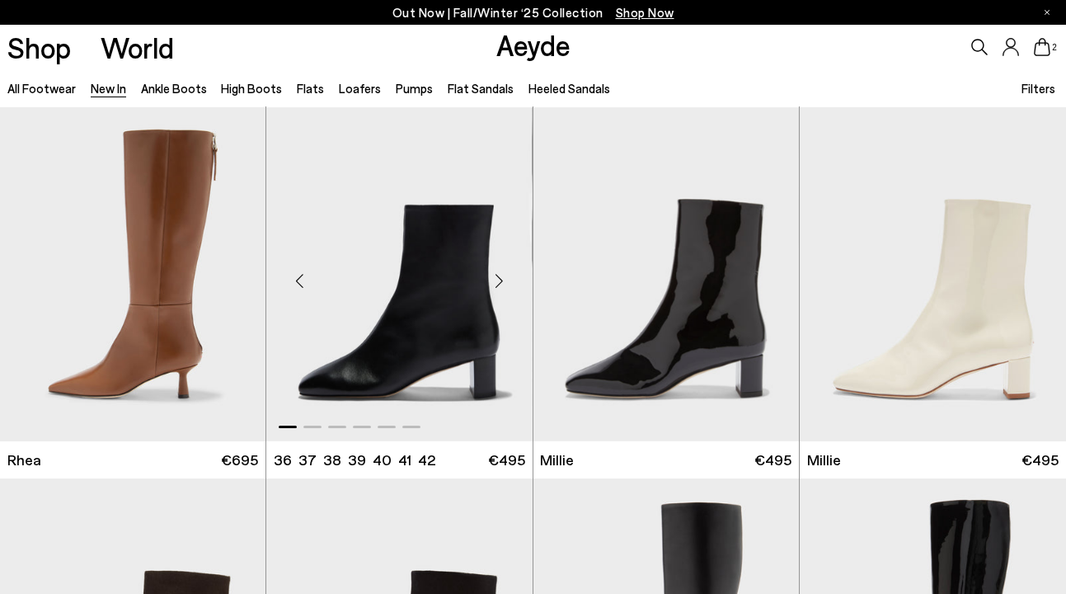
click at [505, 281] on div "Next slide" at bounding box center [499, 280] width 49 height 49
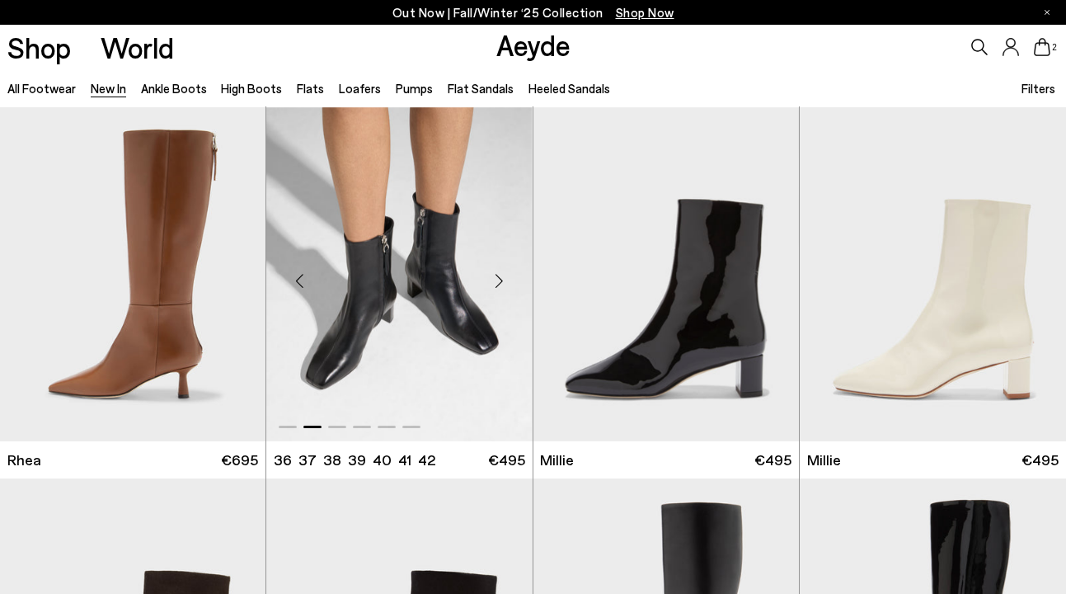
click at [505, 281] on div "Next slide" at bounding box center [499, 280] width 49 height 49
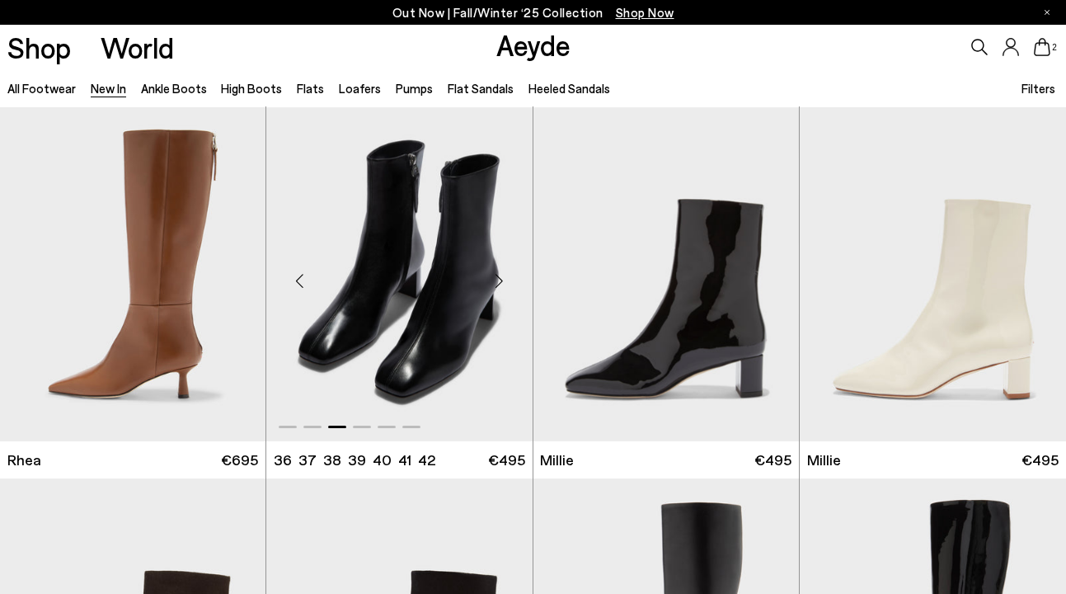
click at [505, 281] on div "Next slide" at bounding box center [499, 280] width 49 height 49
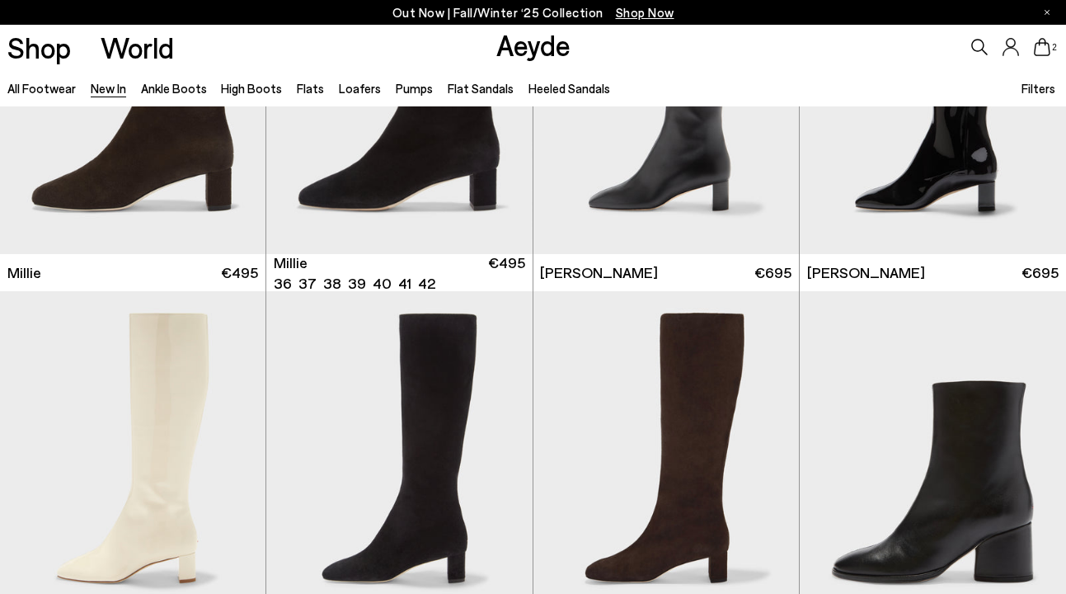
scroll to position [3639, 0]
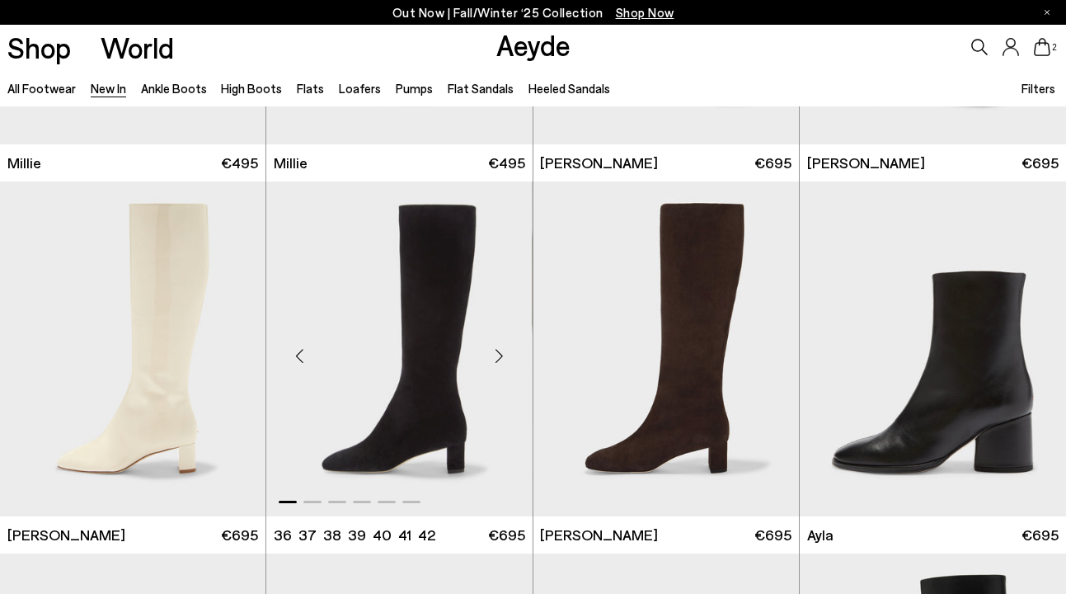
click at [499, 359] on div "Next slide" at bounding box center [499, 355] width 49 height 49
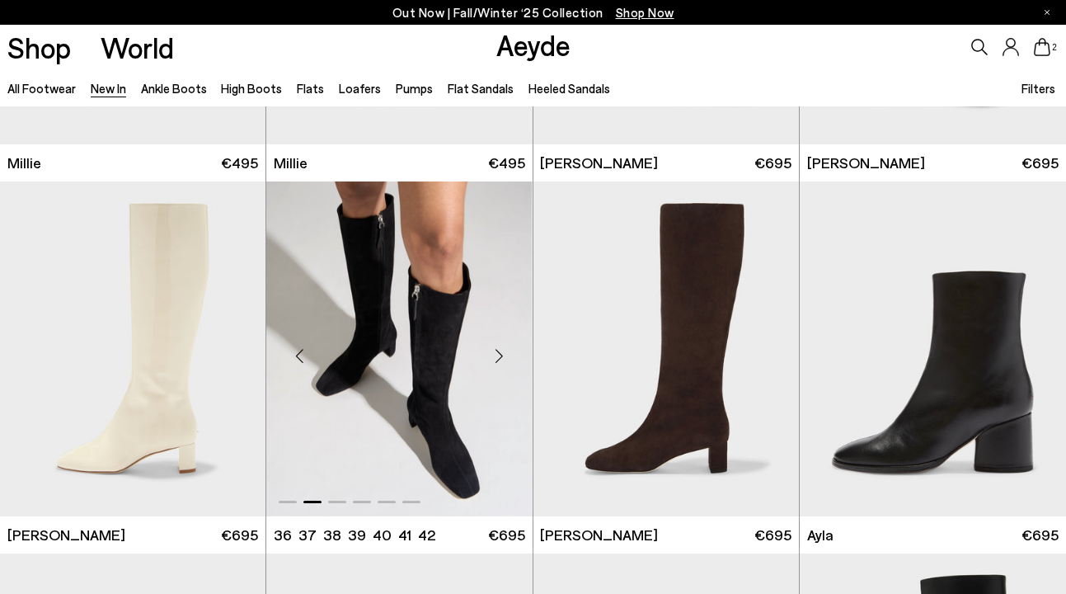
click at [499, 359] on div "Next slide" at bounding box center [499, 355] width 49 height 49
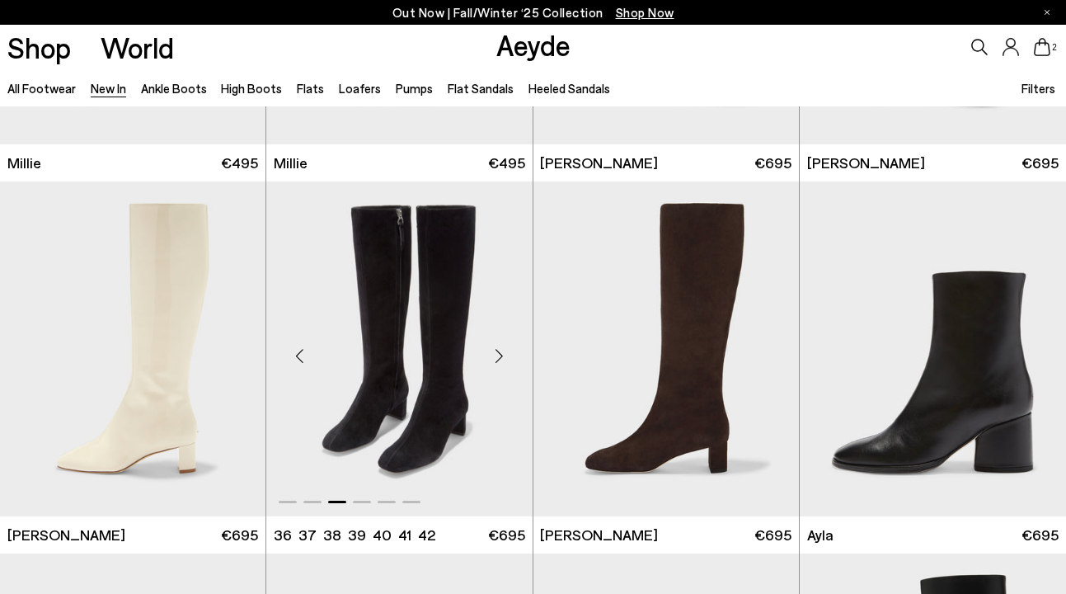
click at [499, 359] on div "Next slide" at bounding box center [499, 355] width 49 height 49
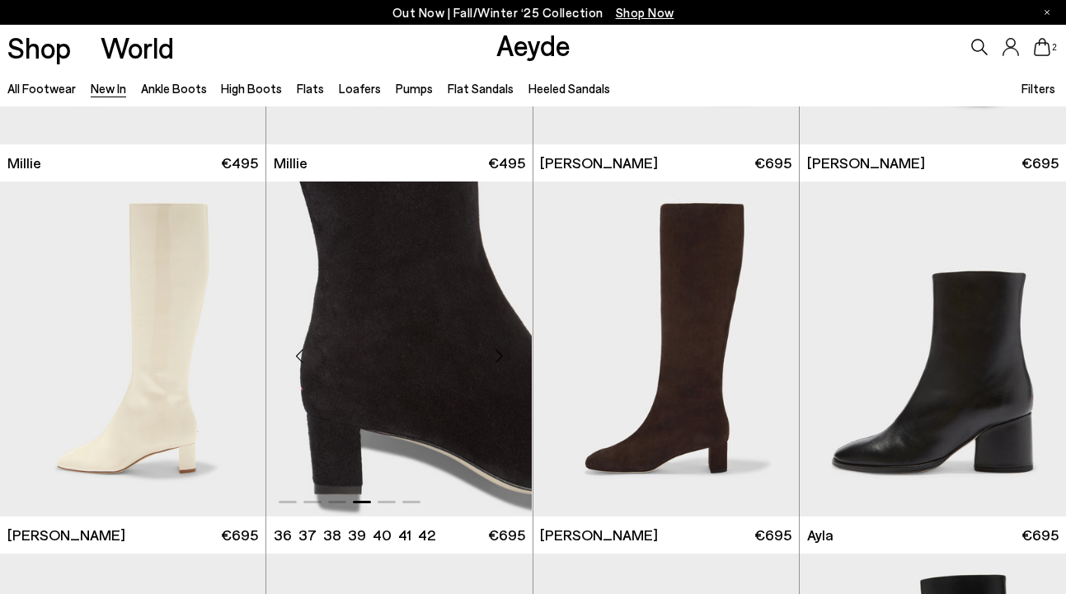
click at [499, 359] on div "Next slide" at bounding box center [499, 355] width 49 height 49
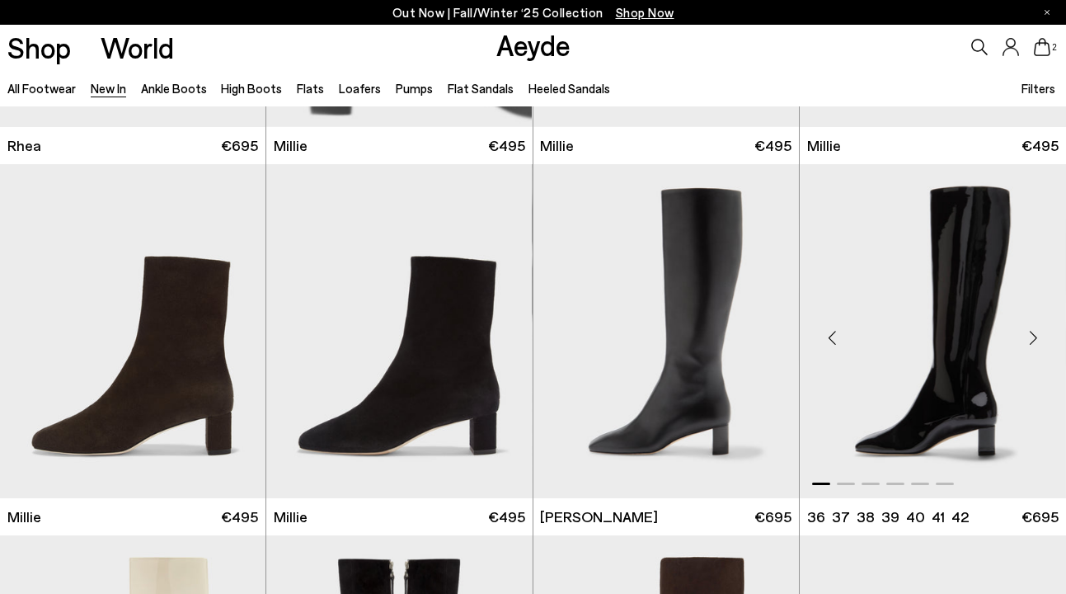
scroll to position [3259, 0]
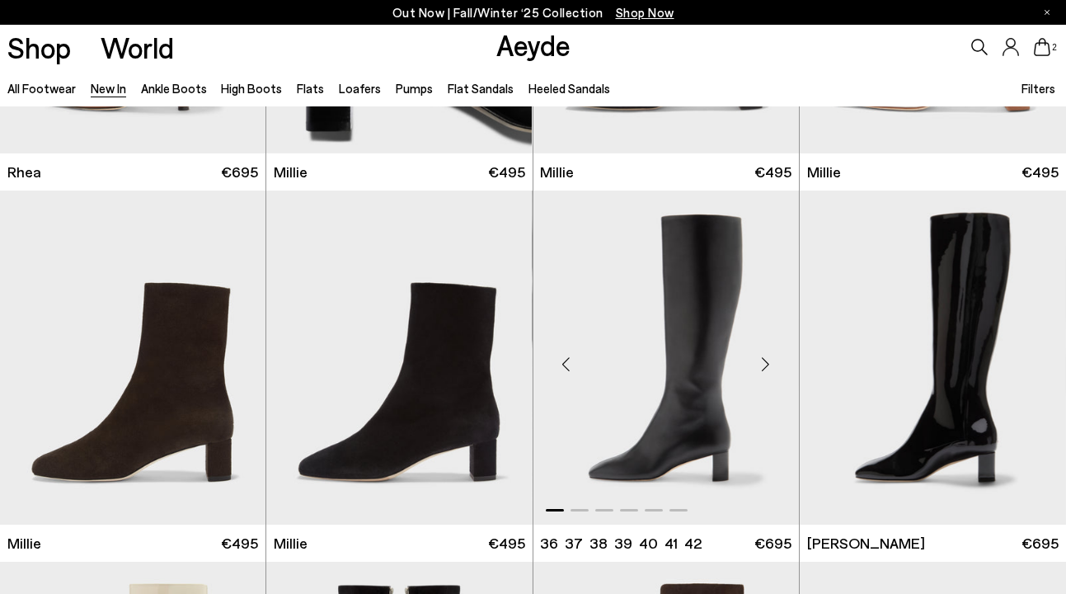
click at [768, 365] on div "Next slide" at bounding box center [765, 364] width 49 height 49
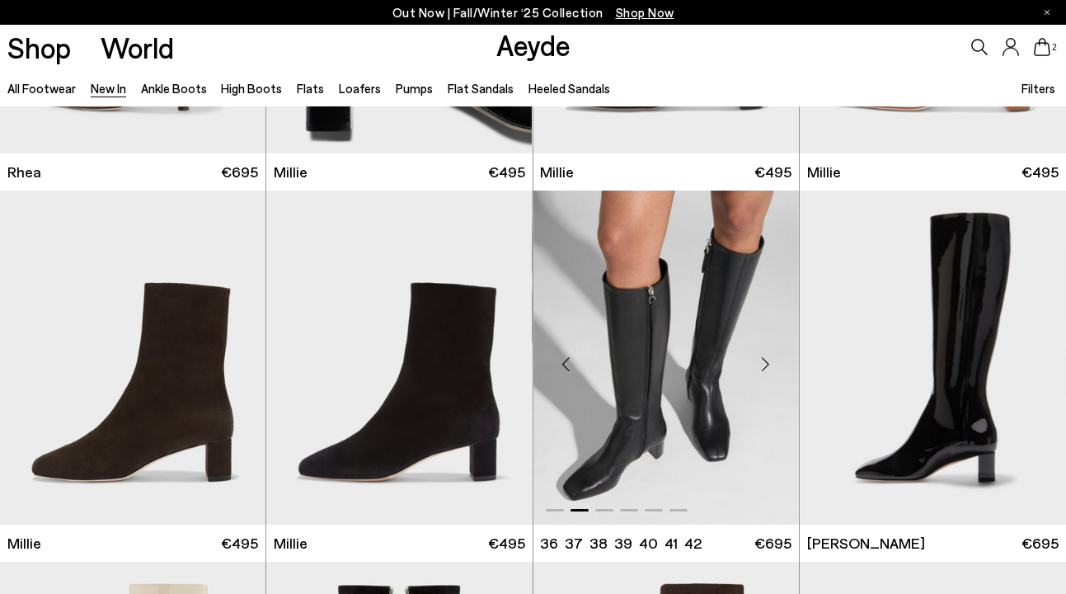
click at [768, 365] on div "Next slide" at bounding box center [765, 364] width 49 height 49
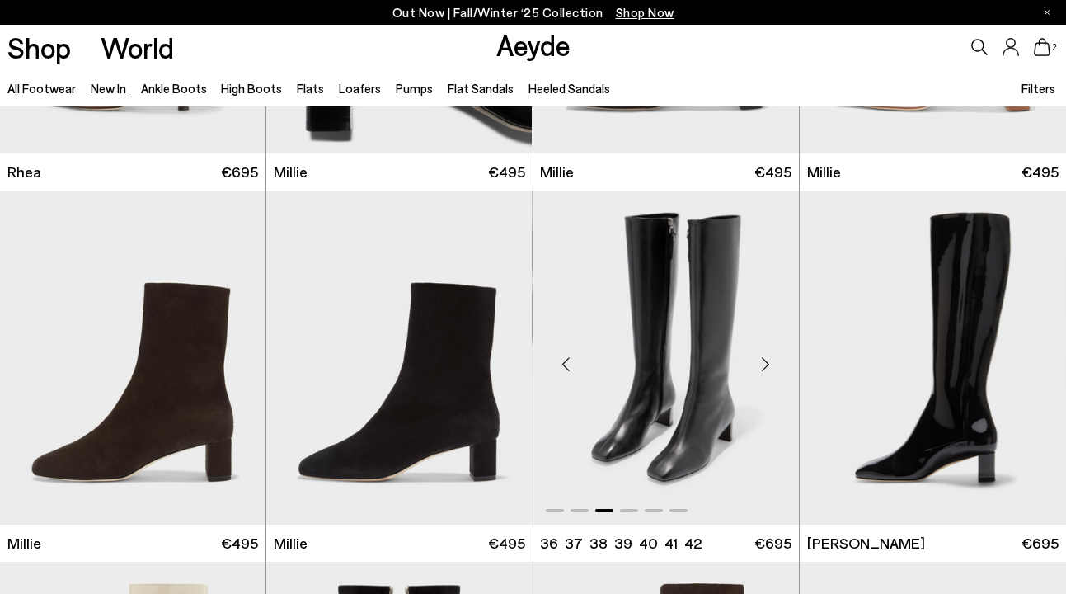
click at [768, 365] on div "Next slide" at bounding box center [765, 364] width 49 height 49
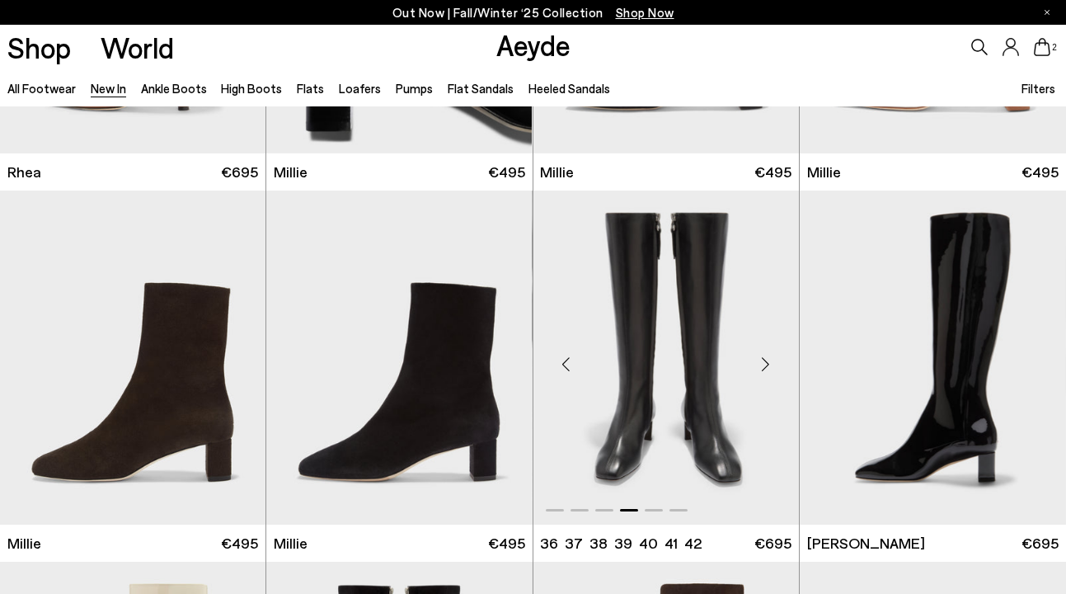
click at [768, 365] on div "Next slide" at bounding box center [765, 364] width 49 height 49
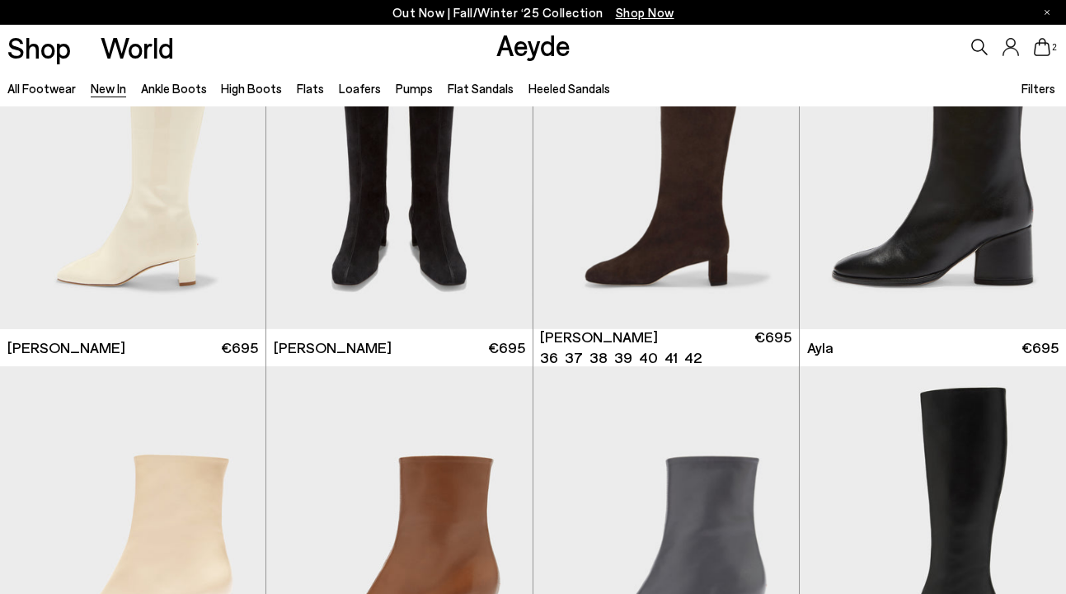
scroll to position [3784, 0]
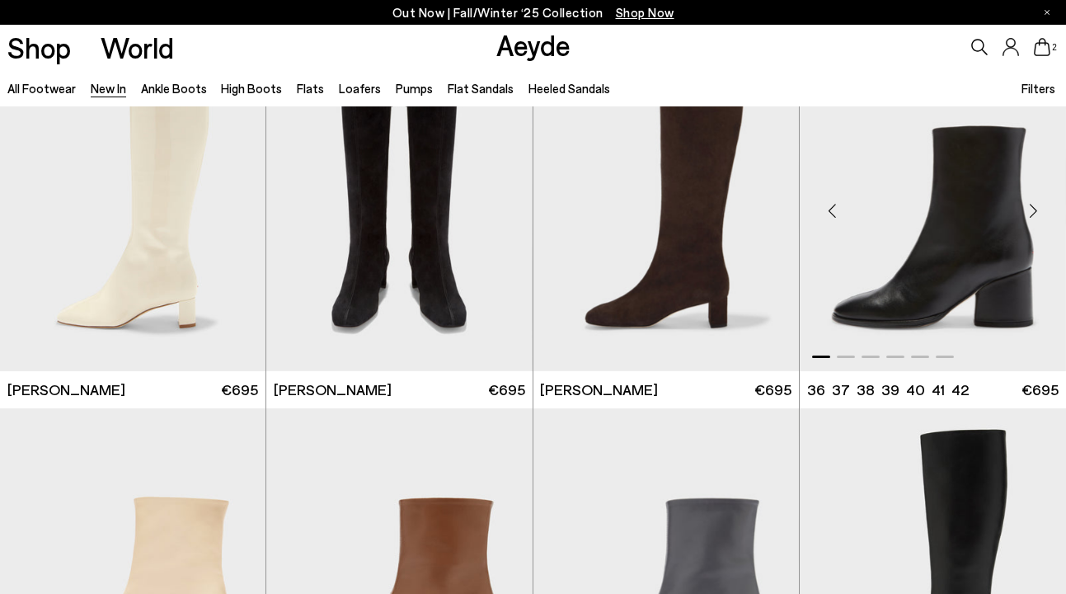
click at [1035, 205] on div "Next slide" at bounding box center [1033, 210] width 49 height 49
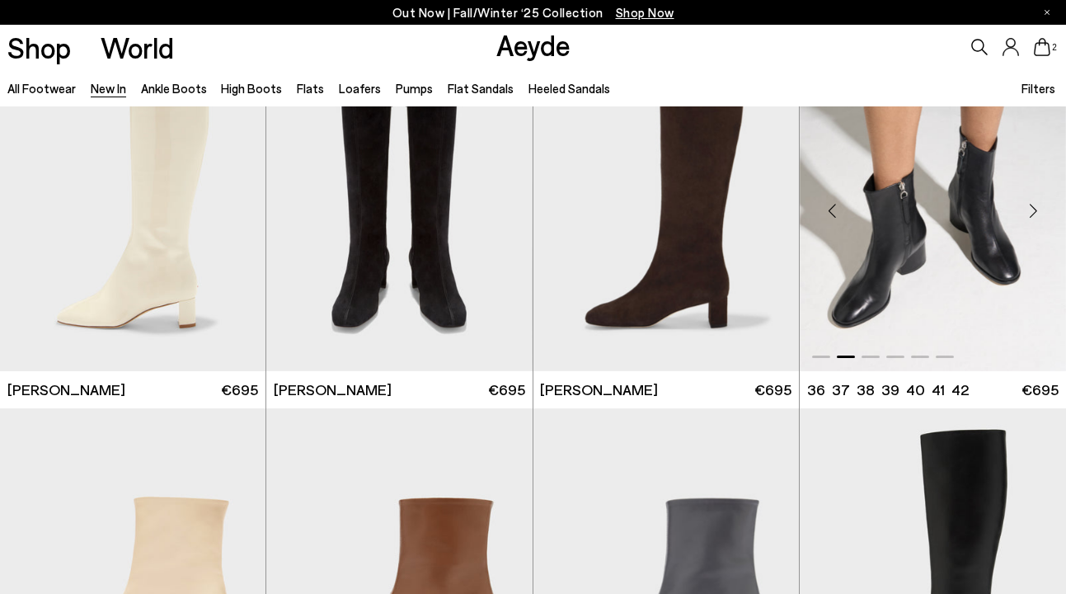
click at [1035, 205] on div "Next slide" at bounding box center [1033, 210] width 49 height 49
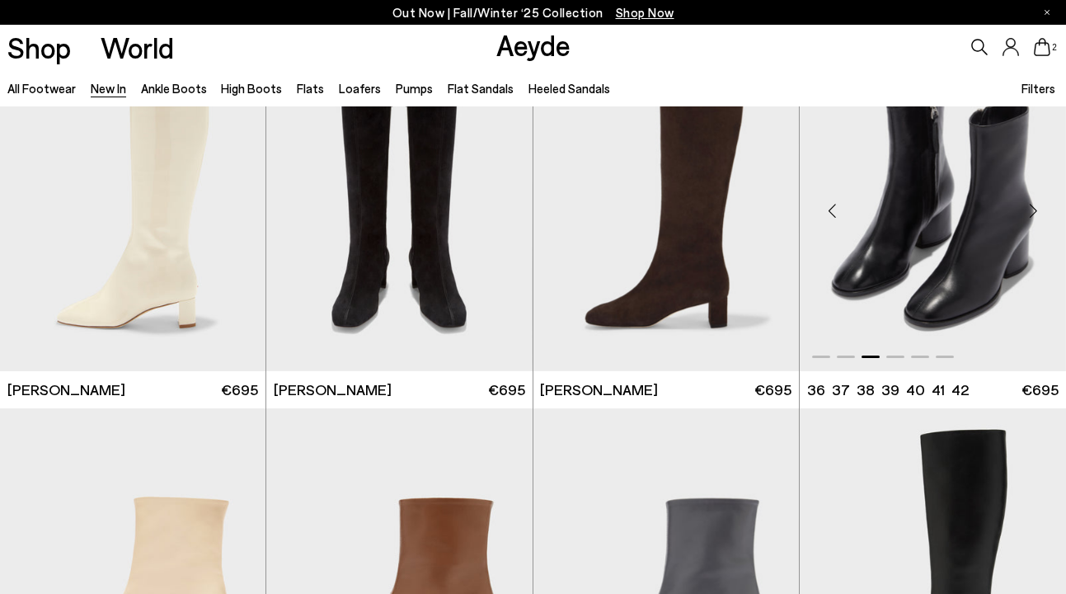
click at [1035, 205] on div "Next slide" at bounding box center [1033, 210] width 49 height 49
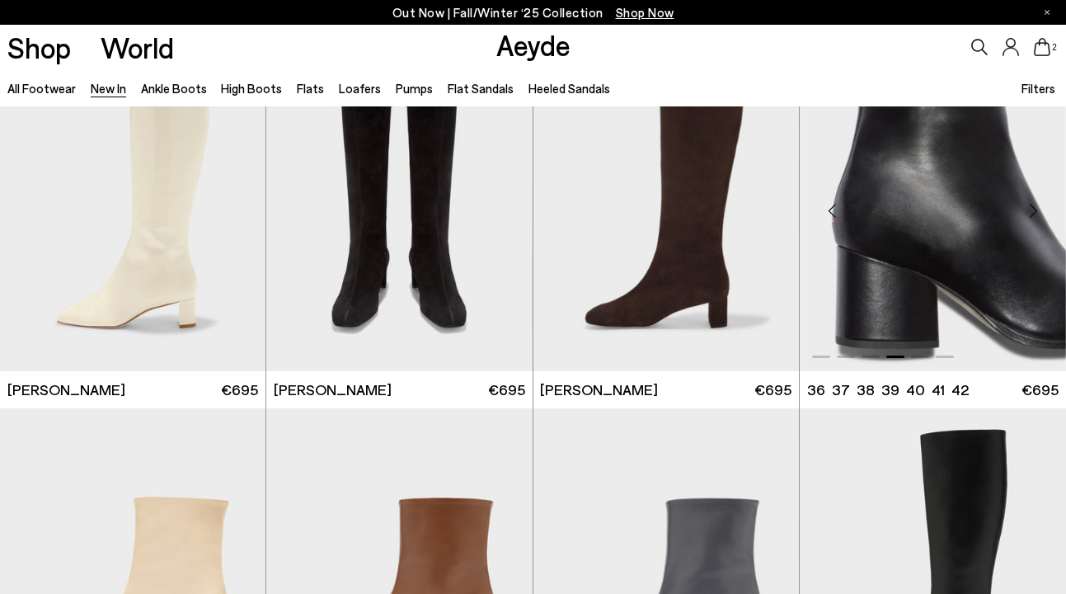
click at [1035, 205] on div "Next slide" at bounding box center [1033, 210] width 49 height 49
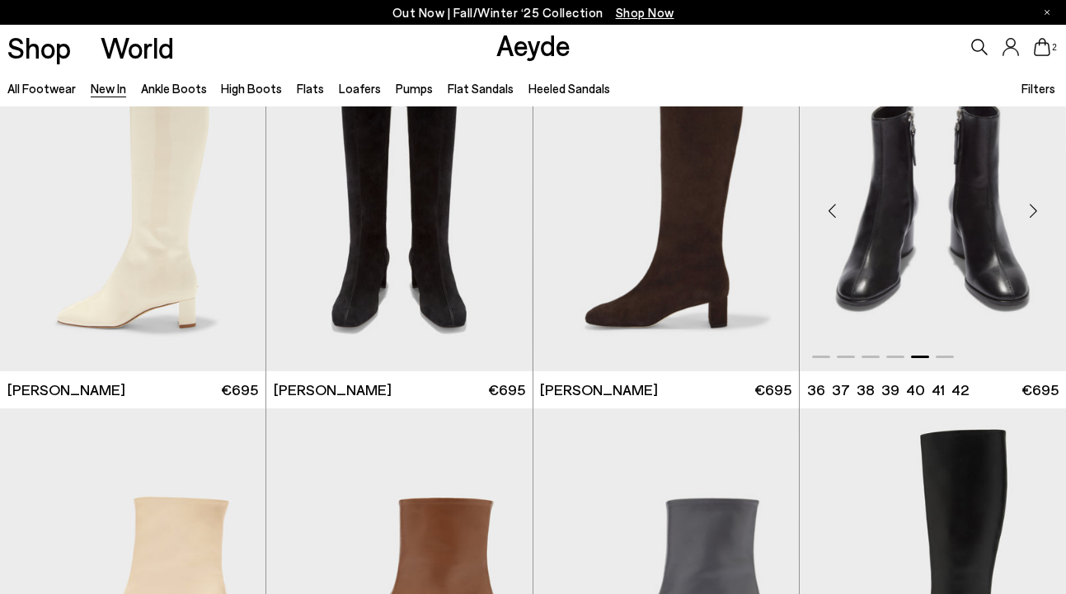
click at [1035, 205] on div "Next slide" at bounding box center [1033, 210] width 49 height 49
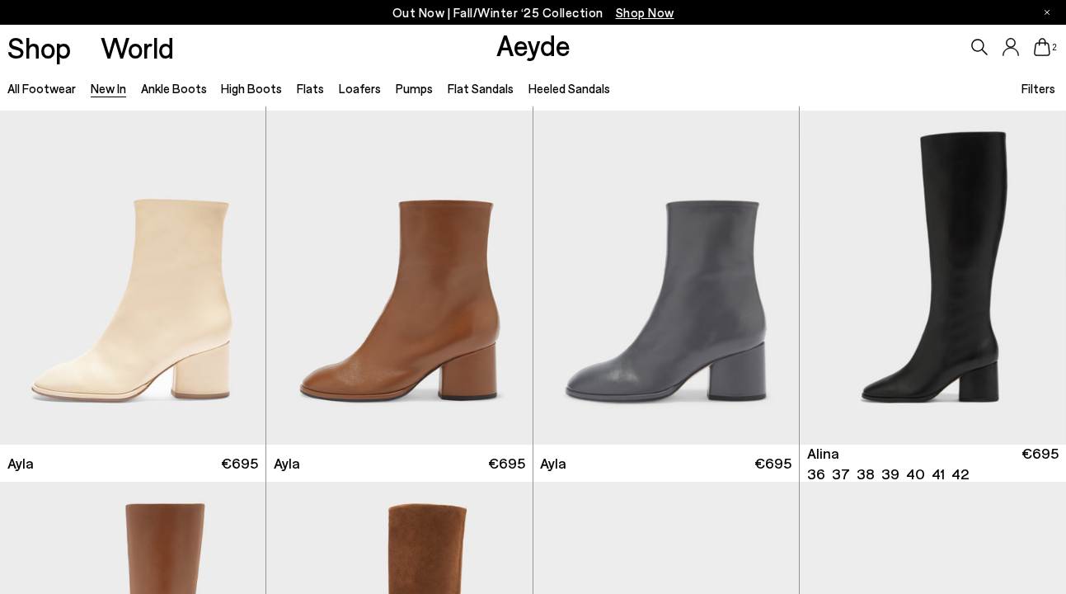
scroll to position [4131, 0]
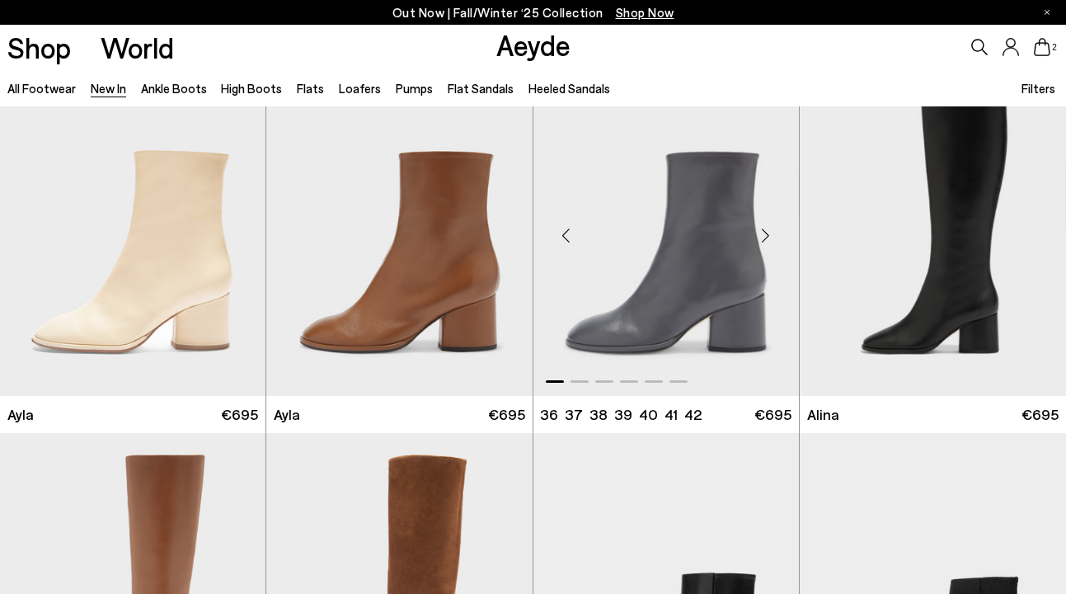
click at [760, 233] on div "Next slide" at bounding box center [765, 234] width 49 height 49
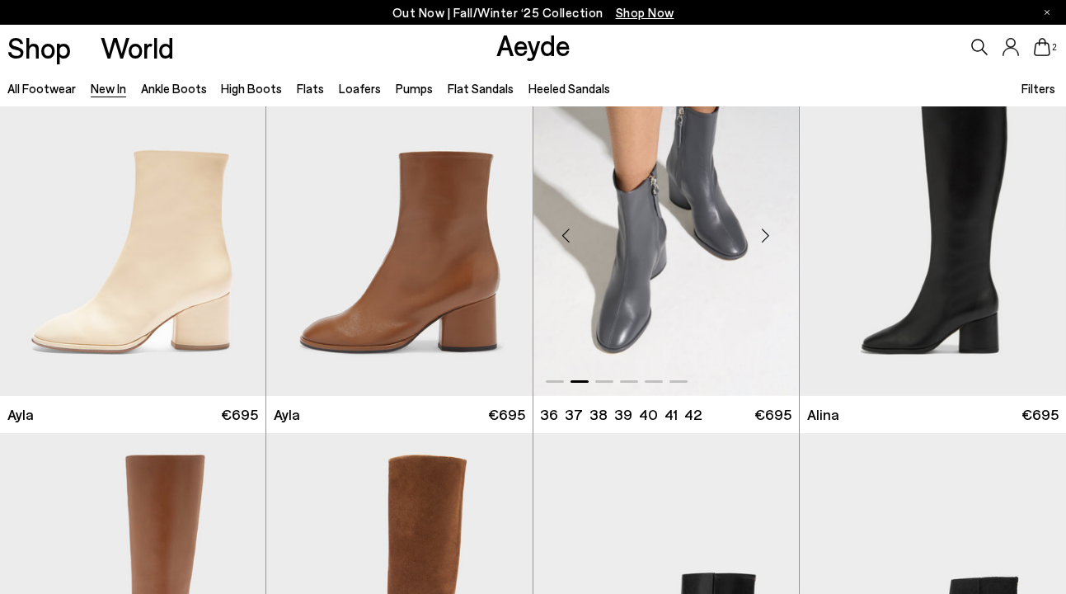
click at [760, 233] on div "Next slide" at bounding box center [765, 234] width 49 height 49
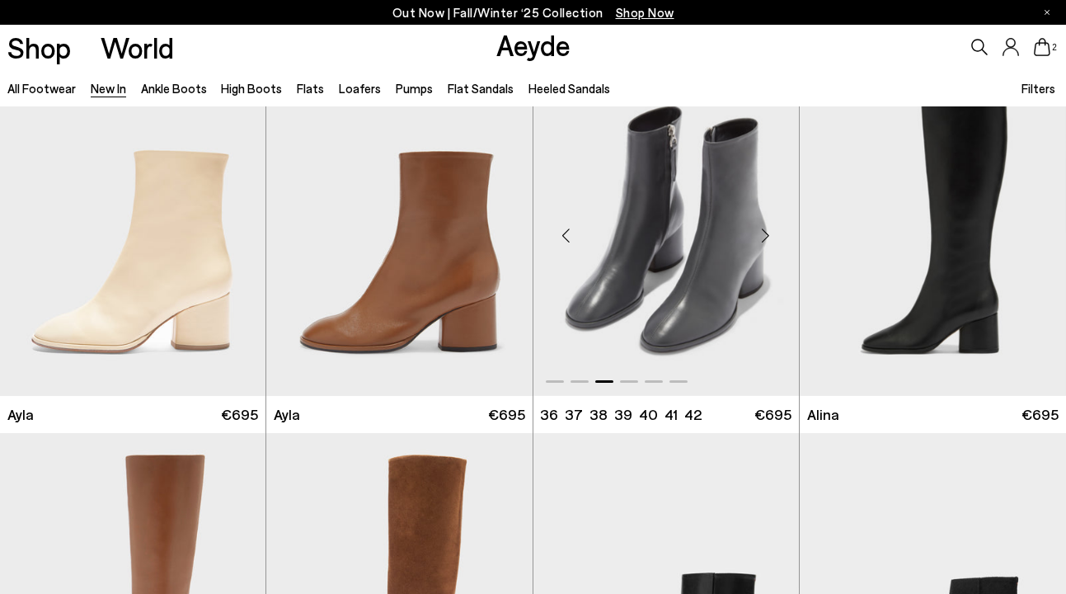
click at [760, 233] on div "Next slide" at bounding box center [765, 234] width 49 height 49
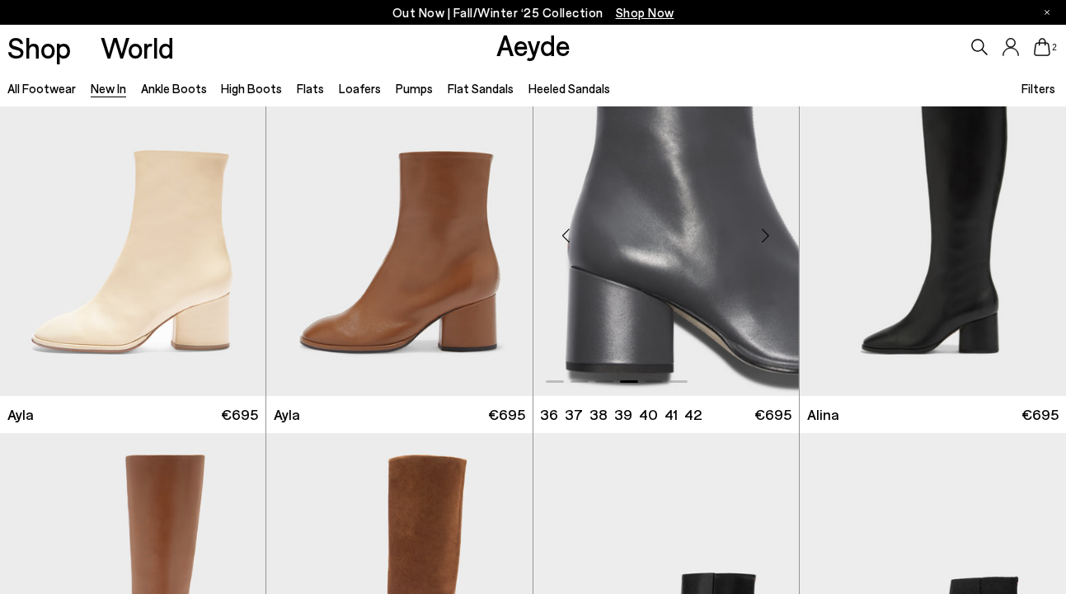
click at [760, 233] on div "Next slide" at bounding box center [765, 234] width 49 height 49
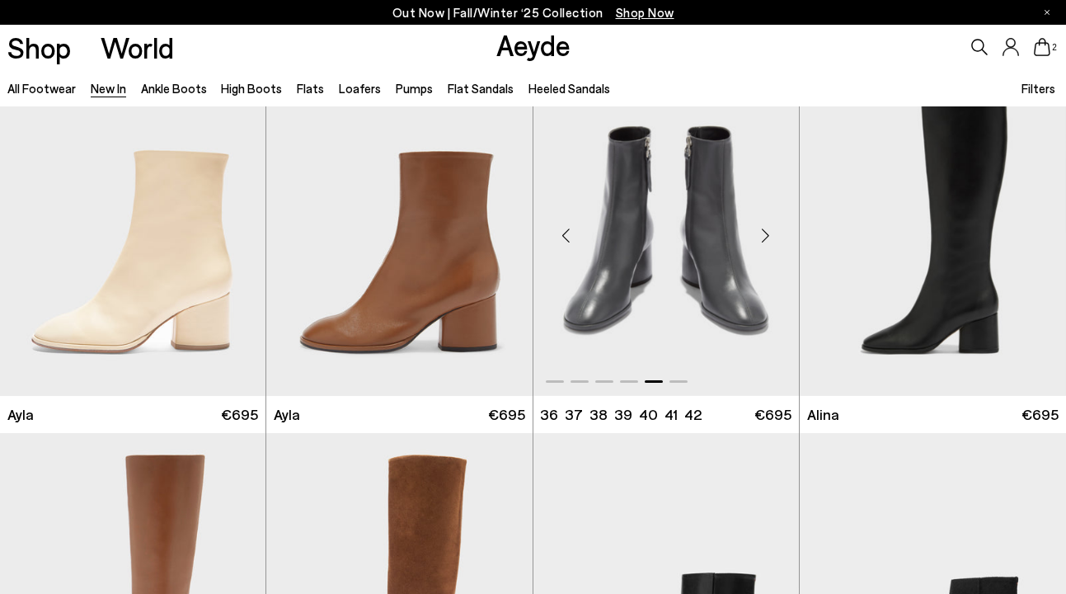
click at [760, 233] on div "Next slide" at bounding box center [765, 234] width 49 height 49
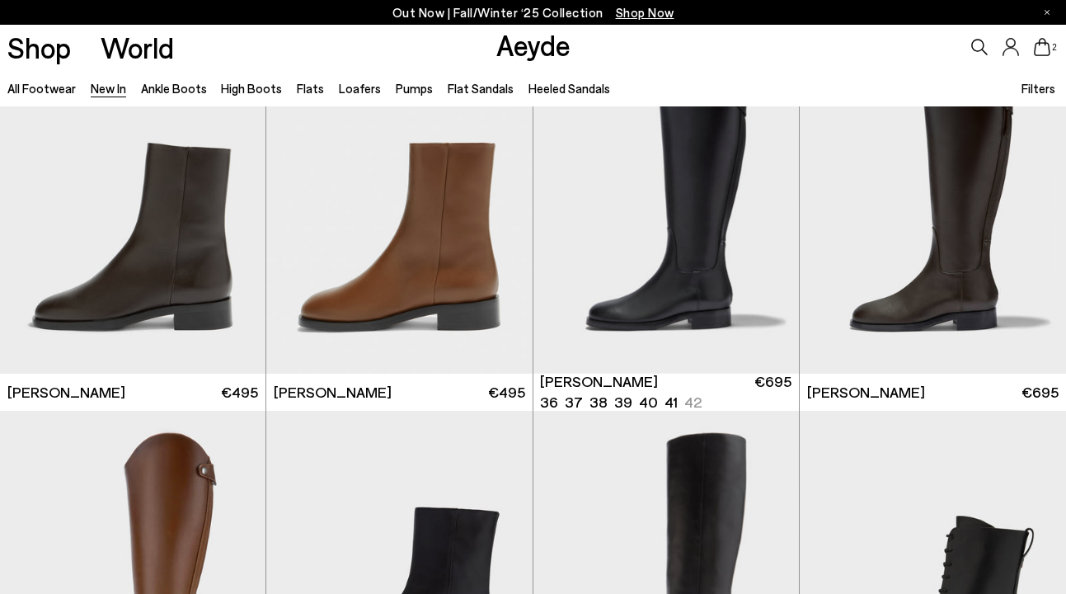
scroll to position [6348, 0]
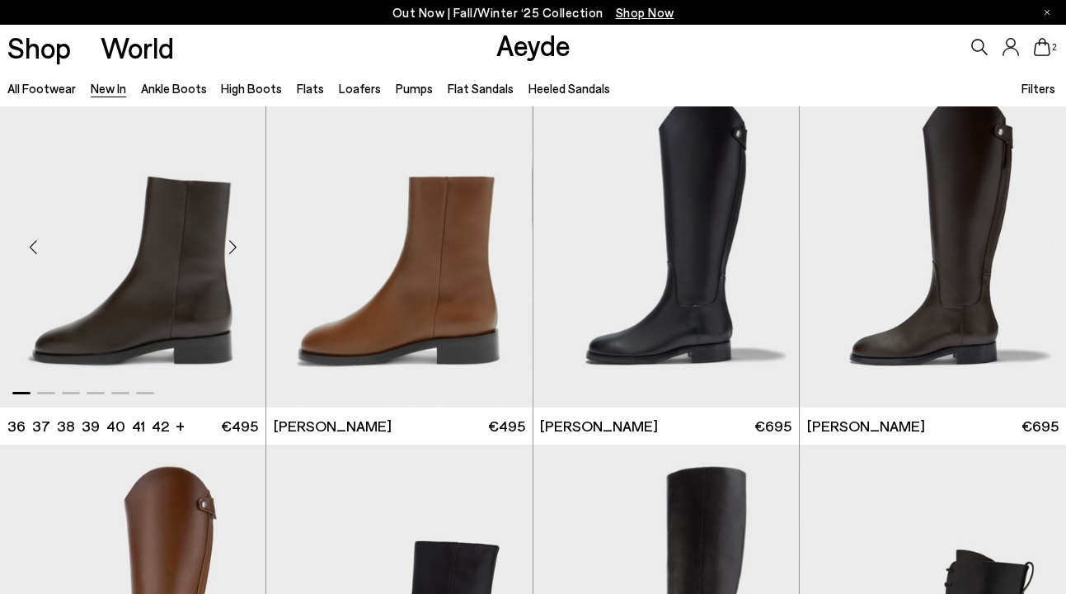
click at [232, 252] on div "Next slide" at bounding box center [232, 246] width 49 height 49
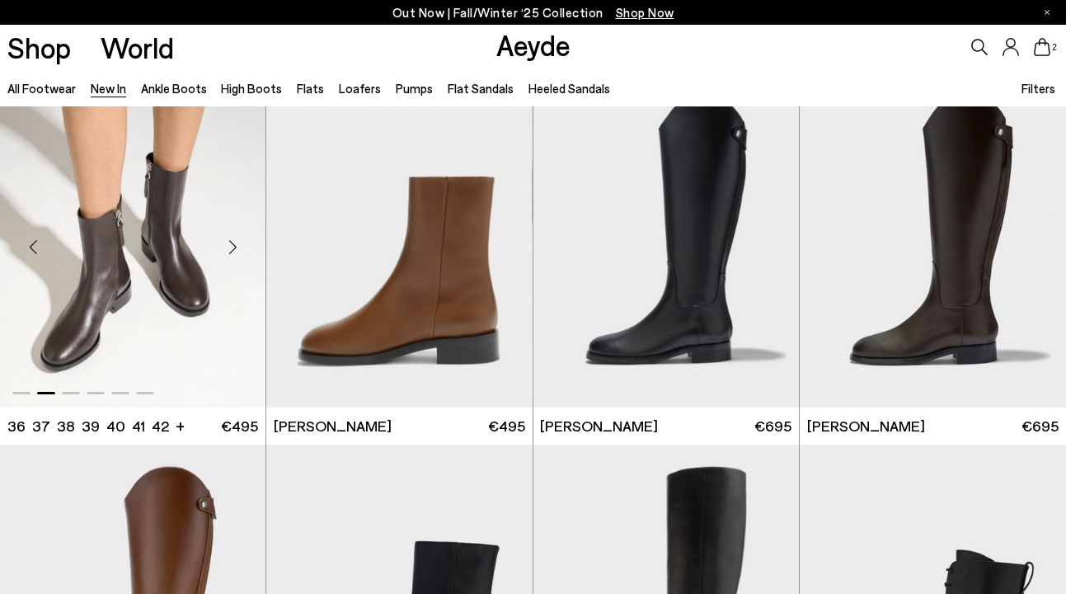
click at [232, 252] on div "Next slide" at bounding box center [232, 246] width 49 height 49
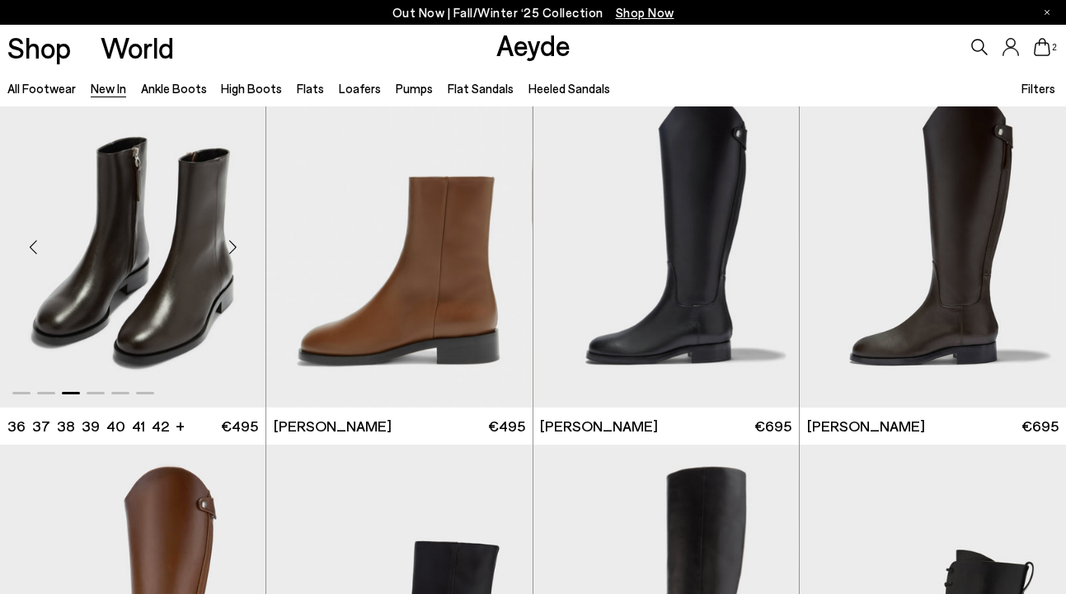
click at [232, 252] on div "Next slide" at bounding box center [232, 246] width 49 height 49
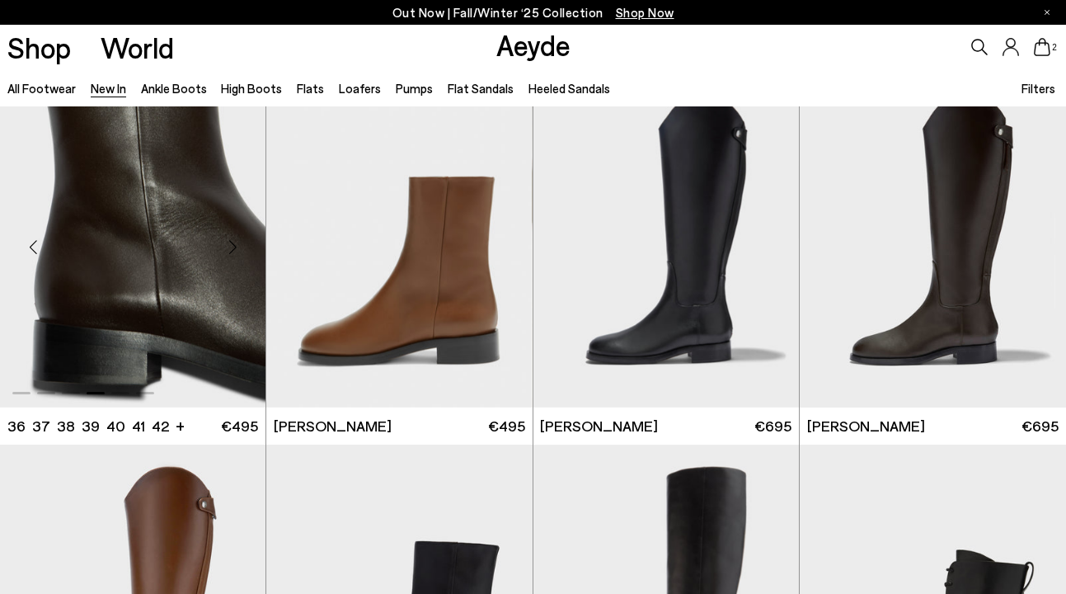
click at [232, 252] on div "Next slide" at bounding box center [232, 246] width 49 height 49
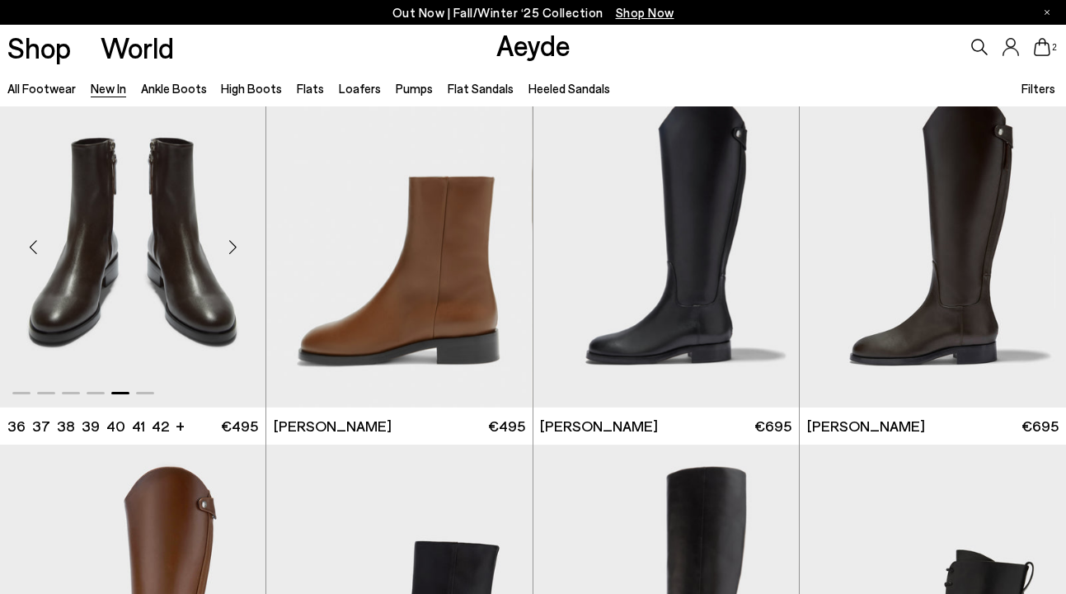
click at [232, 252] on div "Next slide" at bounding box center [232, 246] width 49 height 49
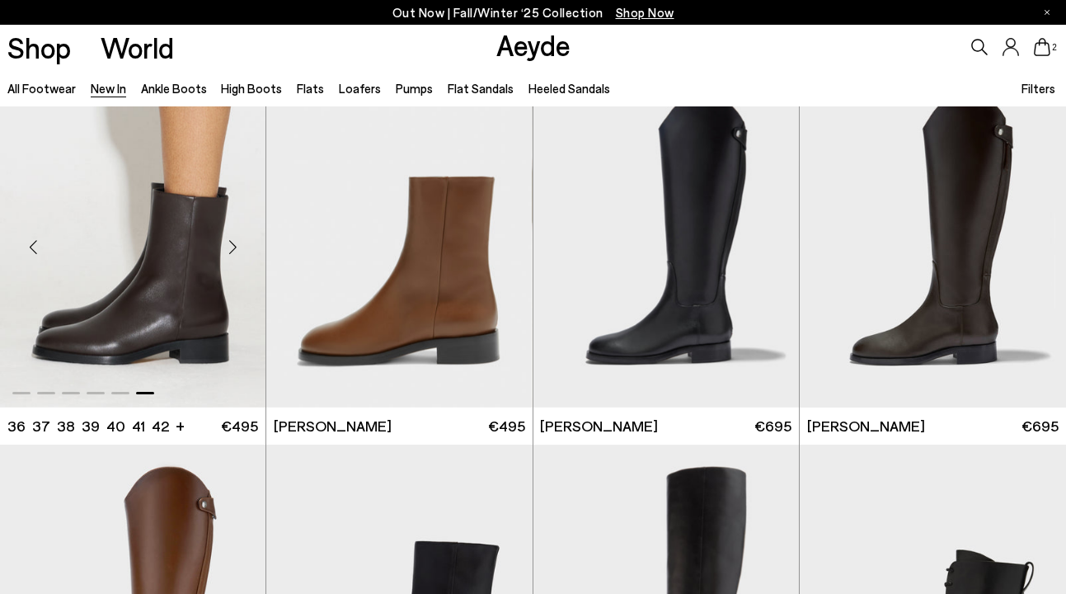
click at [232, 252] on div "Next slide" at bounding box center [232, 246] width 49 height 49
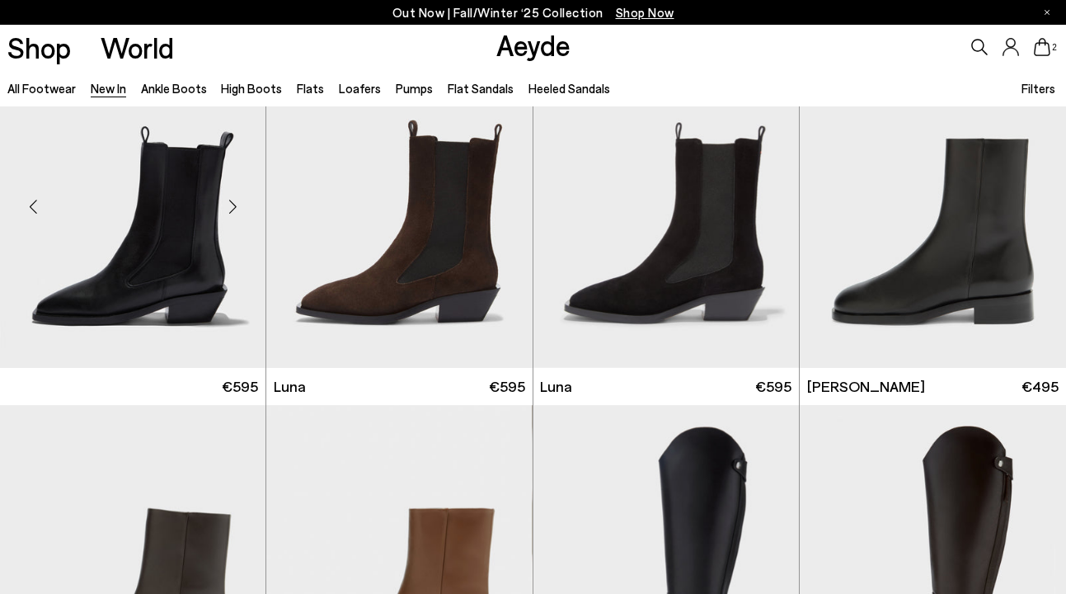
scroll to position [6015, 0]
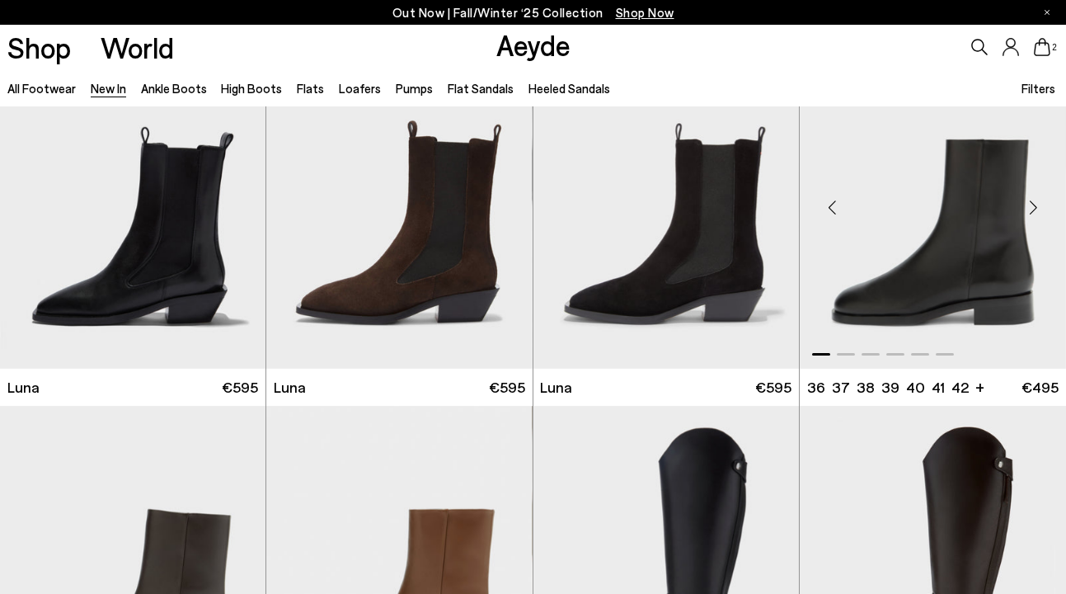
click at [1033, 202] on div "Next slide" at bounding box center [1033, 207] width 49 height 49
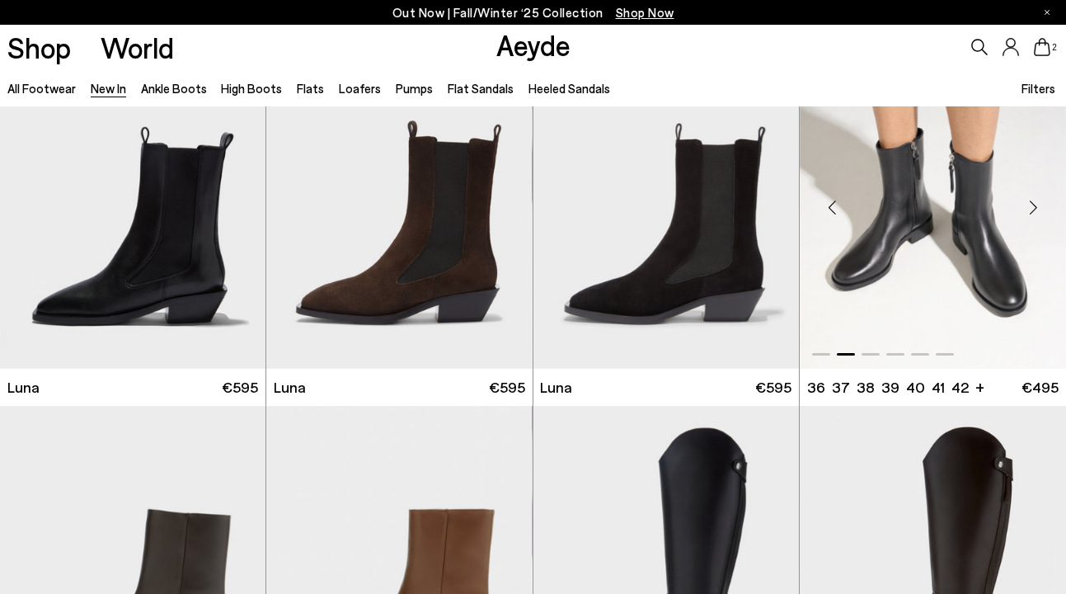
click at [1033, 202] on div "Next slide" at bounding box center [1033, 207] width 49 height 49
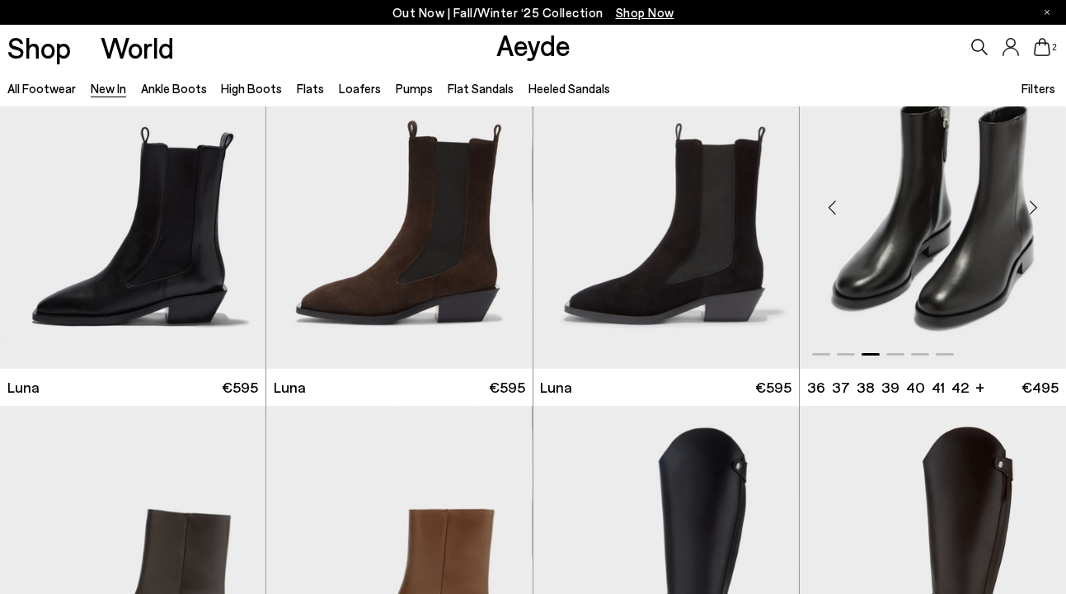
click at [1033, 202] on div "Next slide" at bounding box center [1033, 207] width 49 height 49
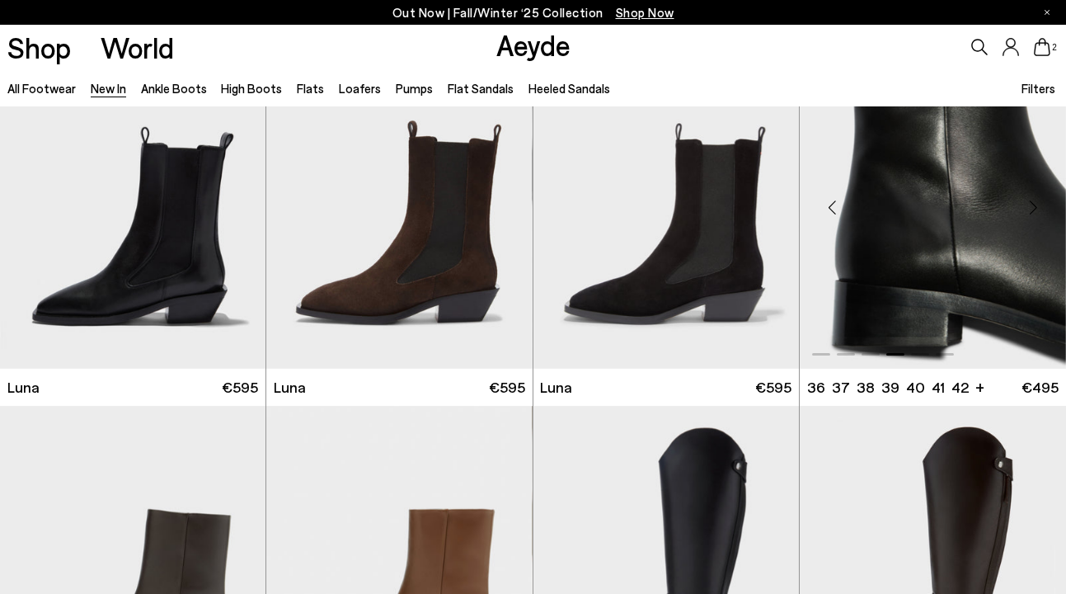
click at [1033, 202] on div "Next slide" at bounding box center [1033, 207] width 49 height 49
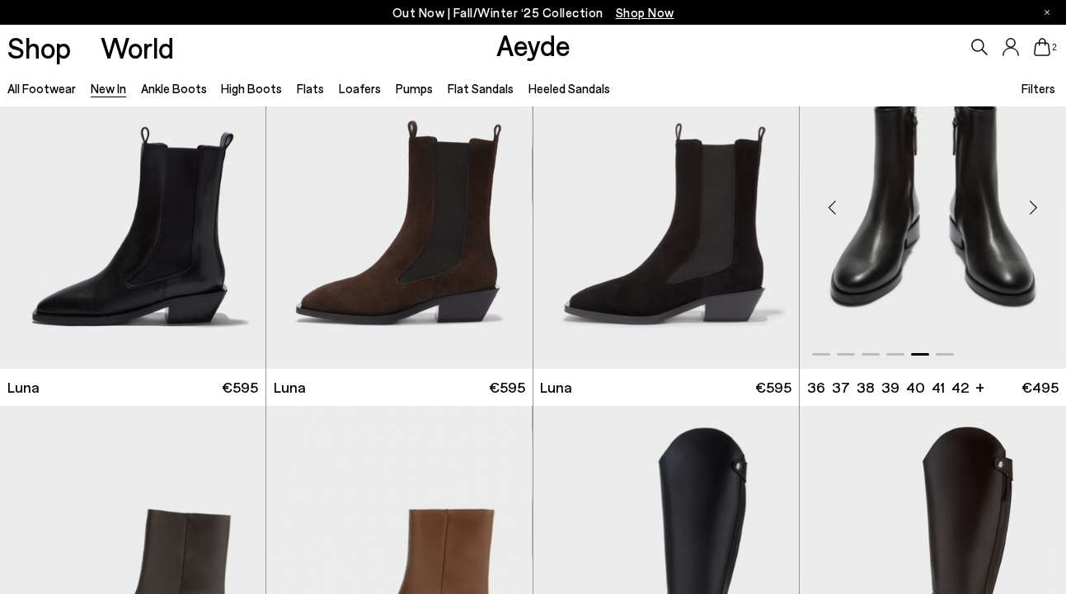
click at [1033, 202] on div "Next slide" at bounding box center [1033, 207] width 49 height 49
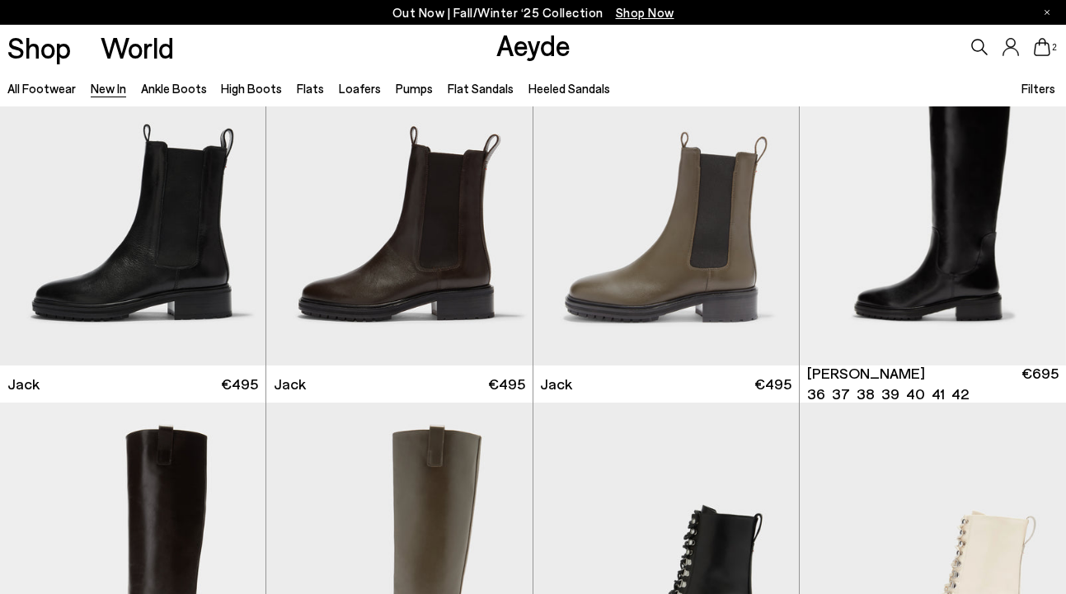
scroll to position [7511, 0]
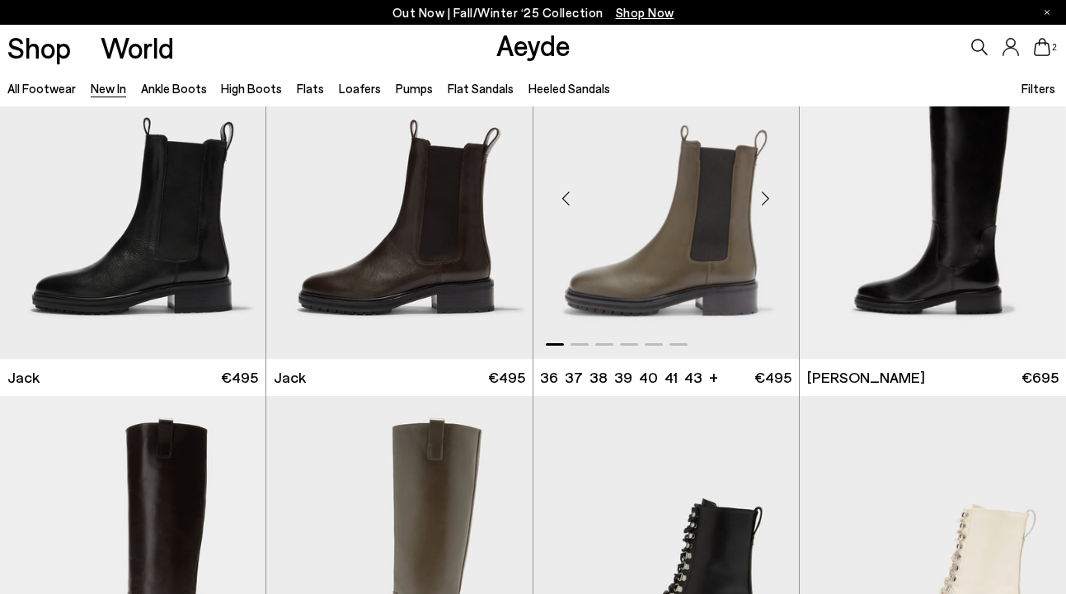
click at [769, 196] on div "Next slide" at bounding box center [765, 197] width 49 height 49
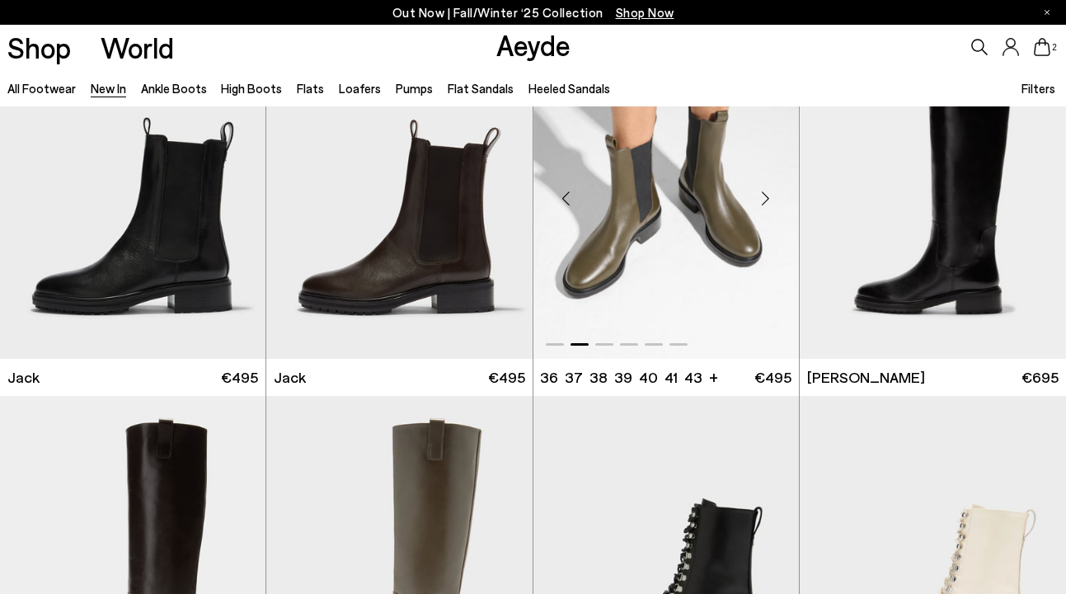
click at [769, 196] on div "Next slide" at bounding box center [765, 197] width 49 height 49
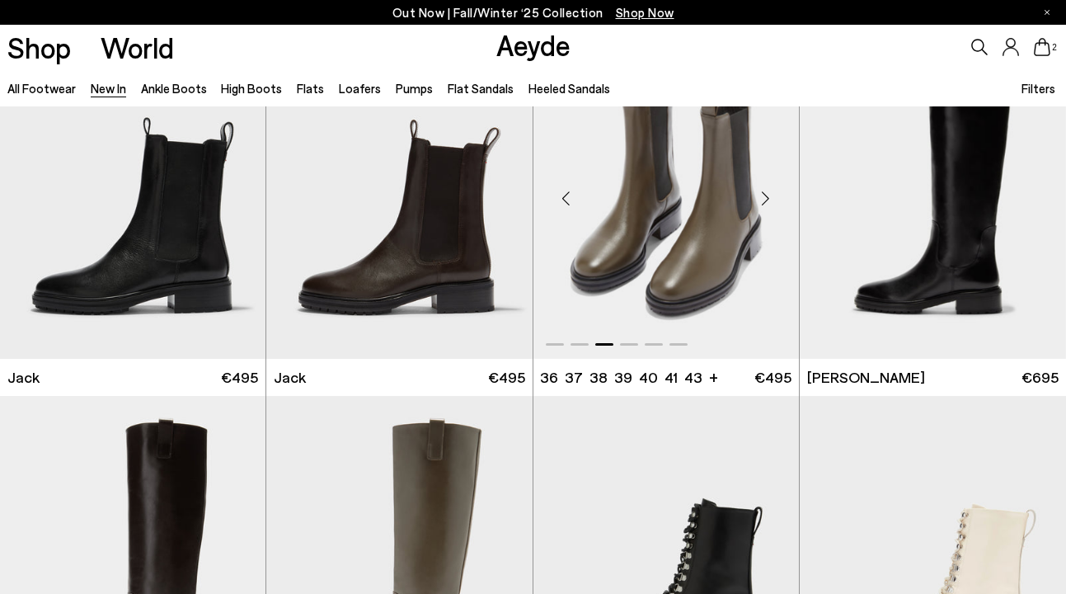
click at [769, 196] on div "Next slide" at bounding box center [765, 197] width 49 height 49
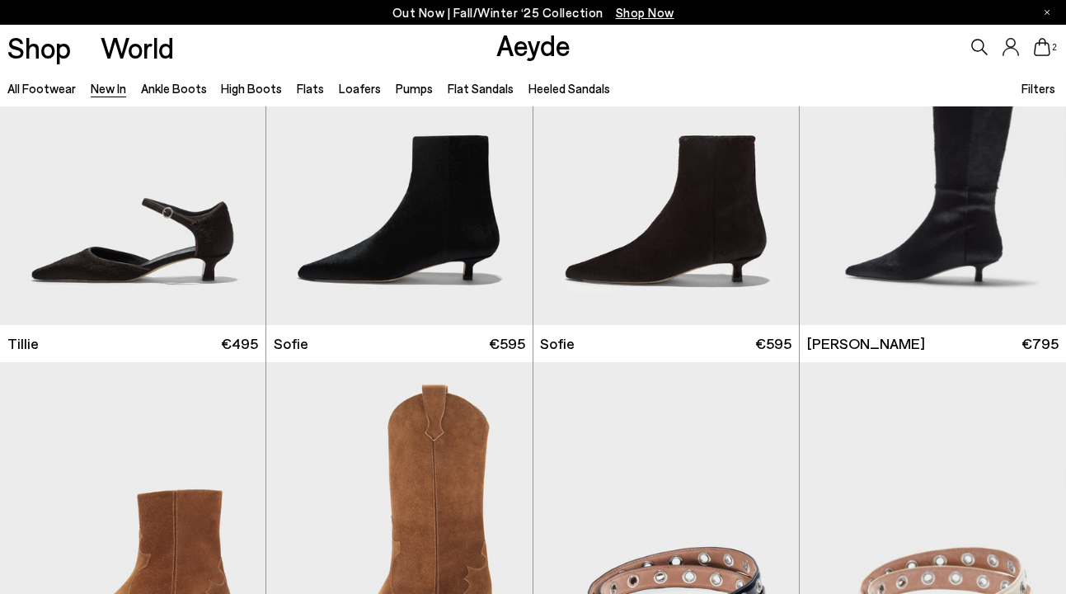
scroll to position [8791, 0]
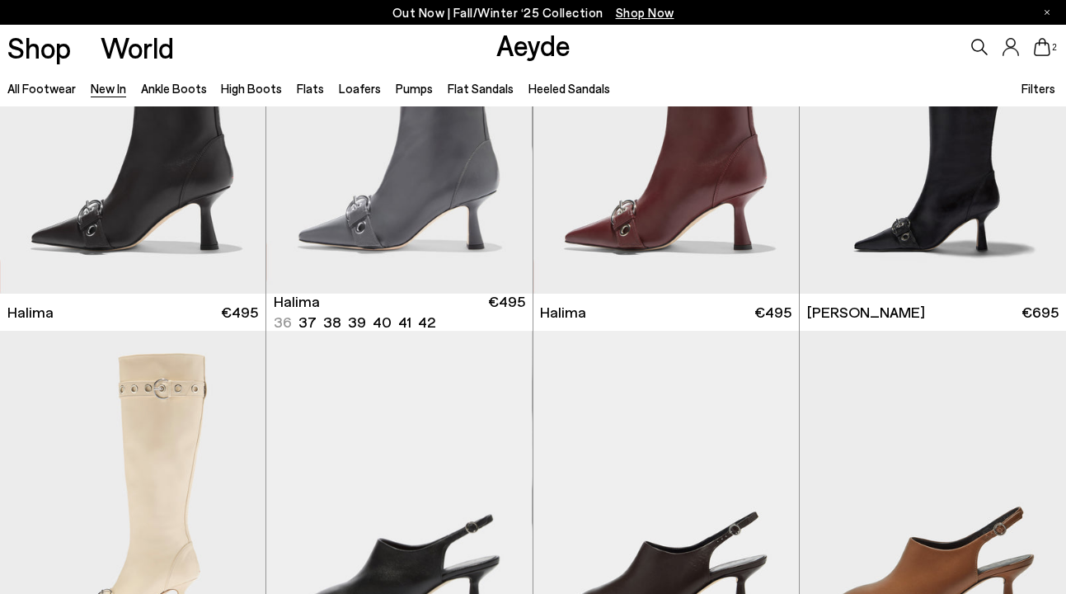
scroll to position [12237, 0]
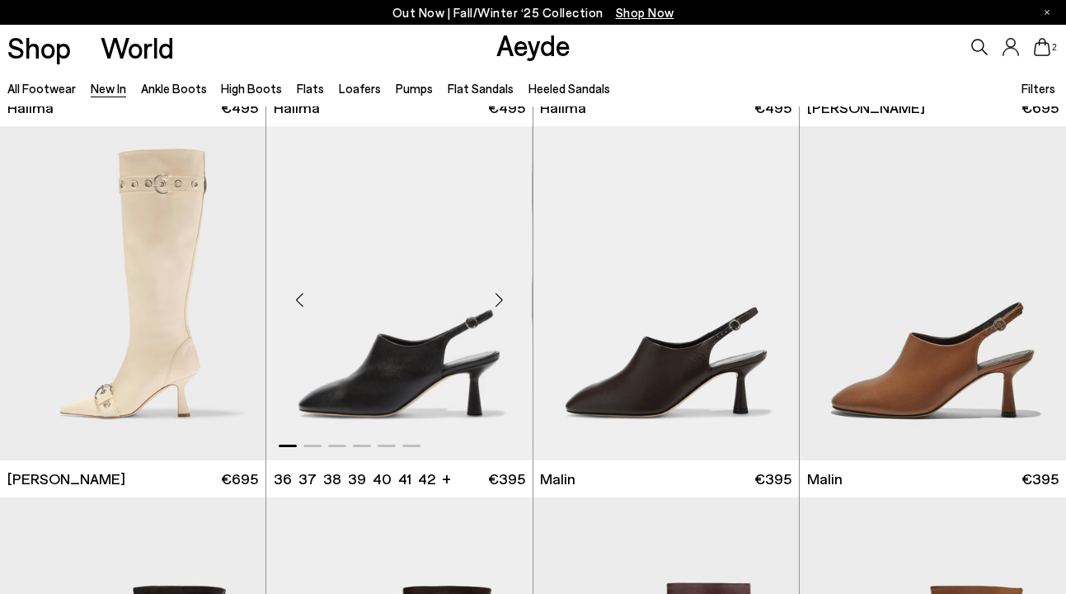
click at [494, 300] on div "Next slide" at bounding box center [499, 299] width 49 height 49
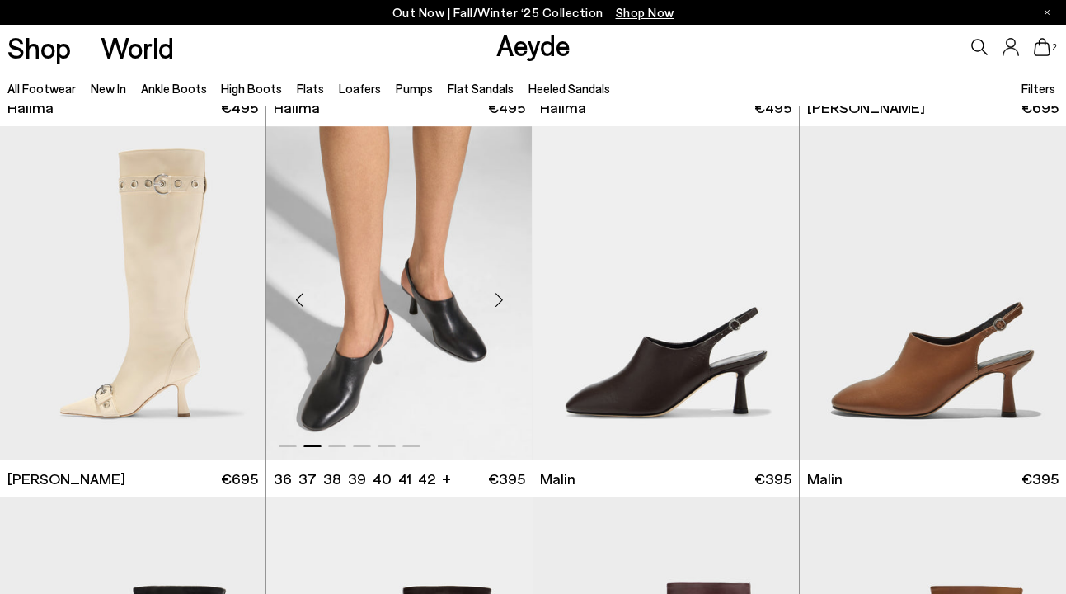
click at [494, 300] on div "Next slide" at bounding box center [499, 299] width 49 height 49
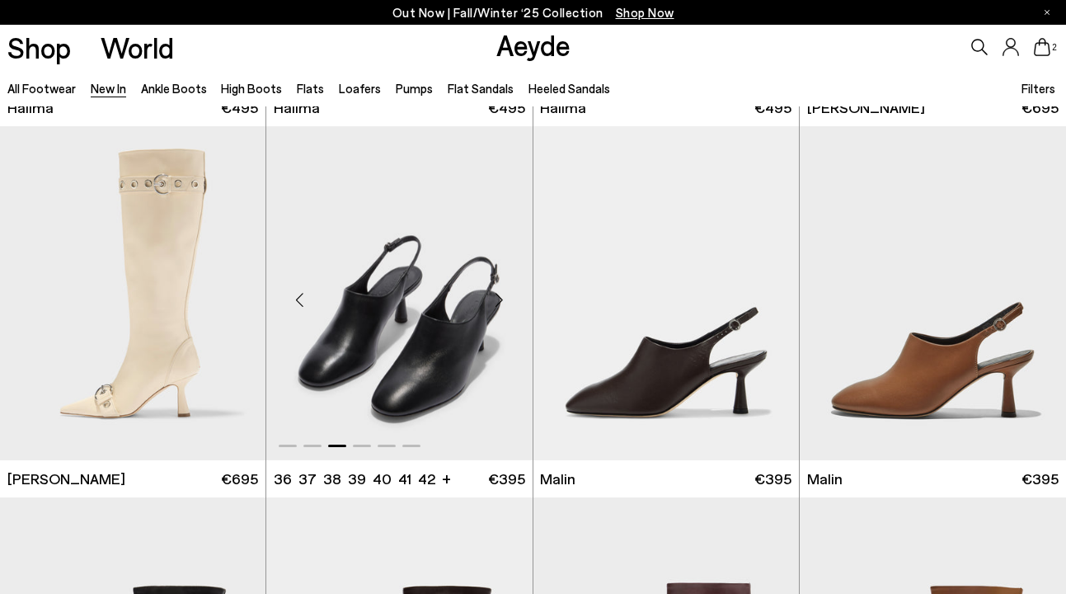
click at [494, 300] on div "Next slide" at bounding box center [499, 299] width 49 height 49
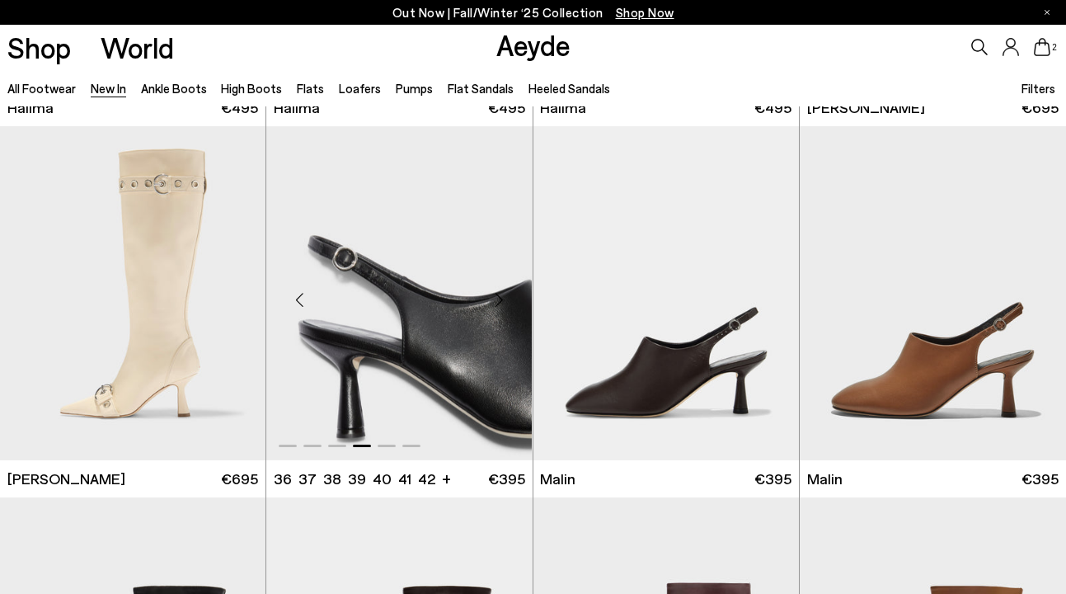
click at [494, 300] on div "Next slide" at bounding box center [499, 299] width 49 height 49
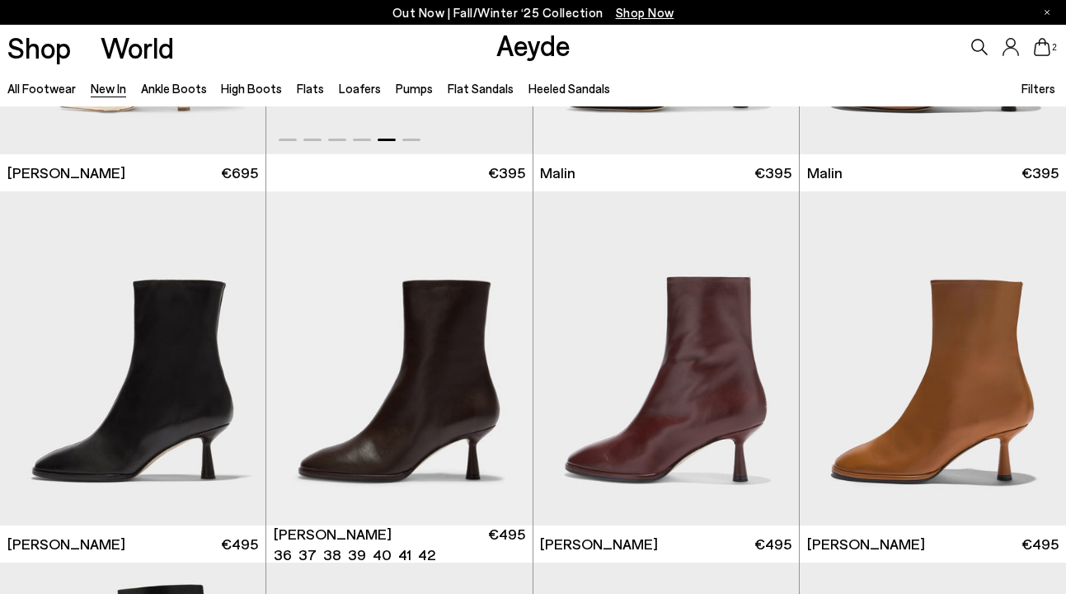
scroll to position [12698, 0]
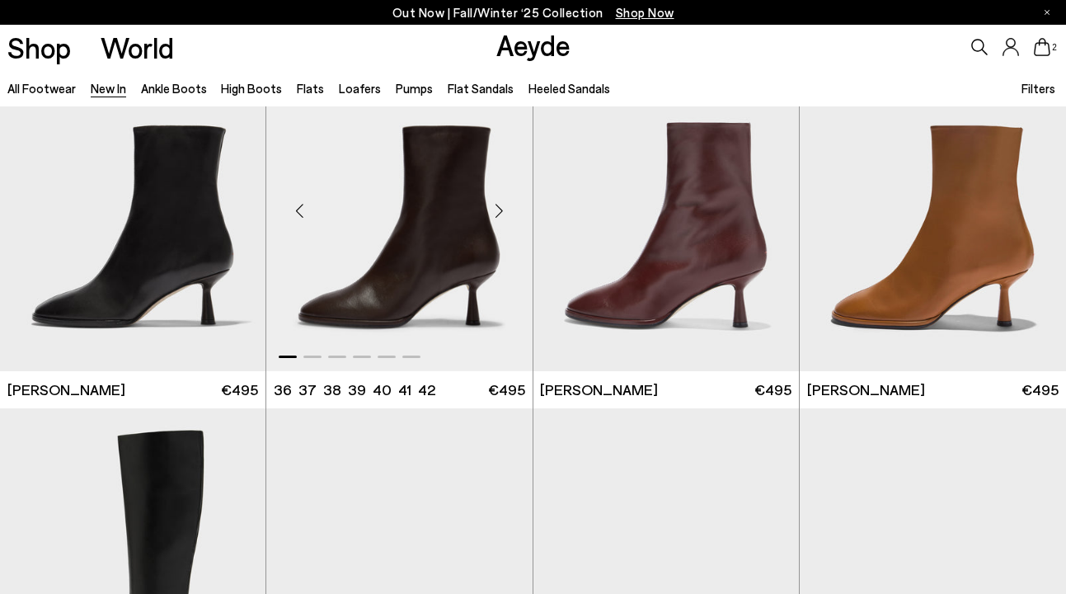
click at [497, 217] on div "Next slide" at bounding box center [499, 210] width 49 height 49
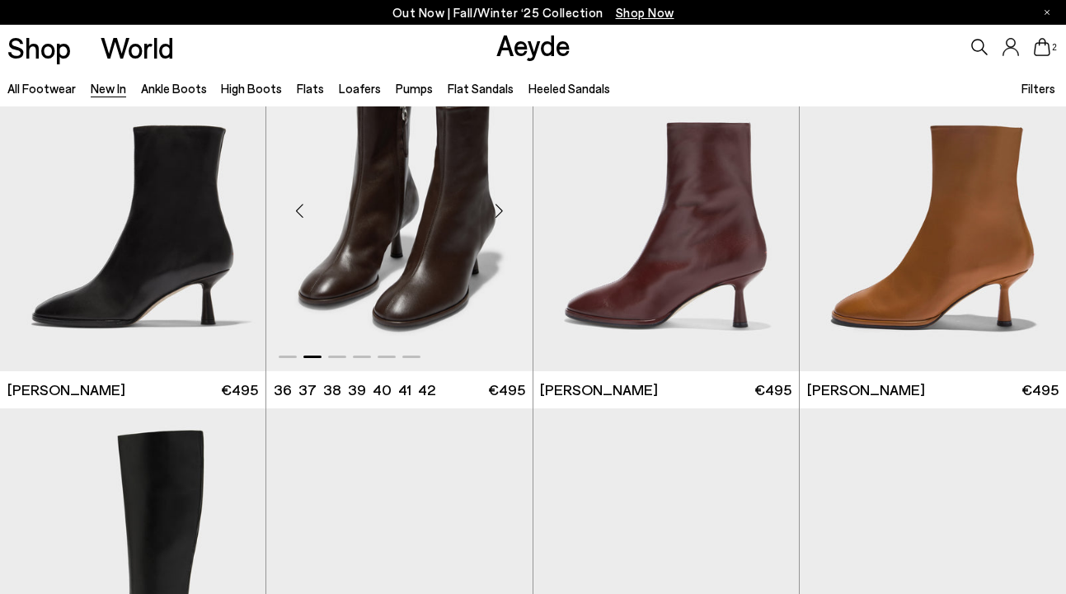
click at [497, 217] on div "Next slide" at bounding box center [499, 210] width 49 height 49
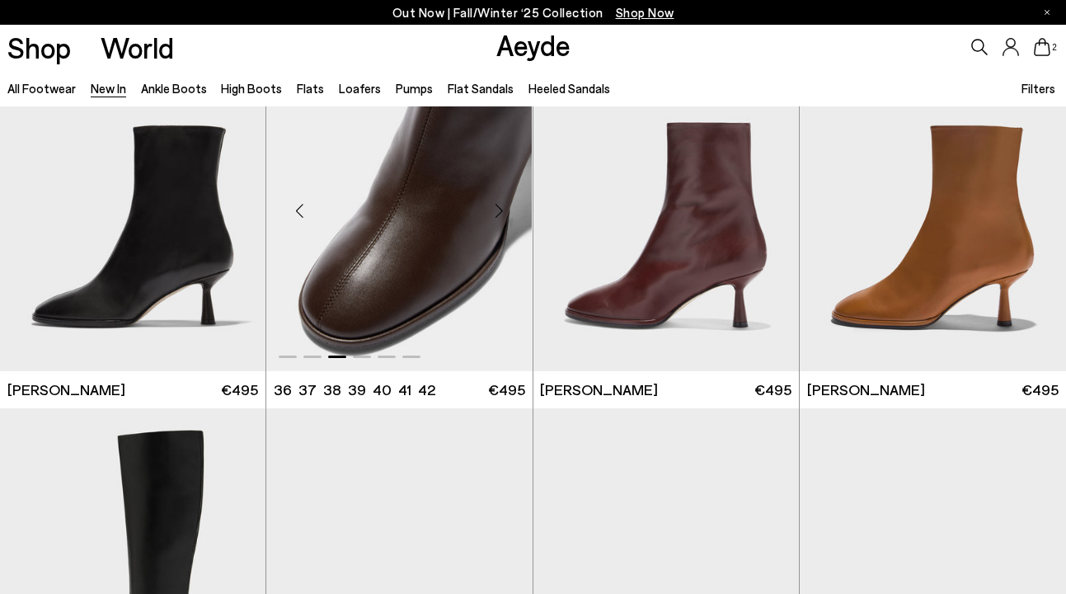
click at [497, 217] on div "Next slide" at bounding box center [499, 210] width 49 height 49
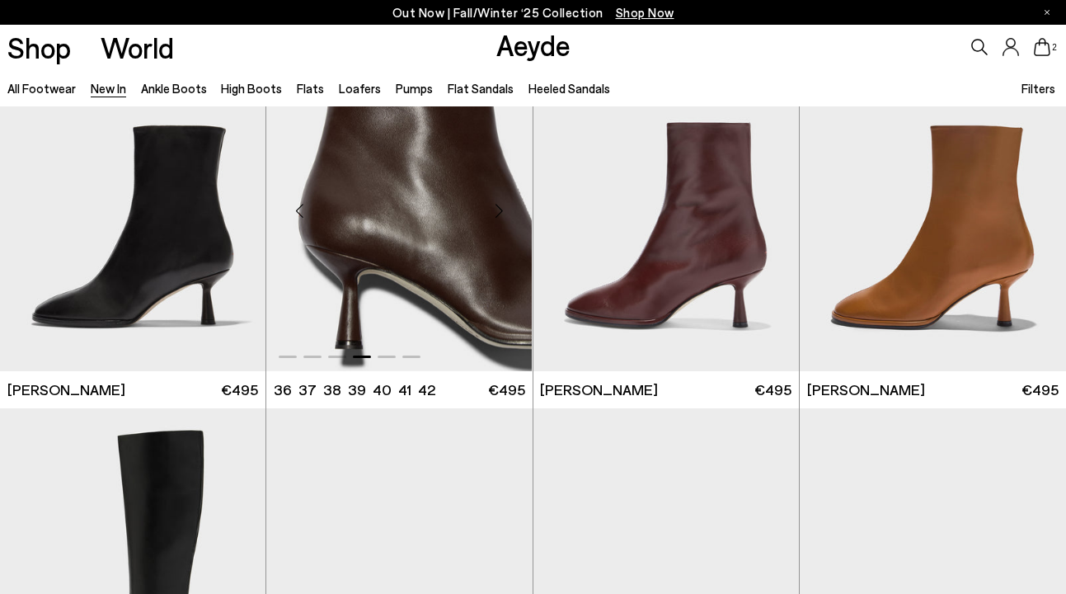
click at [497, 217] on div "Next slide" at bounding box center [499, 210] width 49 height 49
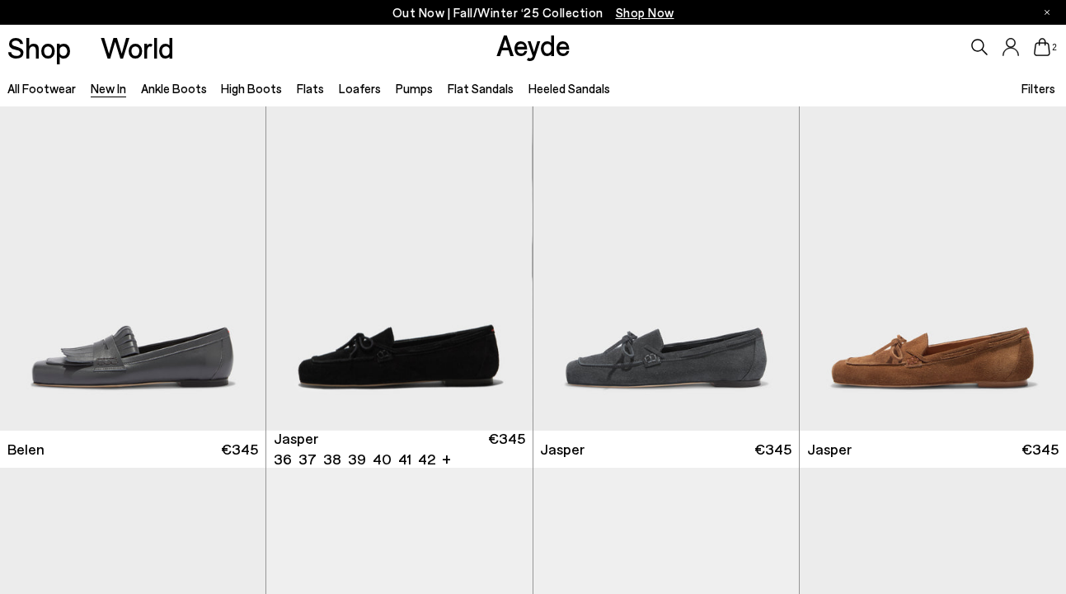
scroll to position [13351, 0]
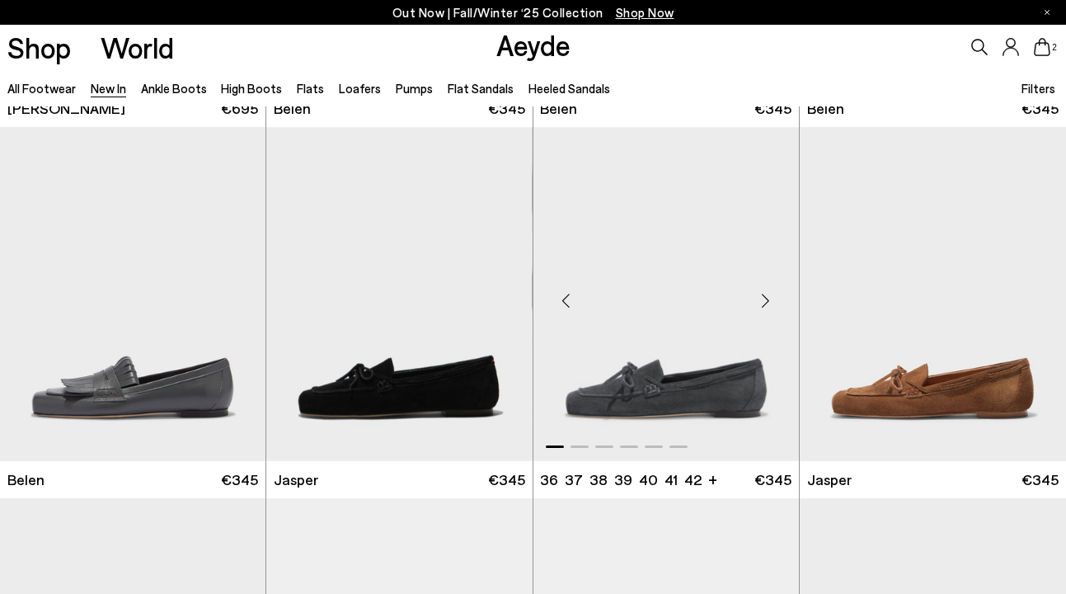
click at [765, 306] on div "Next slide" at bounding box center [765, 299] width 49 height 49
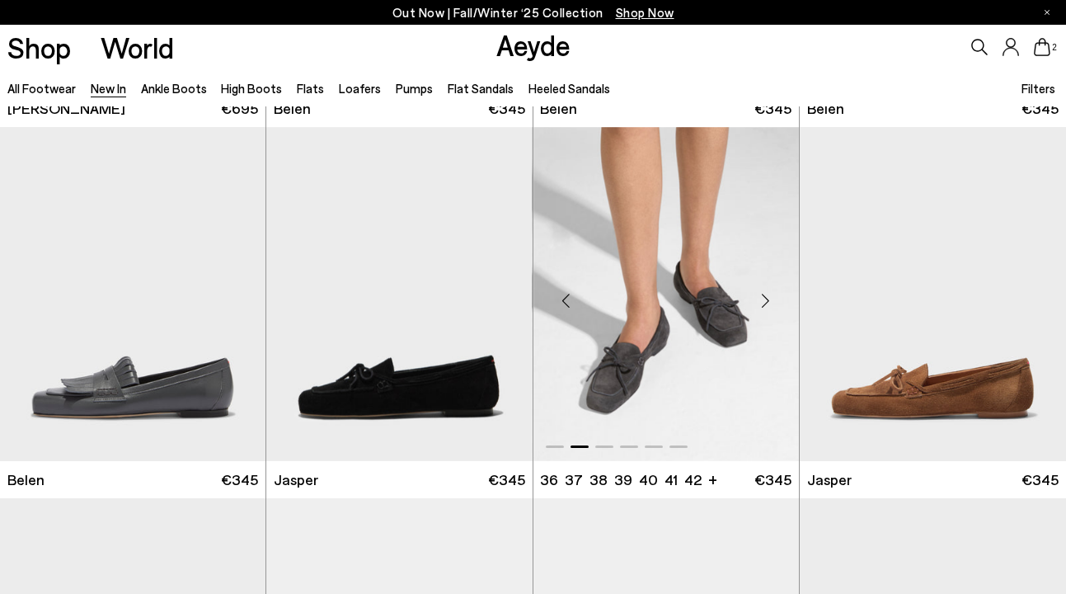
click at [765, 306] on div "Next slide" at bounding box center [765, 299] width 49 height 49
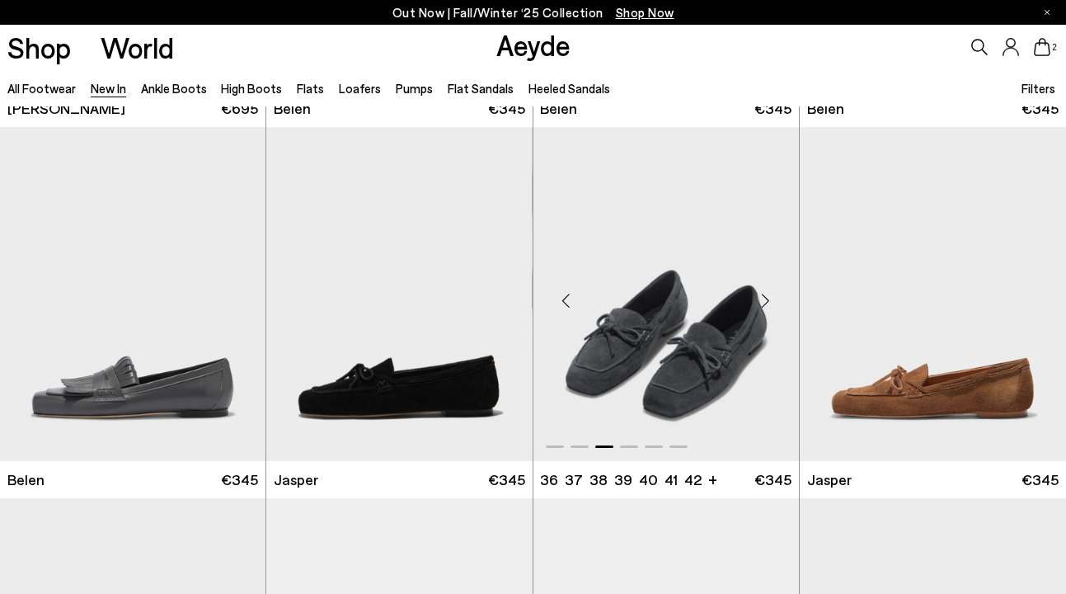
click at [765, 306] on div "Next slide" at bounding box center [765, 299] width 49 height 49
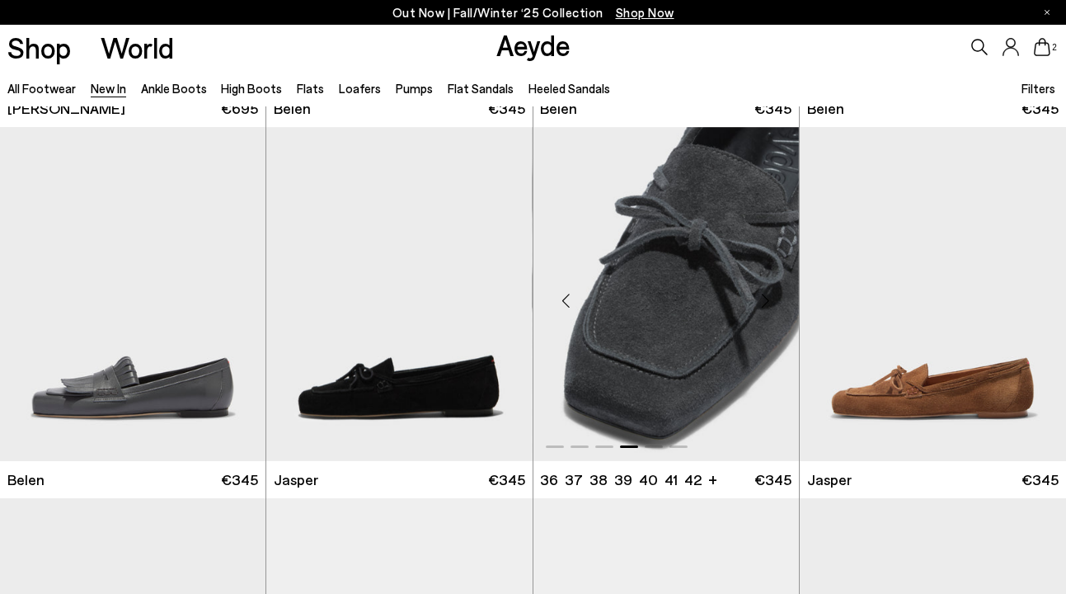
click at [765, 306] on div "Next slide" at bounding box center [765, 299] width 49 height 49
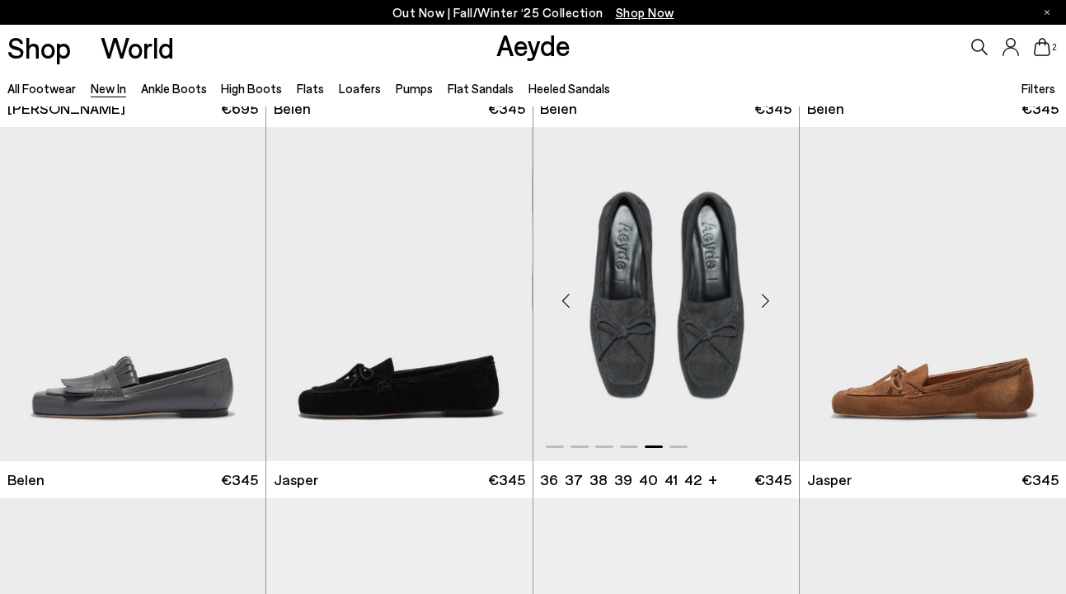
click at [765, 306] on div "Next slide" at bounding box center [765, 299] width 49 height 49
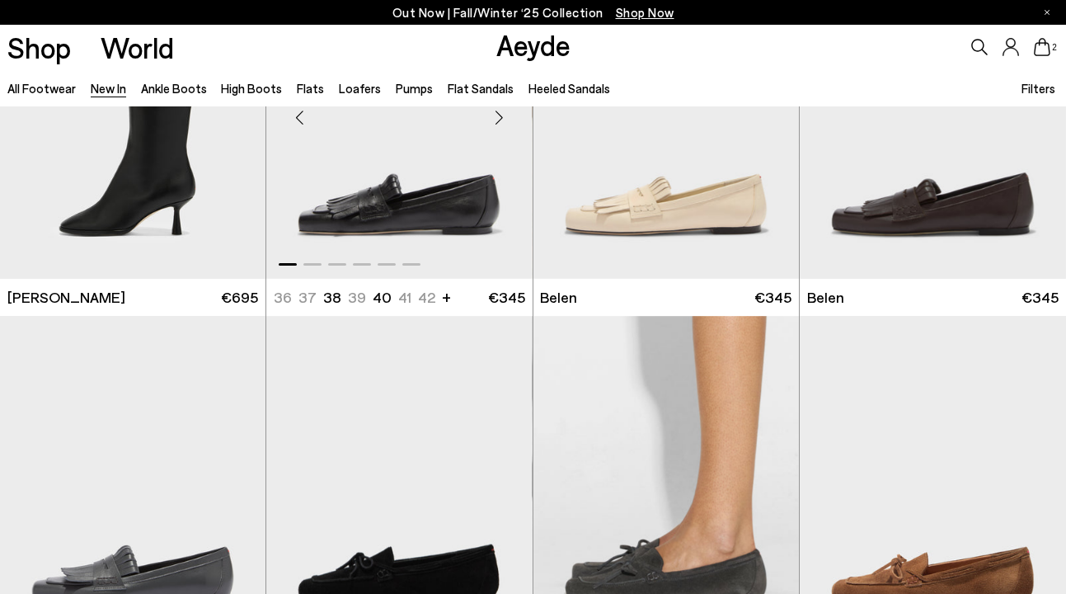
scroll to position [13149, 0]
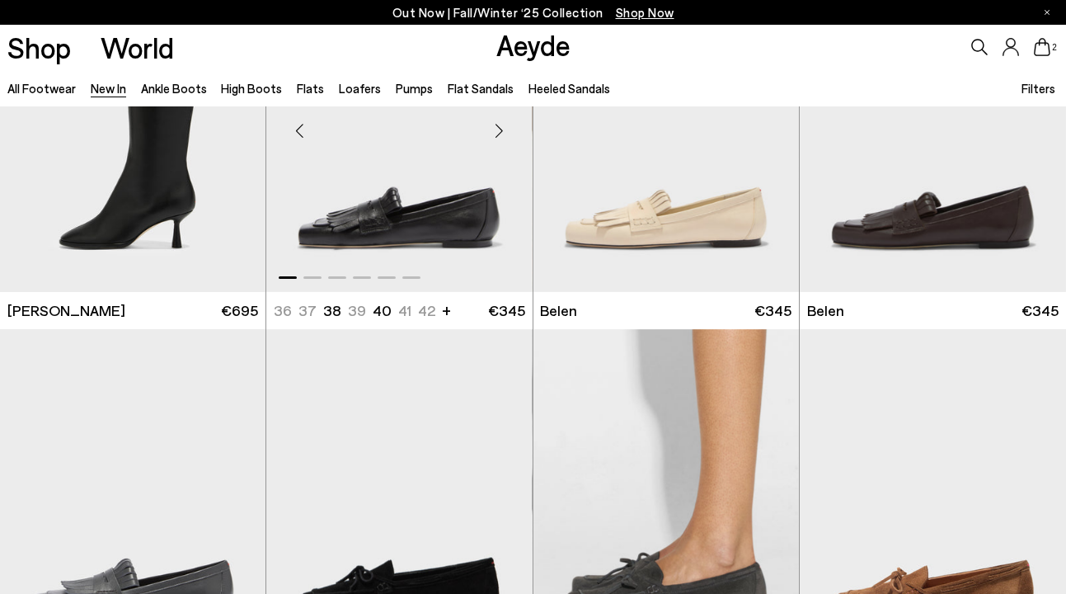
click at [501, 132] on div "Next slide" at bounding box center [499, 130] width 49 height 49
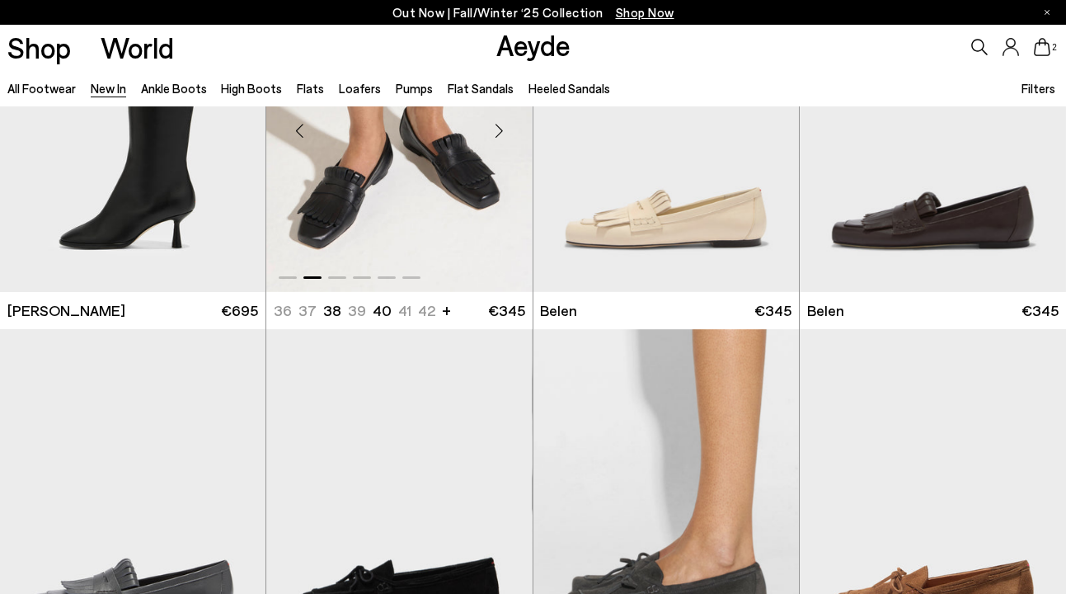
click at [501, 132] on div "Next slide" at bounding box center [499, 130] width 49 height 49
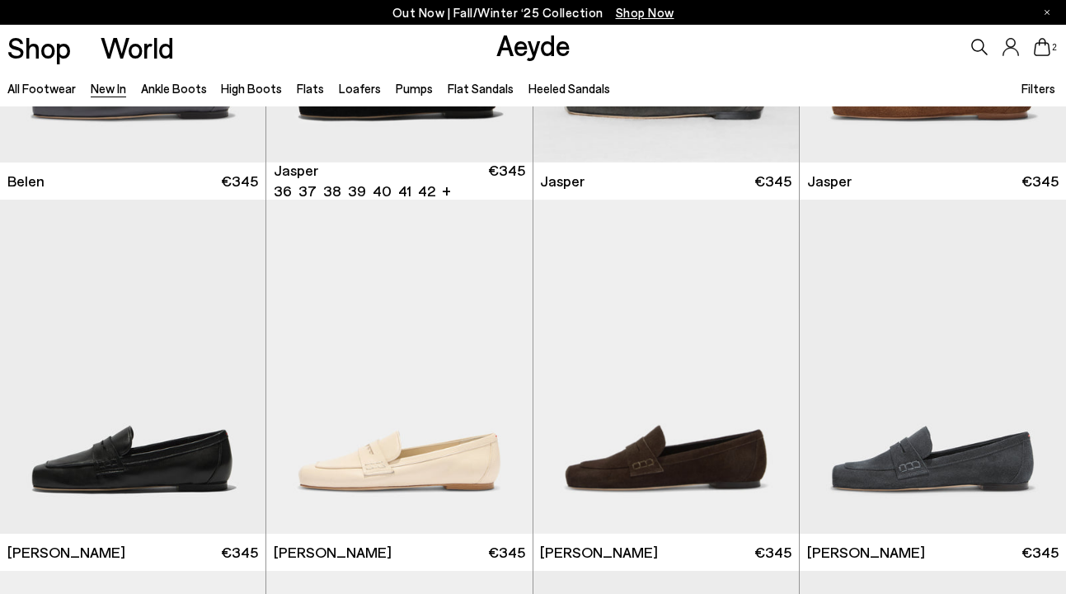
scroll to position [13778, 0]
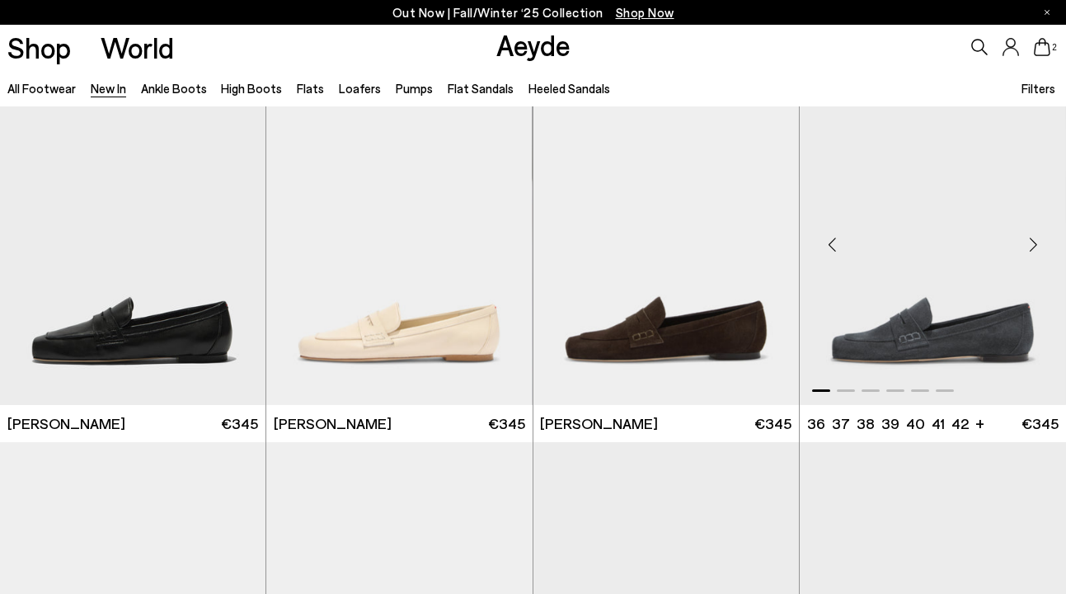
click at [1034, 243] on div "Next slide" at bounding box center [1033, 244] width 49 height 49
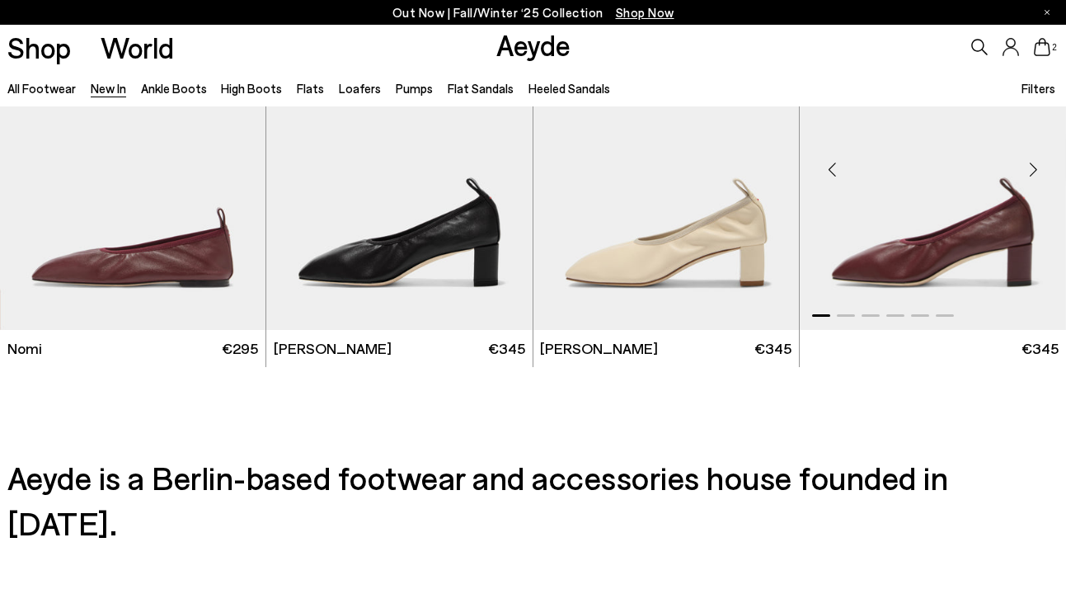
scroll to position [15636, 0]
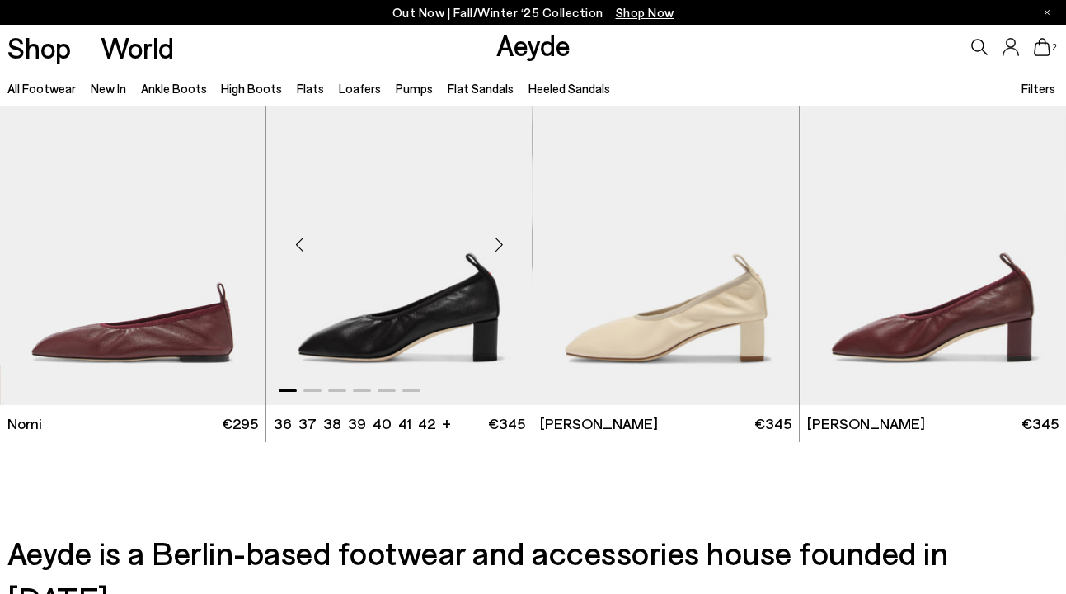
click at [497, 242] on div "Next slide" at bounding box center [499, 243] width 49 height 49
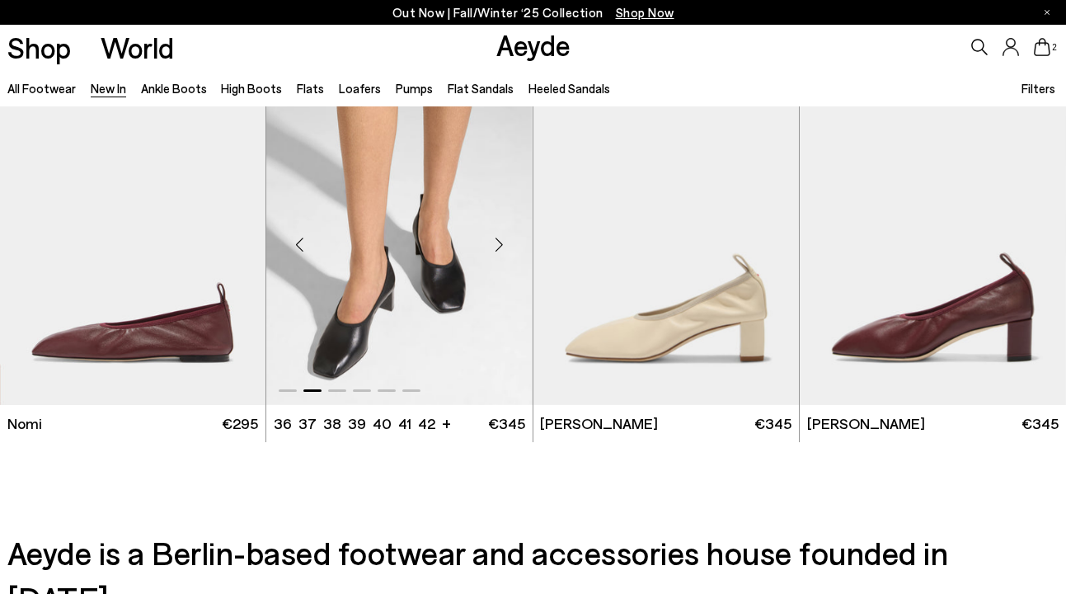
click at [497, 242] on div "Next slide" at bounding box center [499, 243] width 49 height 49
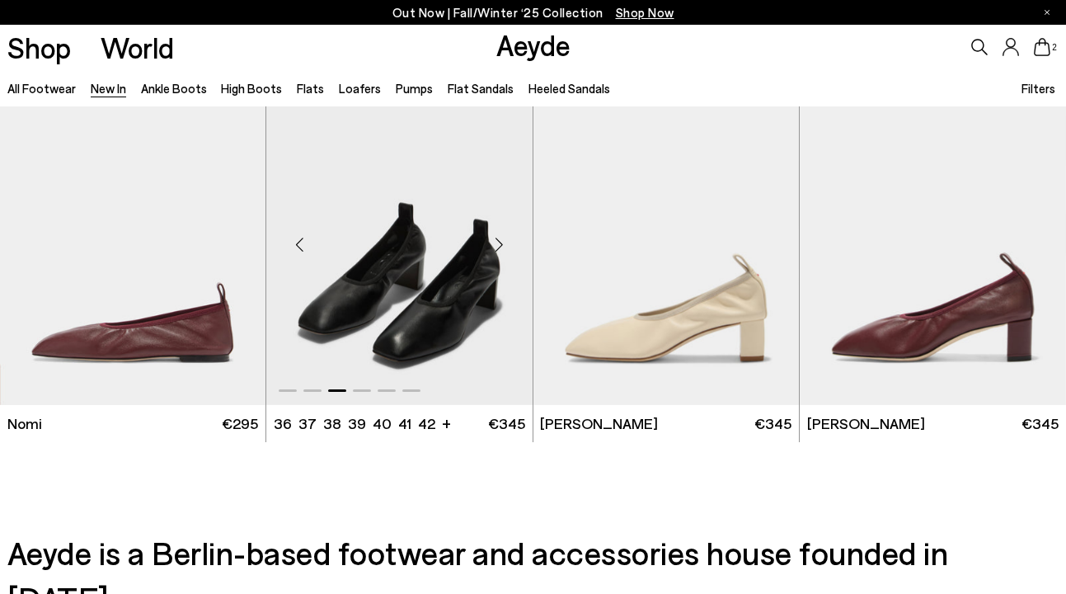
click at [497, 242] on div "Next slide" at bounding box center [499, 243] width 49 height 49
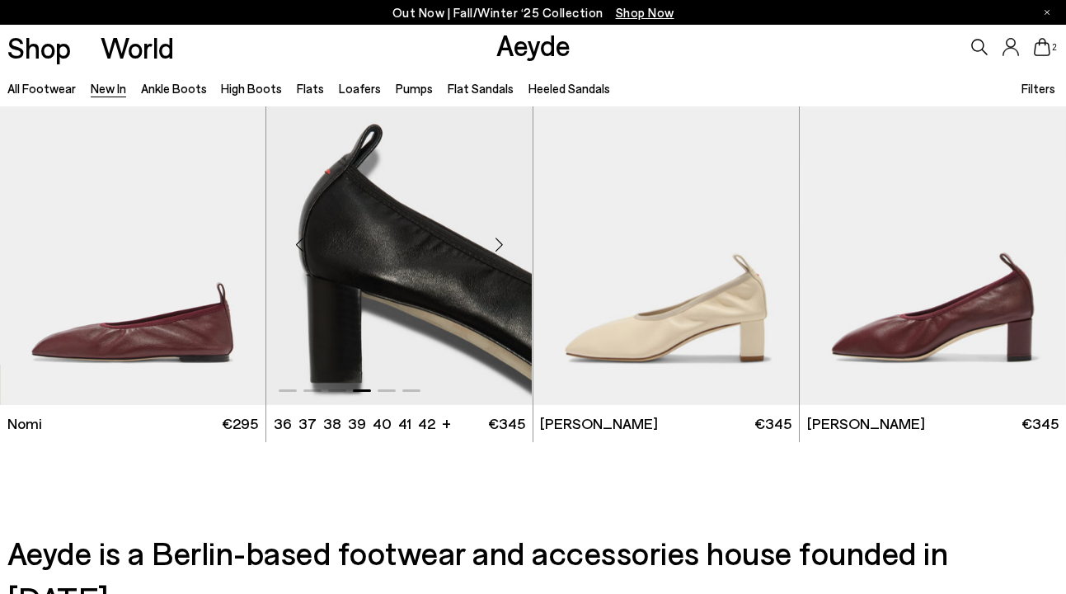
click at [497, 242] on div "Next slide" at bounding box center [499, 243] width 49 height 49
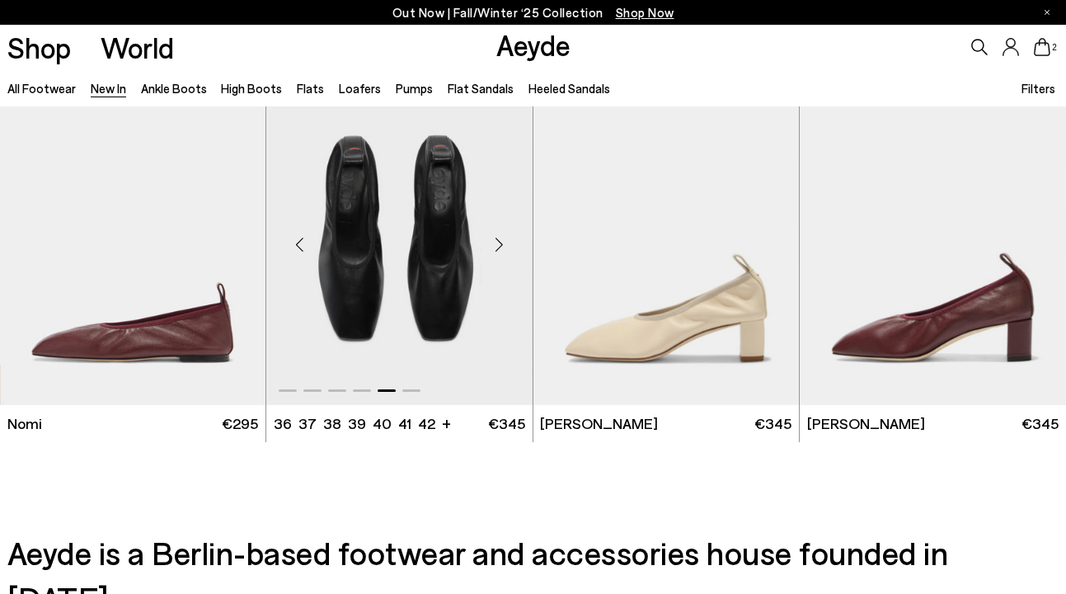
click at [497, 242] on div "Next slide" at bounding box center [499, 243] width 49 height 49
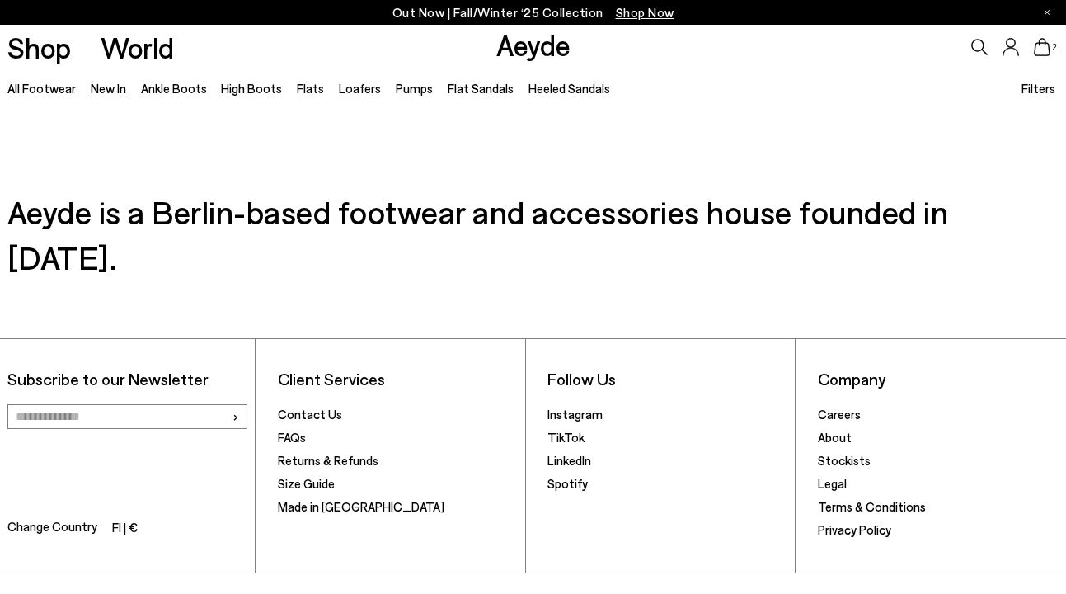
scroll to position [15966, 0]
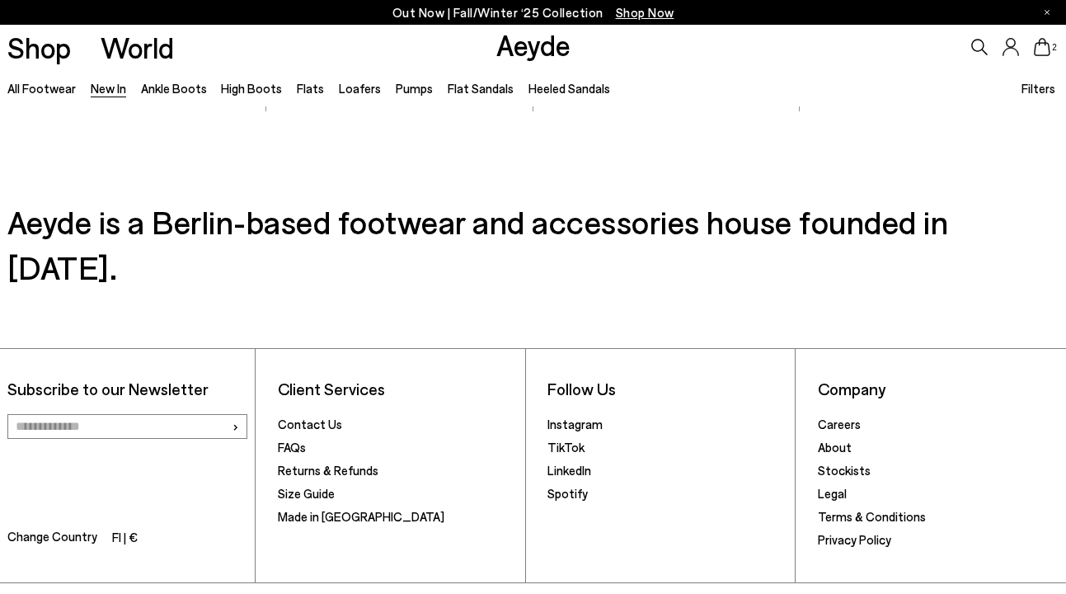
click at [497, 242] on h3 "Aeyde is a Berlin-based footwear and accessories house founded in [DATE]." at bounding box center [533, 244] width 1052 height 91
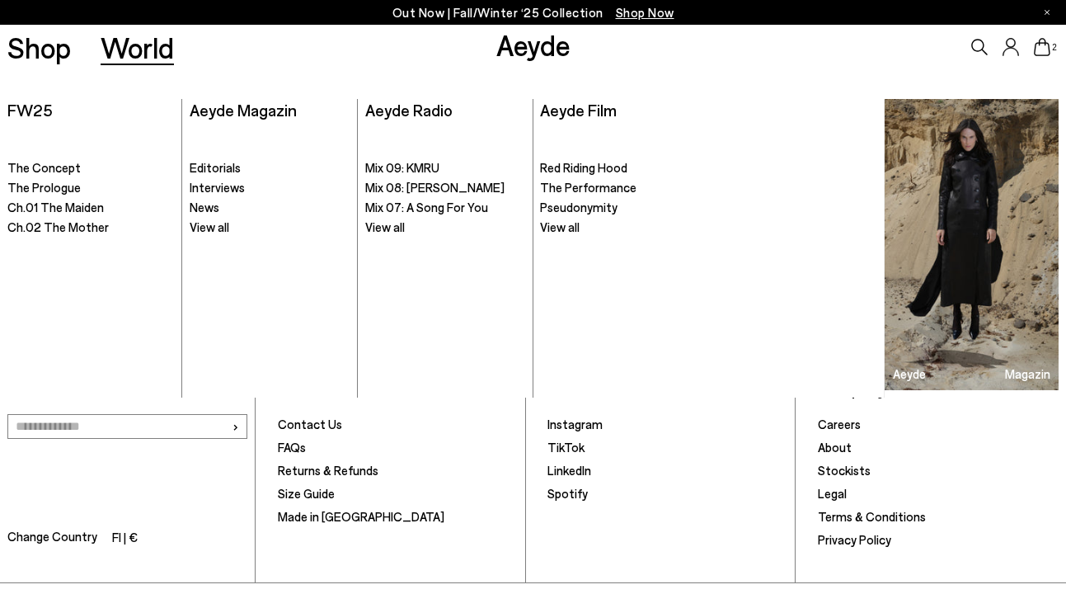
click at [125, 48] on link "World" at bounding box center [137, 47] width 73 height 29
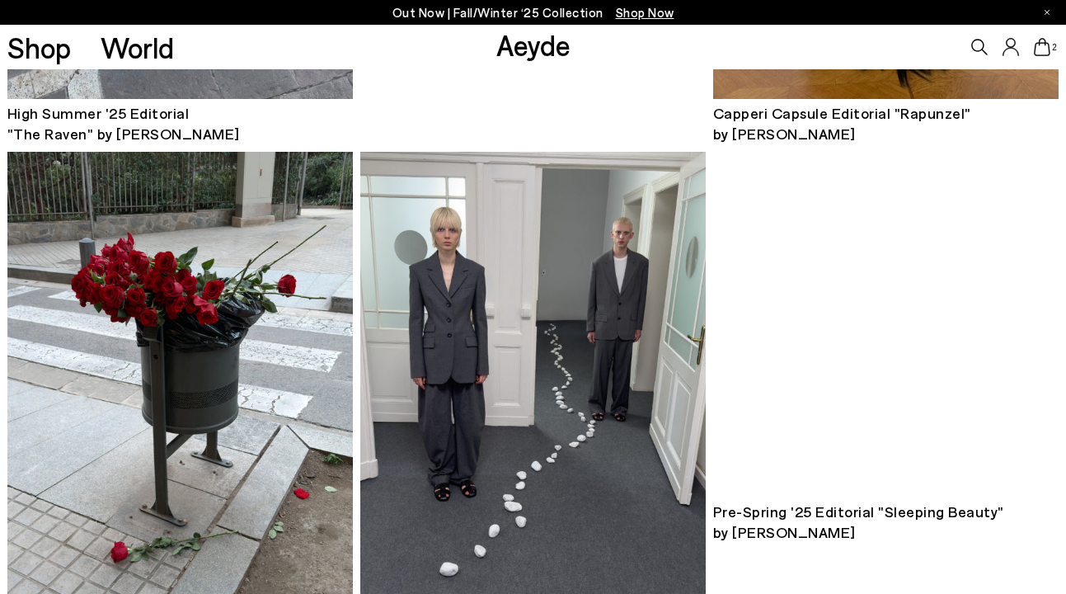
scroll to position [1724, 0]
